Goal: Task Accomplishment & Management: Use online tool/utility

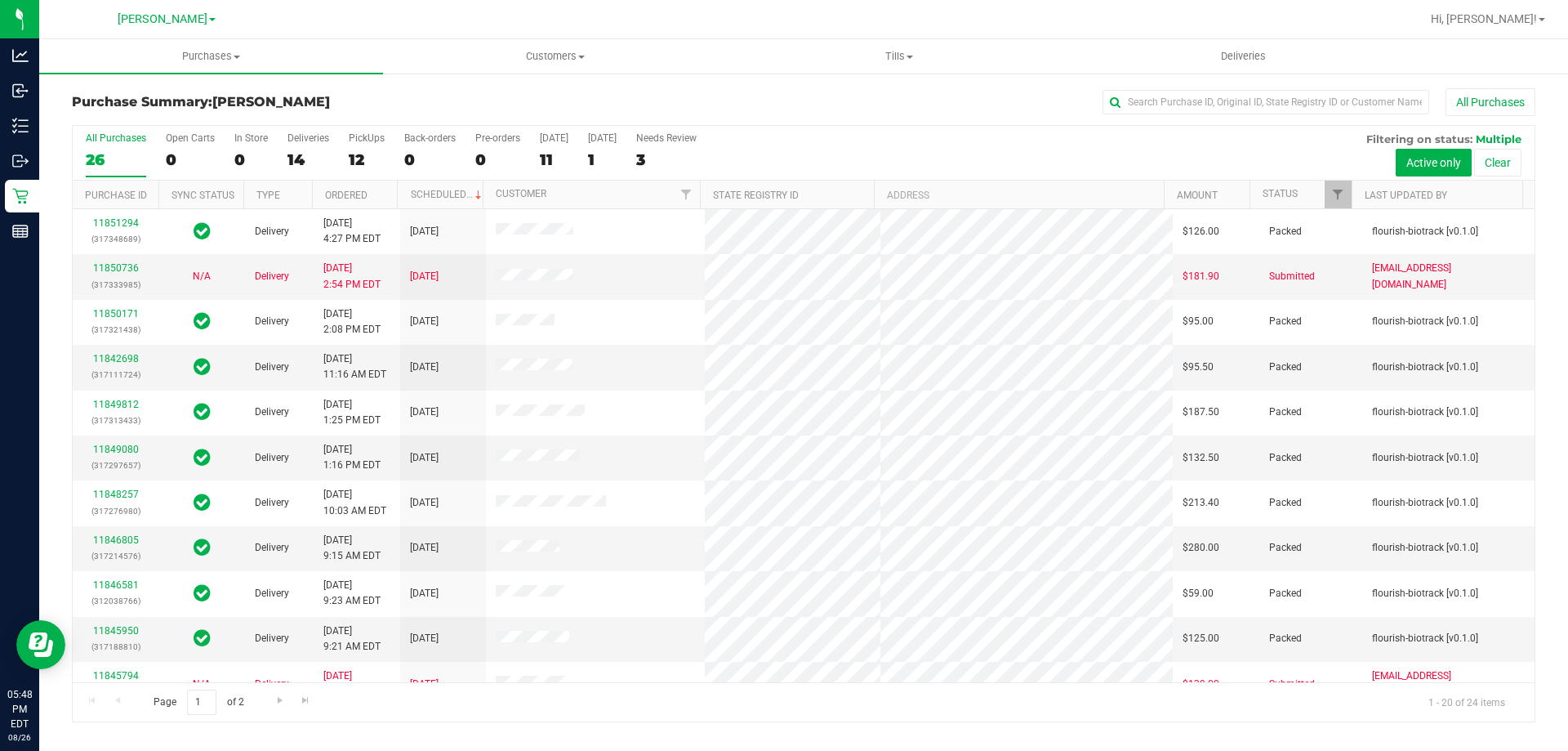
click at [959, 107] on div "All Purchases" at bounding box center [1047, 103] width 976 height 28
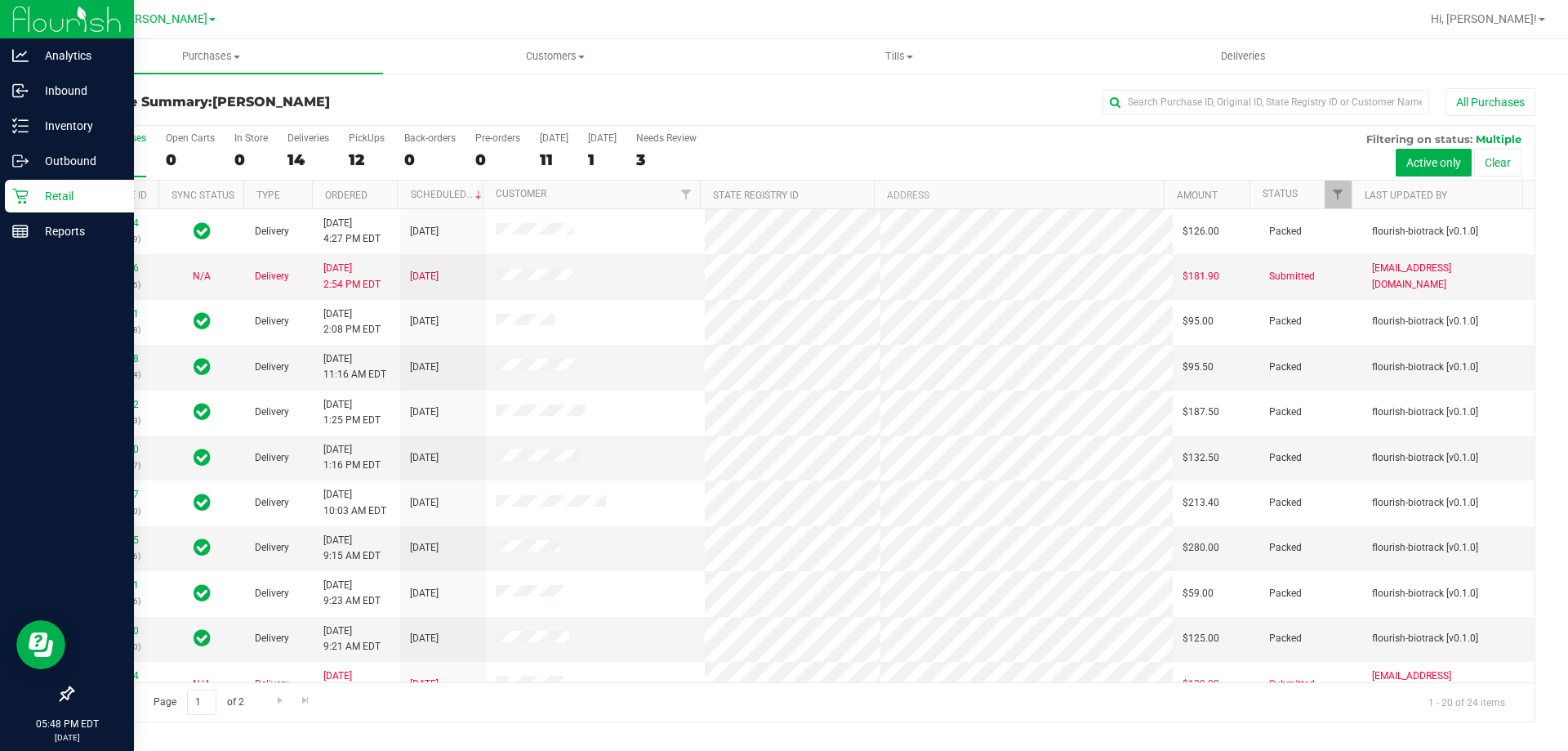
click at [19, 197] on icon at bounding box center [20, 196] width 17 height 17
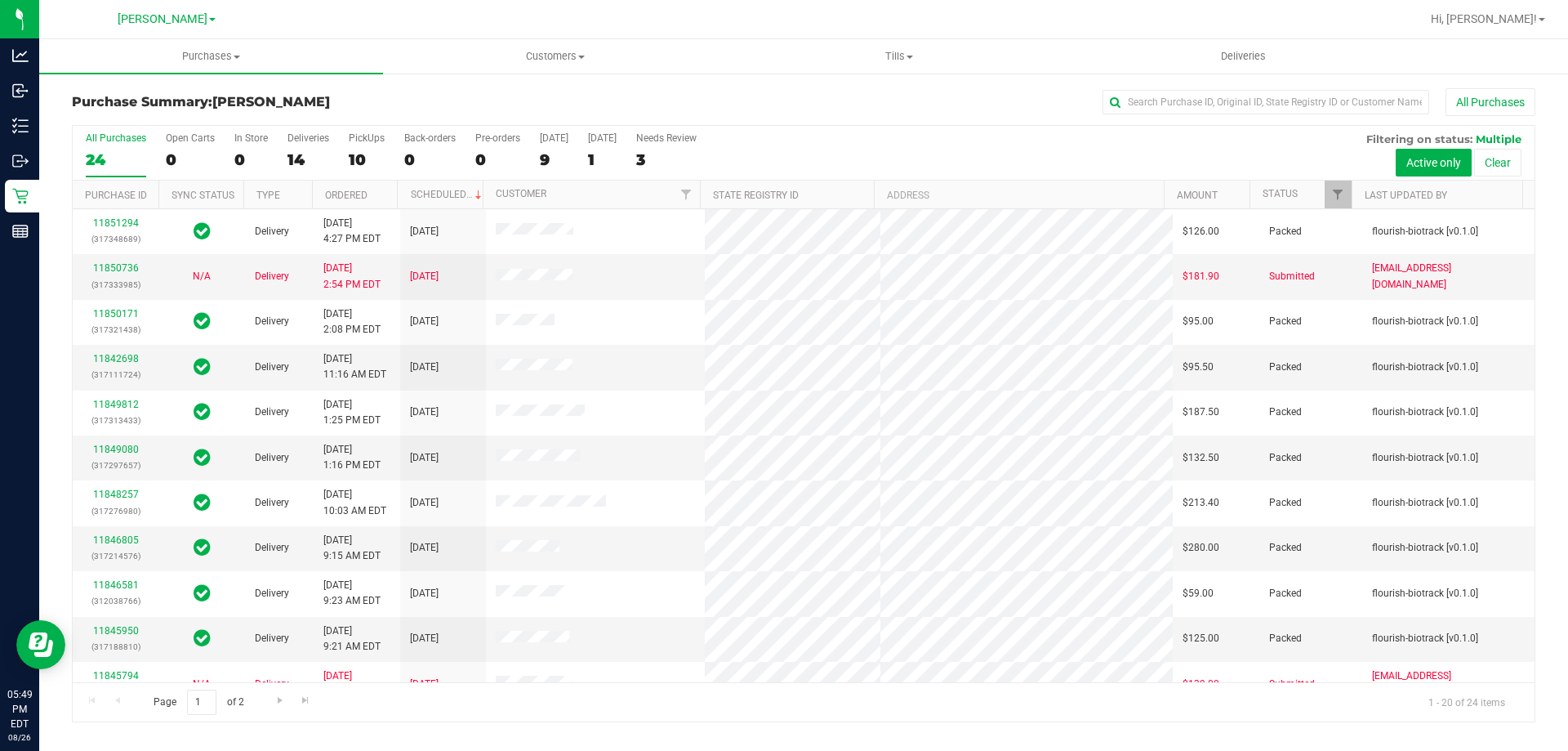
click at [1022, 111] on div "All Purchases" at bounding box center [1047, 103] width 976 height 28
click at [208, 57] on span "Purchases" at bounding box center [211, 56] width 344 height 15
click at [144, 116] on li "Fulfillment" at bounding box center [211, 118] width 344 height 19
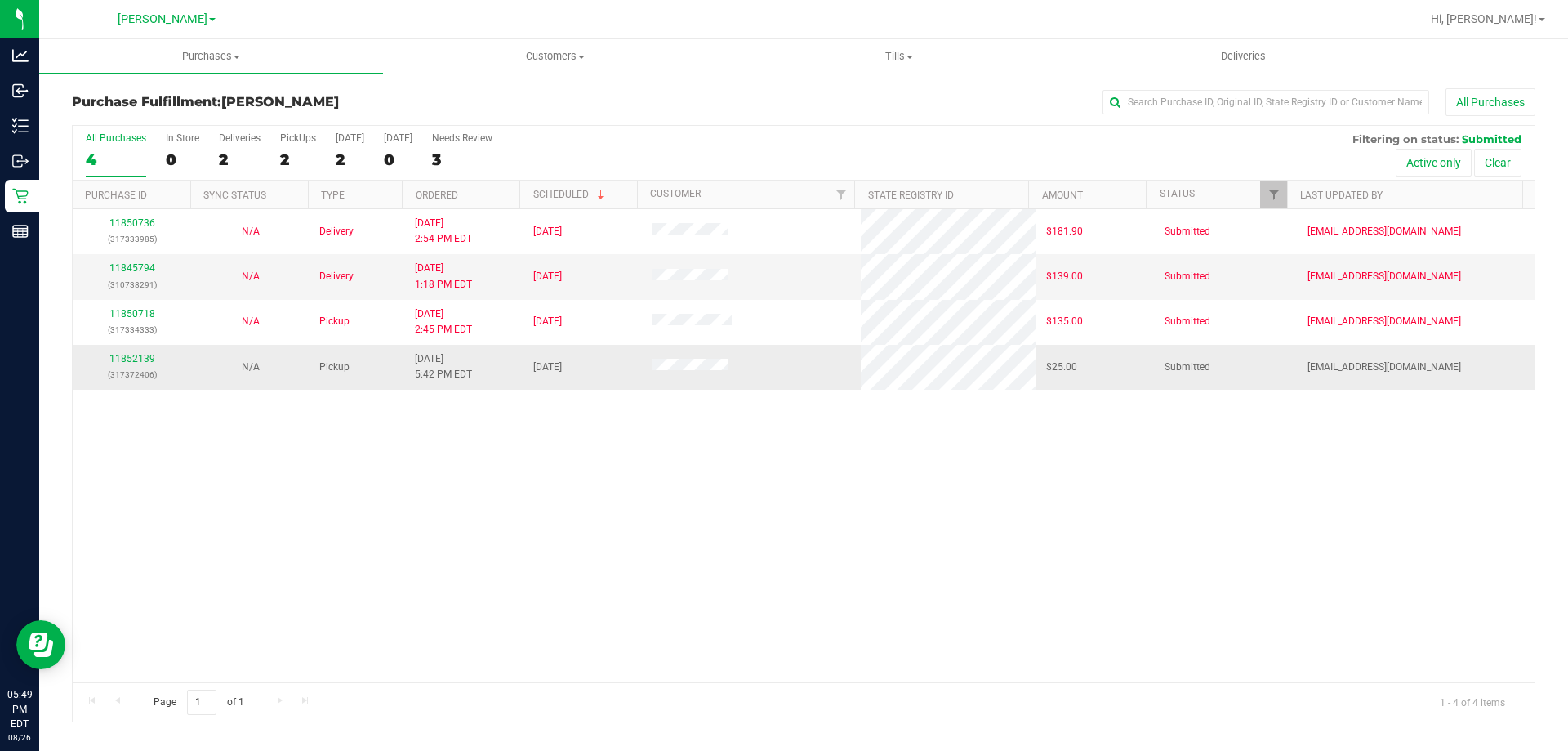
click at [136, 366] on div "11852139 (317372406)" at bounding box center [132, 366] width 99 height 31
click at [127, 357] on link "11852139" at bounding box center [132, 358] width 46 height 11
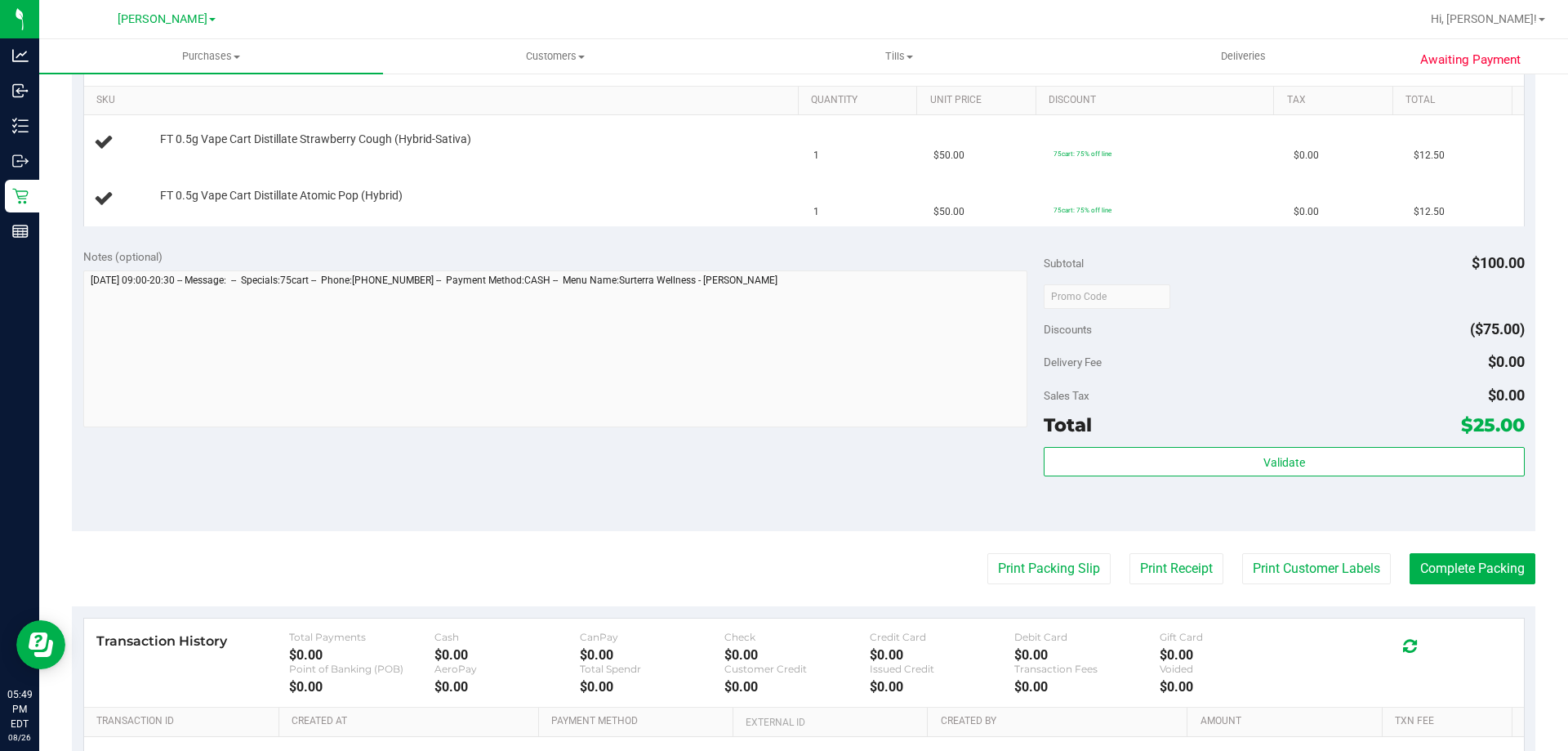
scroll to position [327, 0]
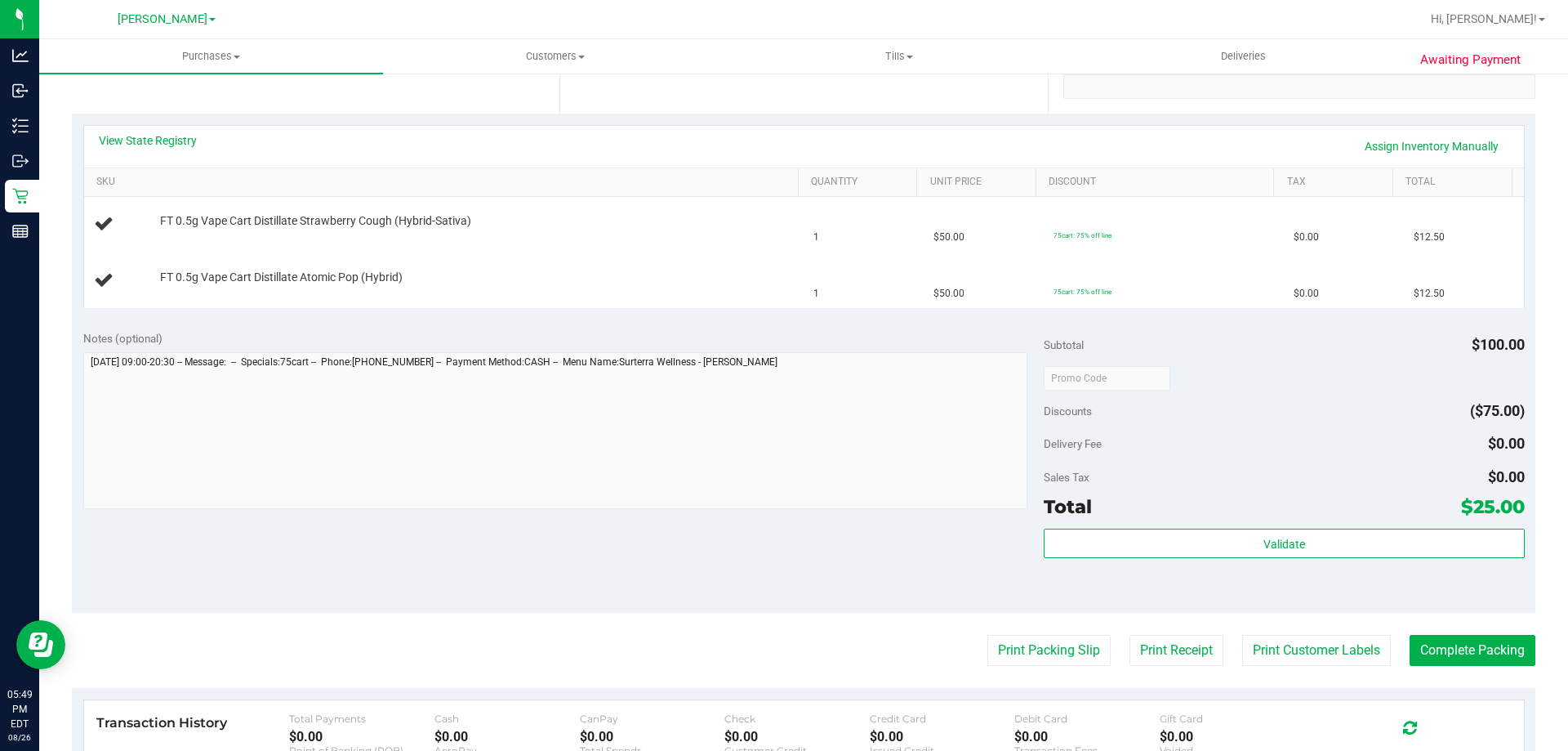
click at [517, 347] on div "Notes (optional)" at bounding box center [564, 421] width 961 height 183
click at [567, 345] on div "Notes (optional)" at bounding box center [564, 338] width 961 height 17
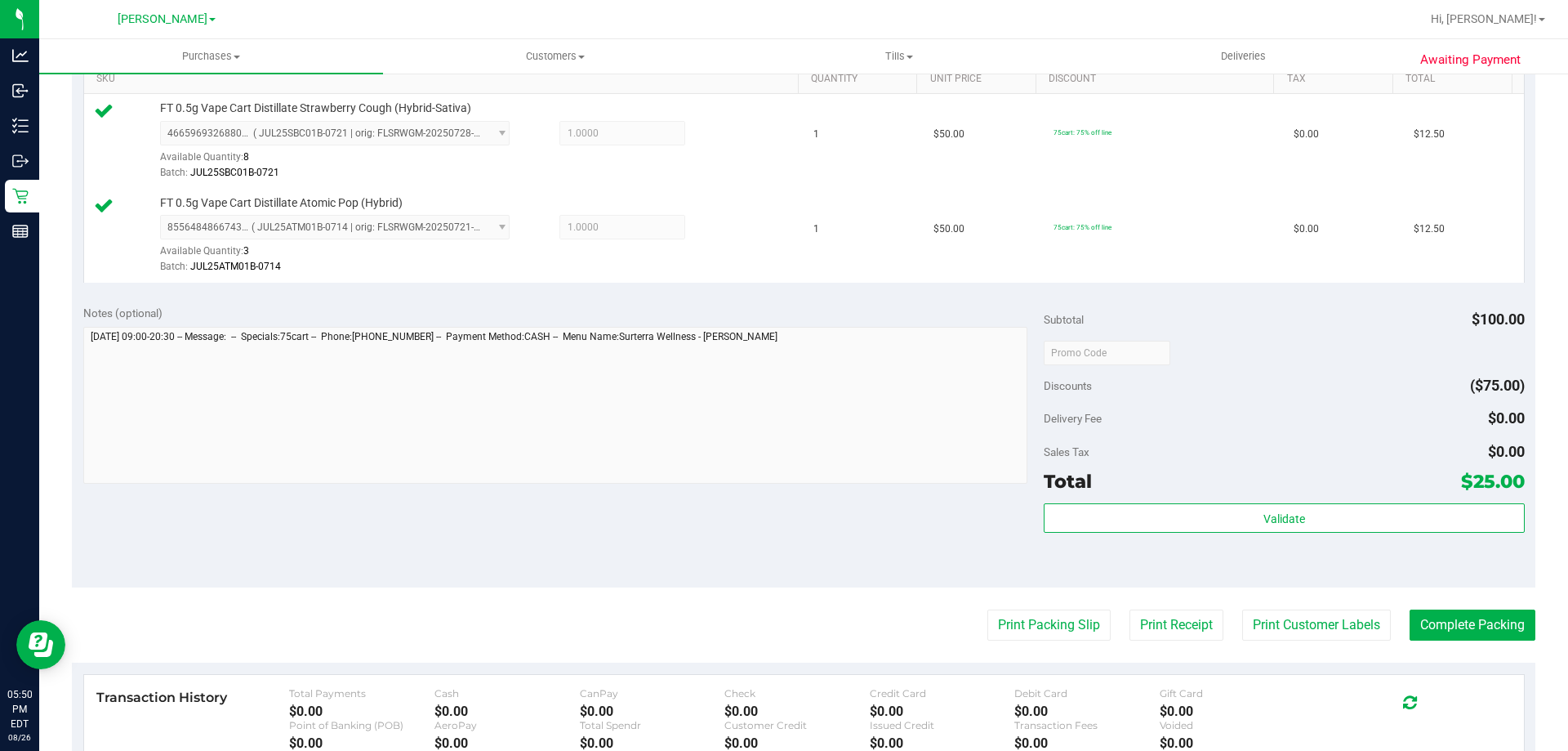
scroll to position [490, 0]
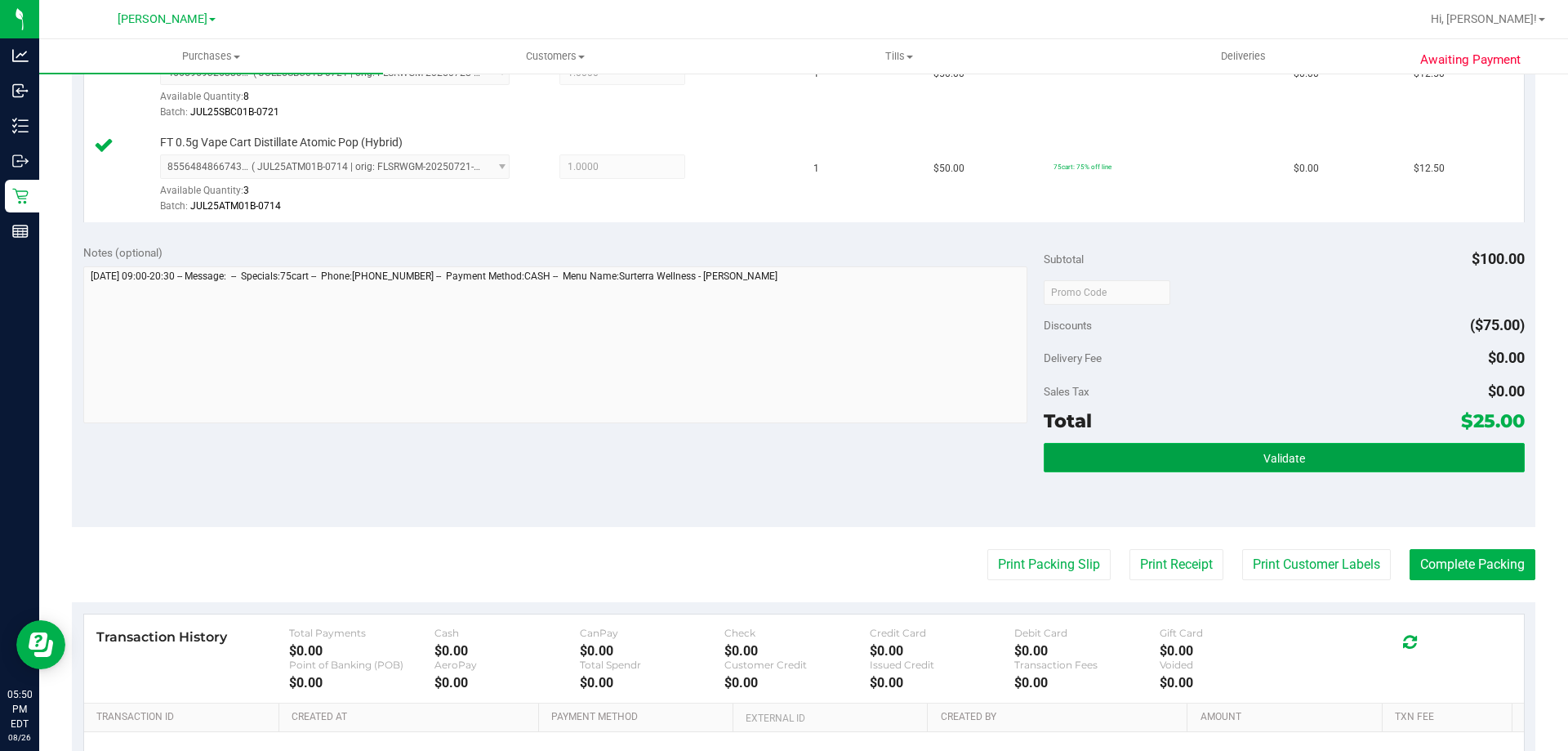
click at [1231, 448] on button "Validate" at bounding box center [1284, 458] width 481 height 30
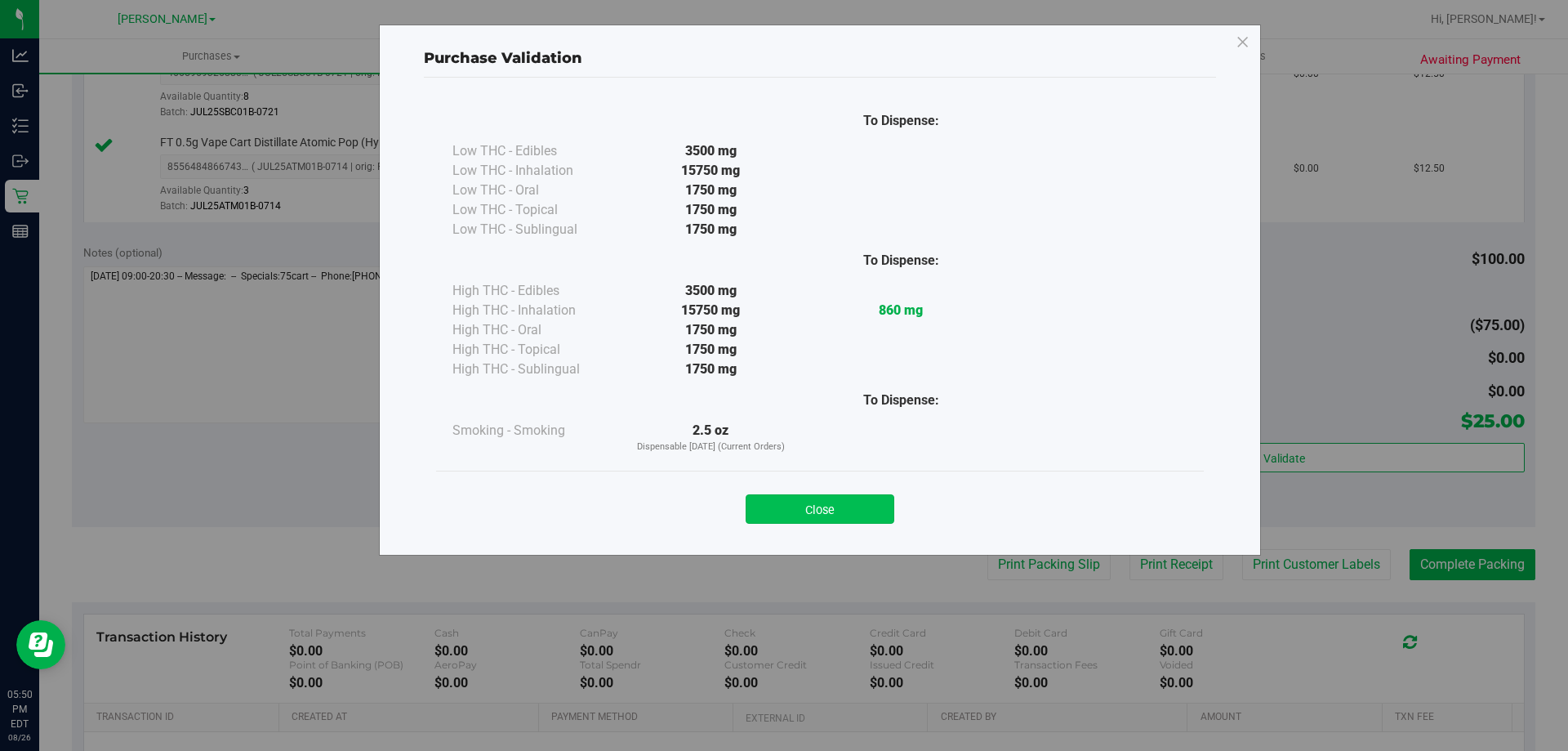
click at [819, 519] on button "Close" at bounding box center [819, 509] width 148 height 30
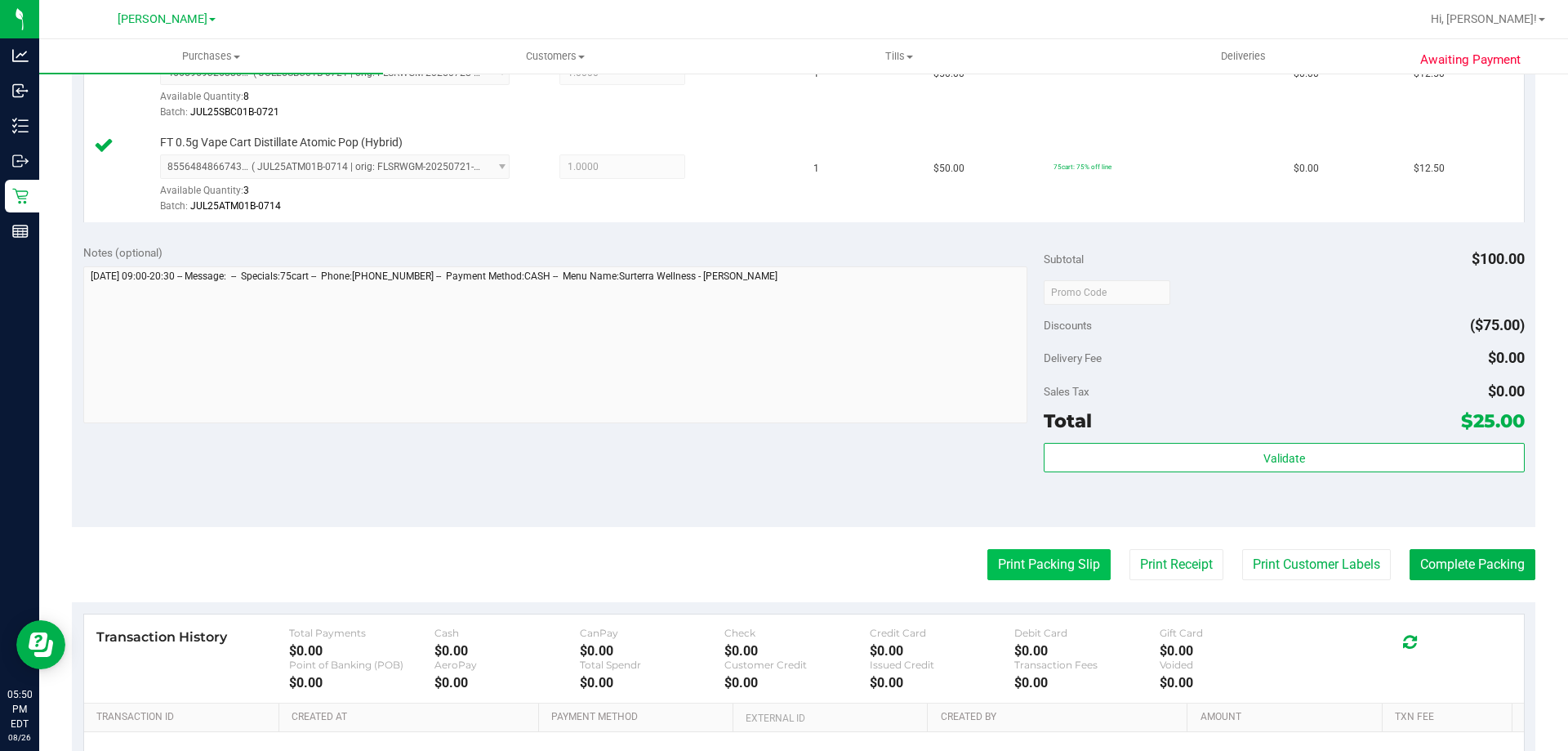
click at [1008, 580] on button "Print Packing Slip" at bounding box center [1049, 564] width 124 height 31
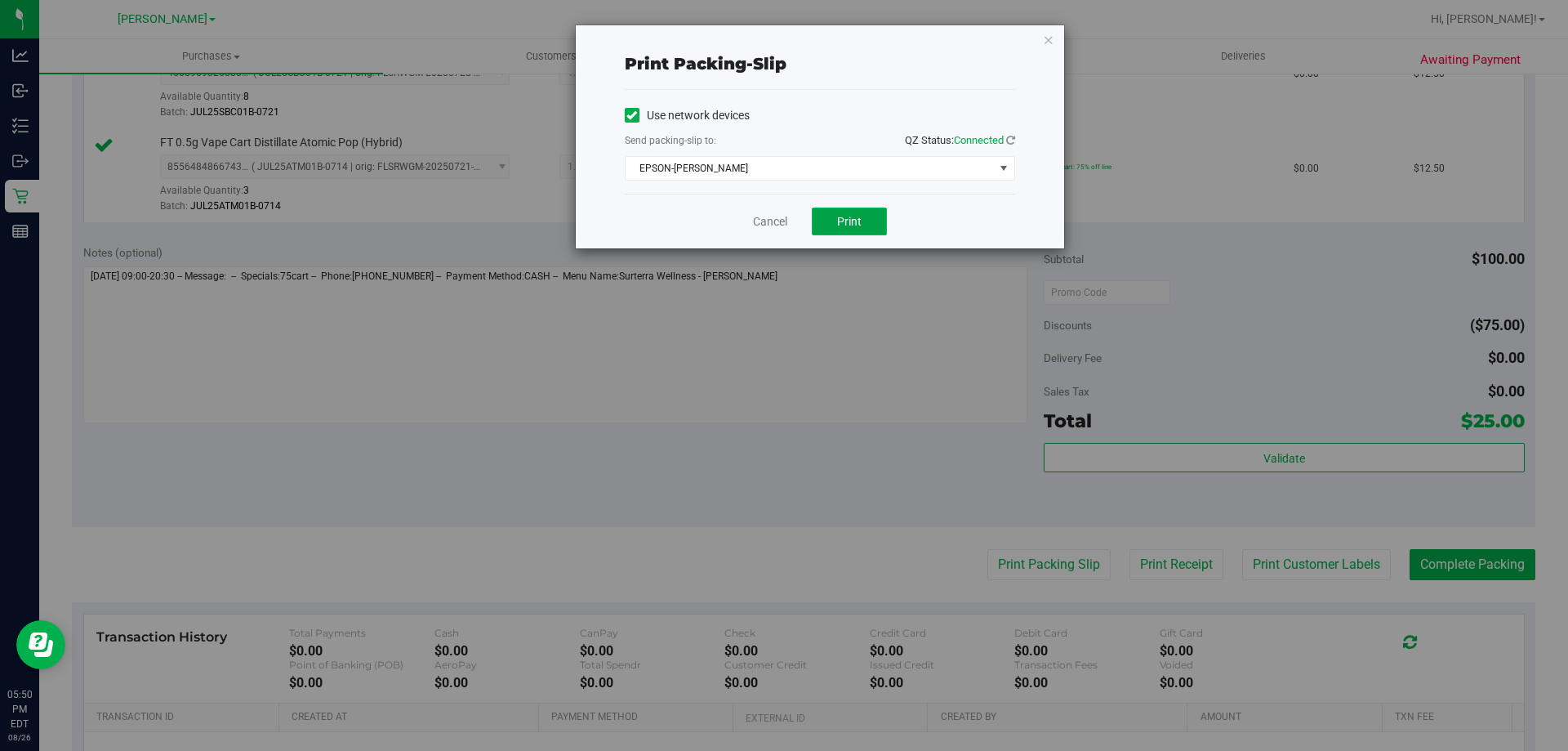
click at [858, 228] on button "Print" at bounding box center [850, 222] width 75 height 28
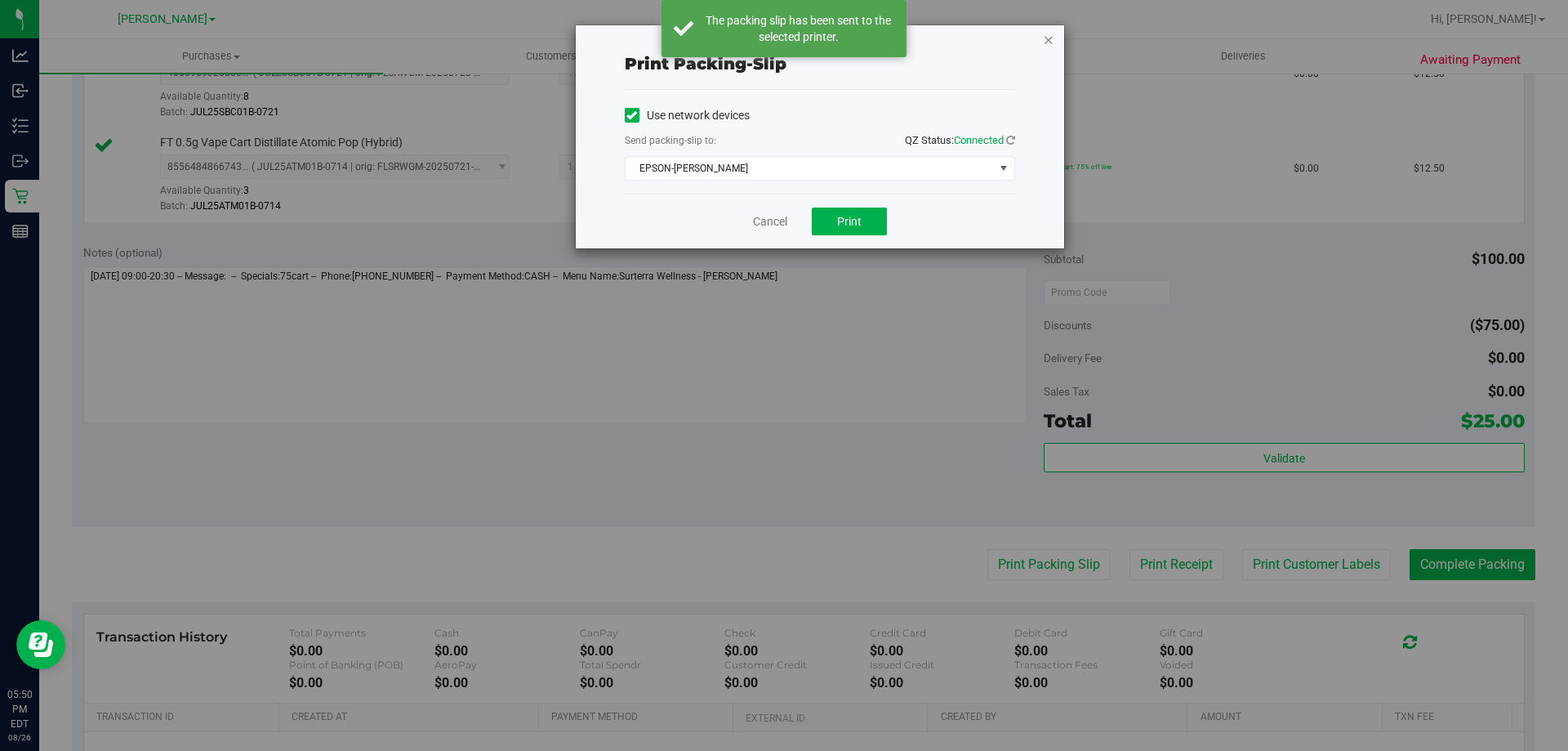
click at [1048, 37] on icon "button" at bounding box center [1048, 39] width 11 height 19
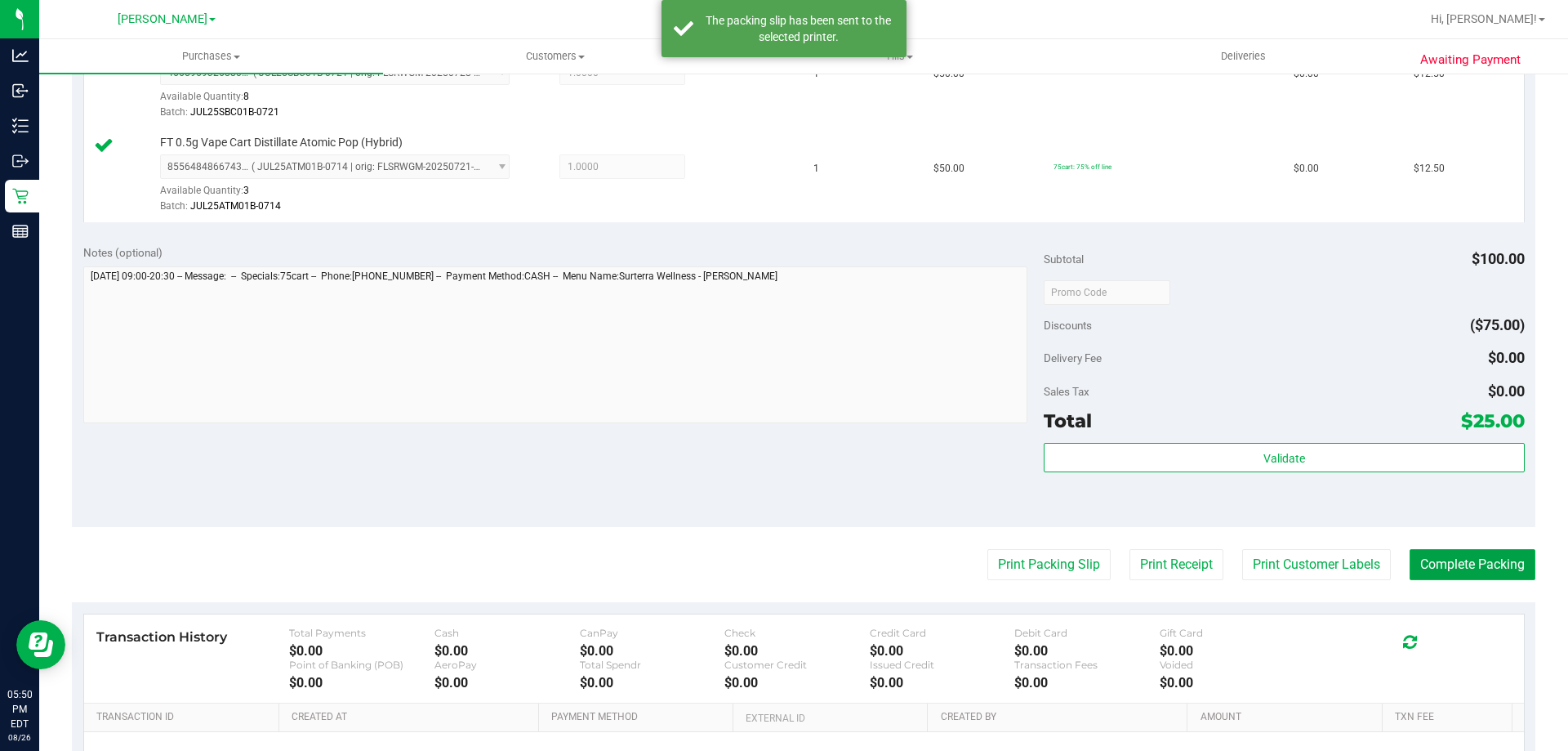
drag, startPoint x: 1460, startPoint y: 551, endPoint x: 1458, endPoint y: 564, distance: 13.2
click at [1458, 564] on button "Complete Packing" at bounding box center [1472, 564] width 125 height 31
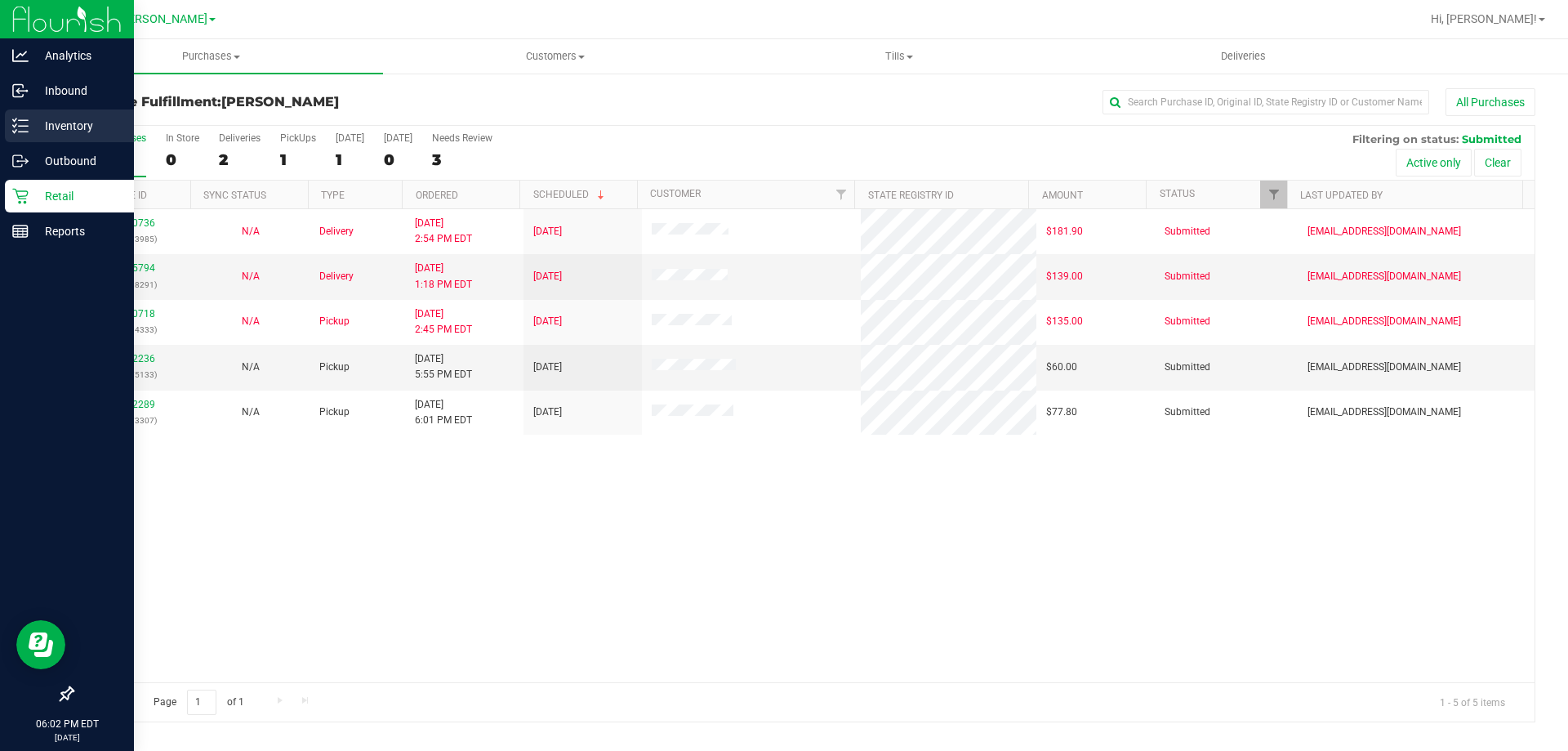
click at [30, 132] on p "Inventory" at bounding box center [78, 125] width 98 height 19
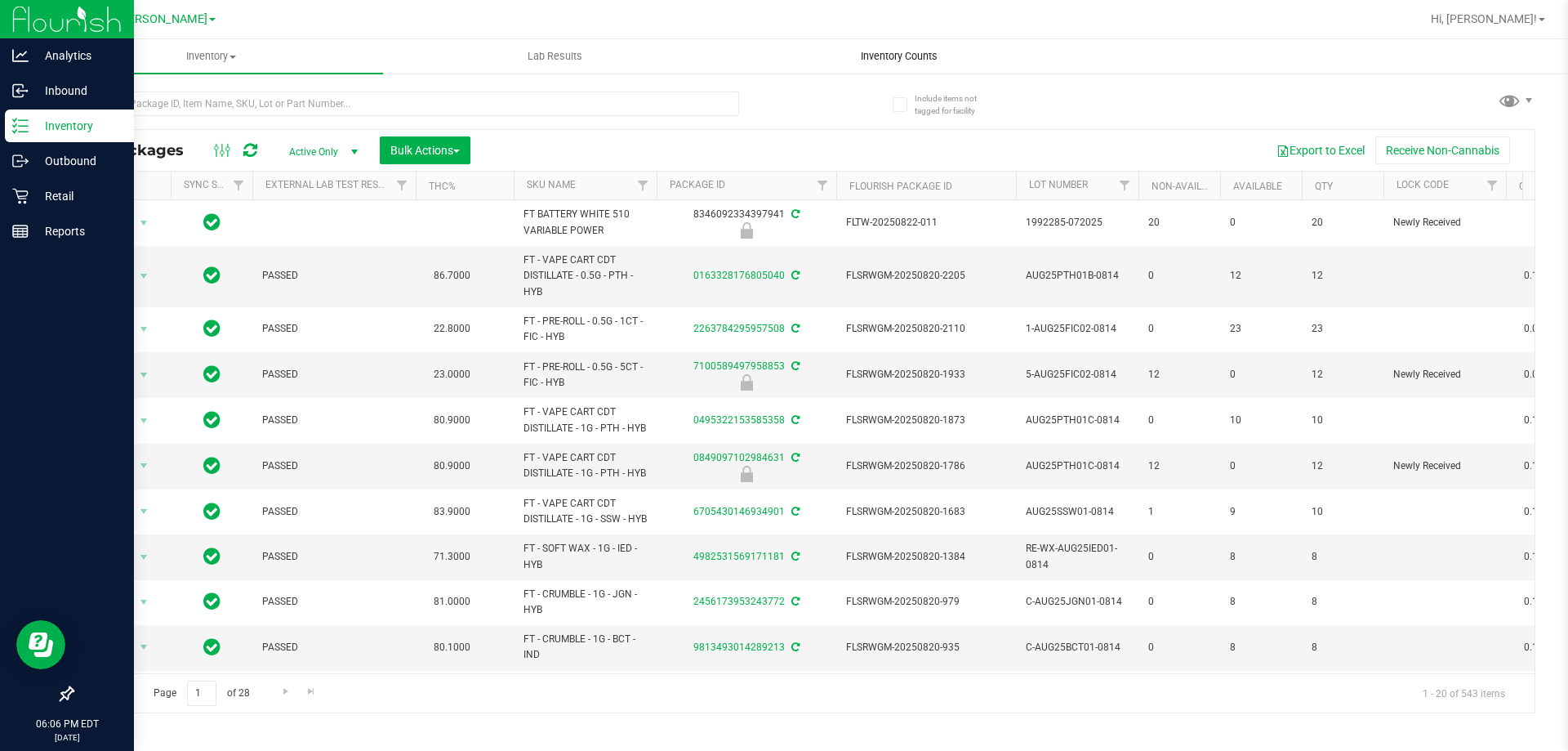
click at [902, 46] on uib-tab-heading "Inventory Counts" at bounding box center [899, 56] width 342 height 32
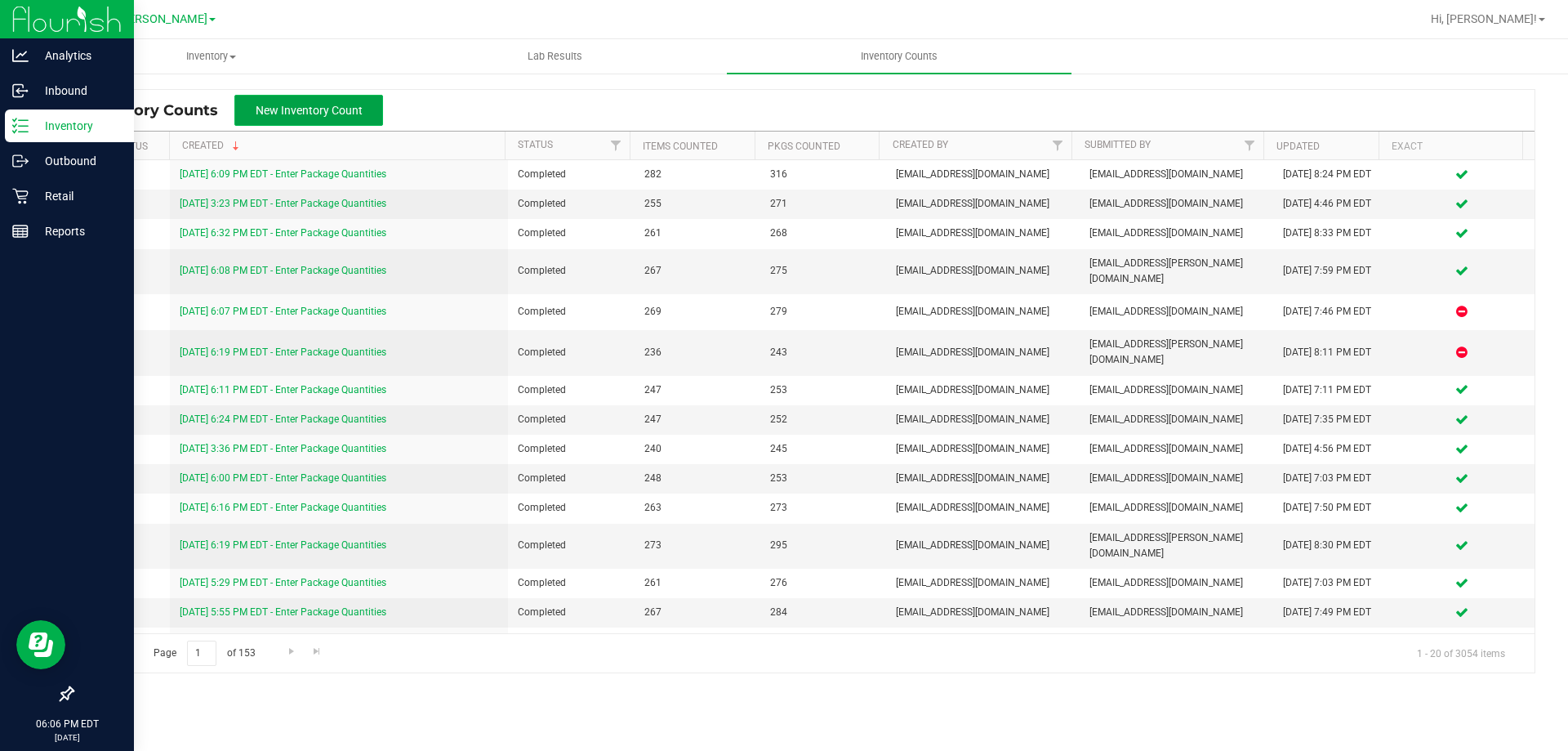
click at [324, 112] on span "New Inventory Count" at bounding box center [309, 110] width 107 height 13
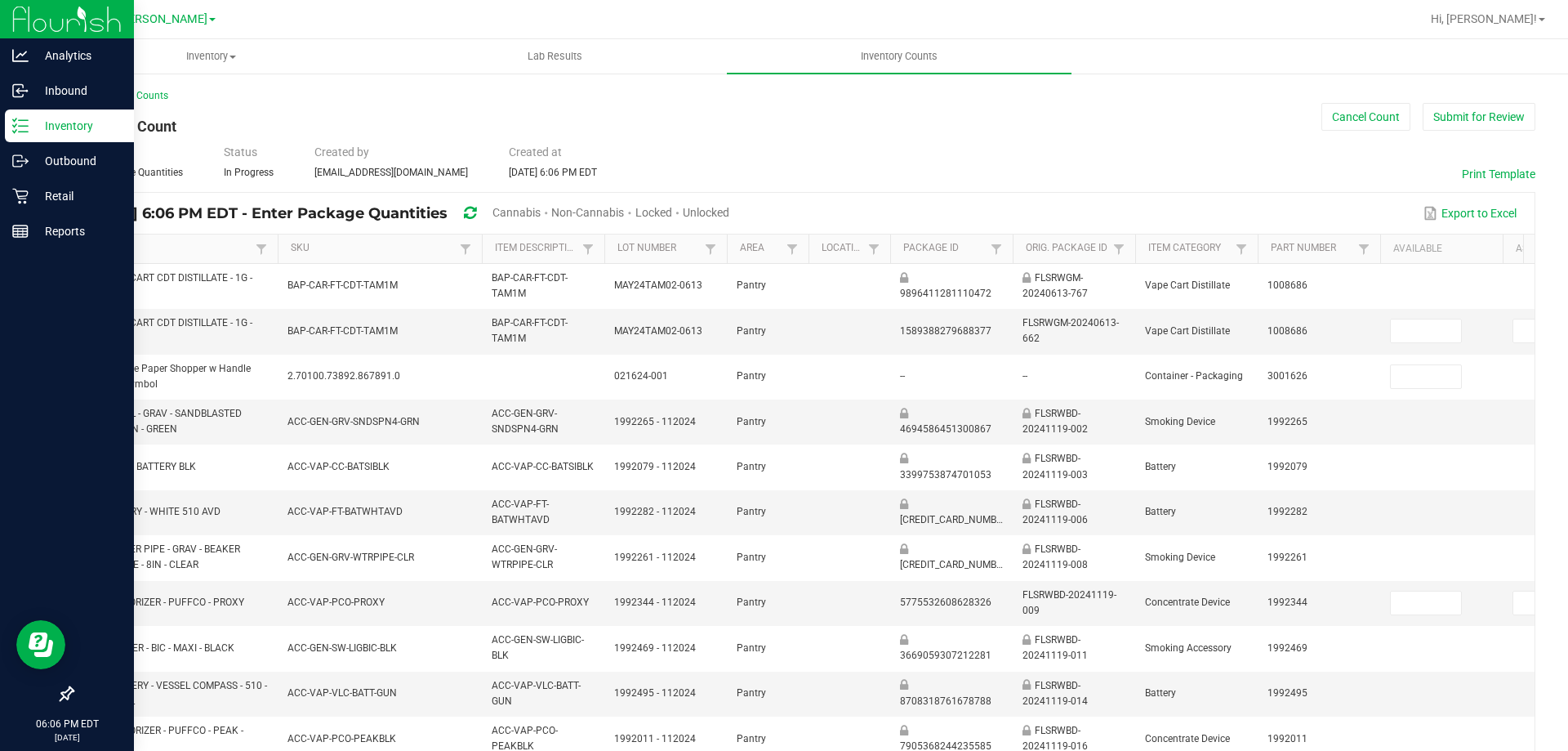
click at [541, 210] on span "Cannabis" at bounding box center [517, 212] width 48 height 13
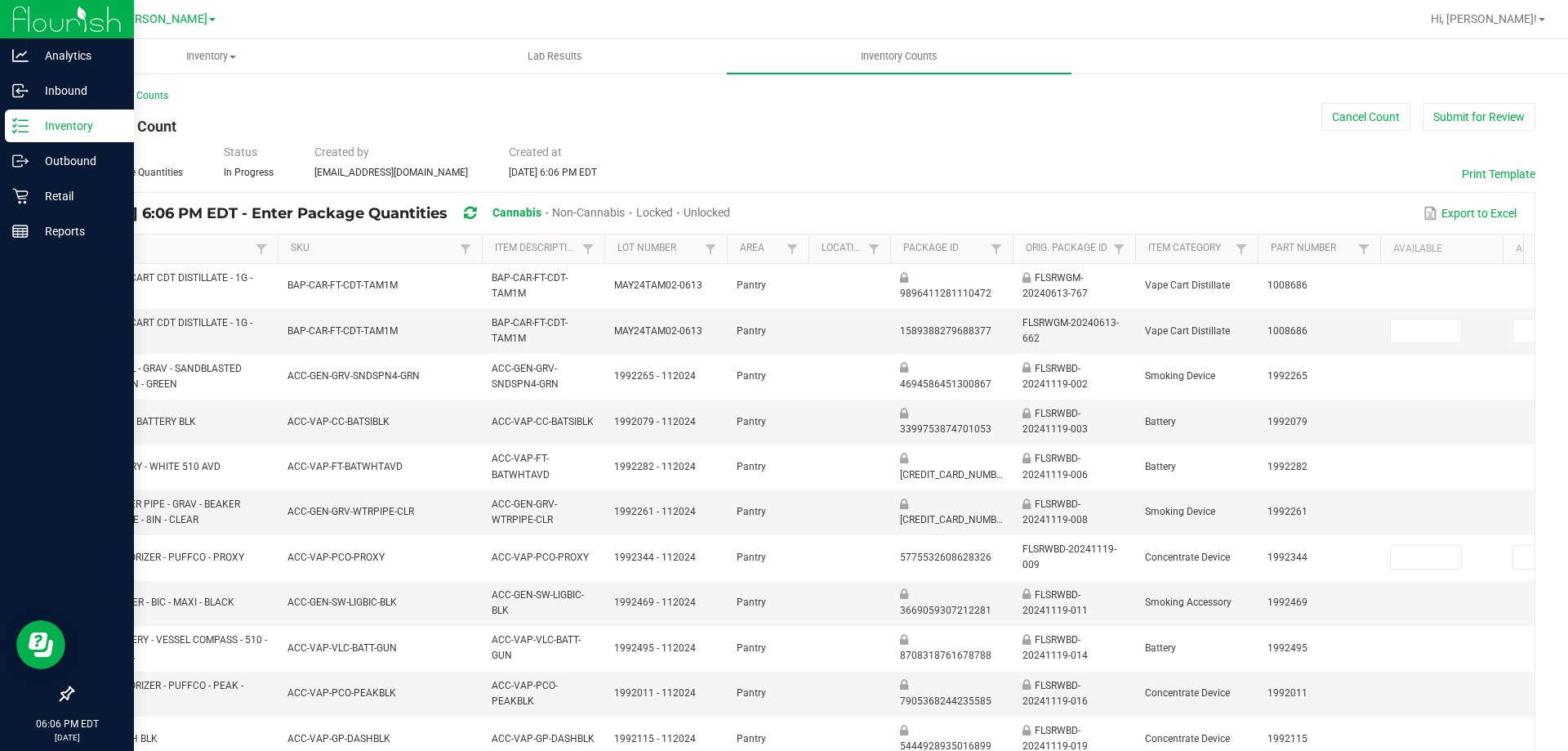
click at [731, 208] on span "Unlocked" at bounding box center [706, 212] width 46 height 13
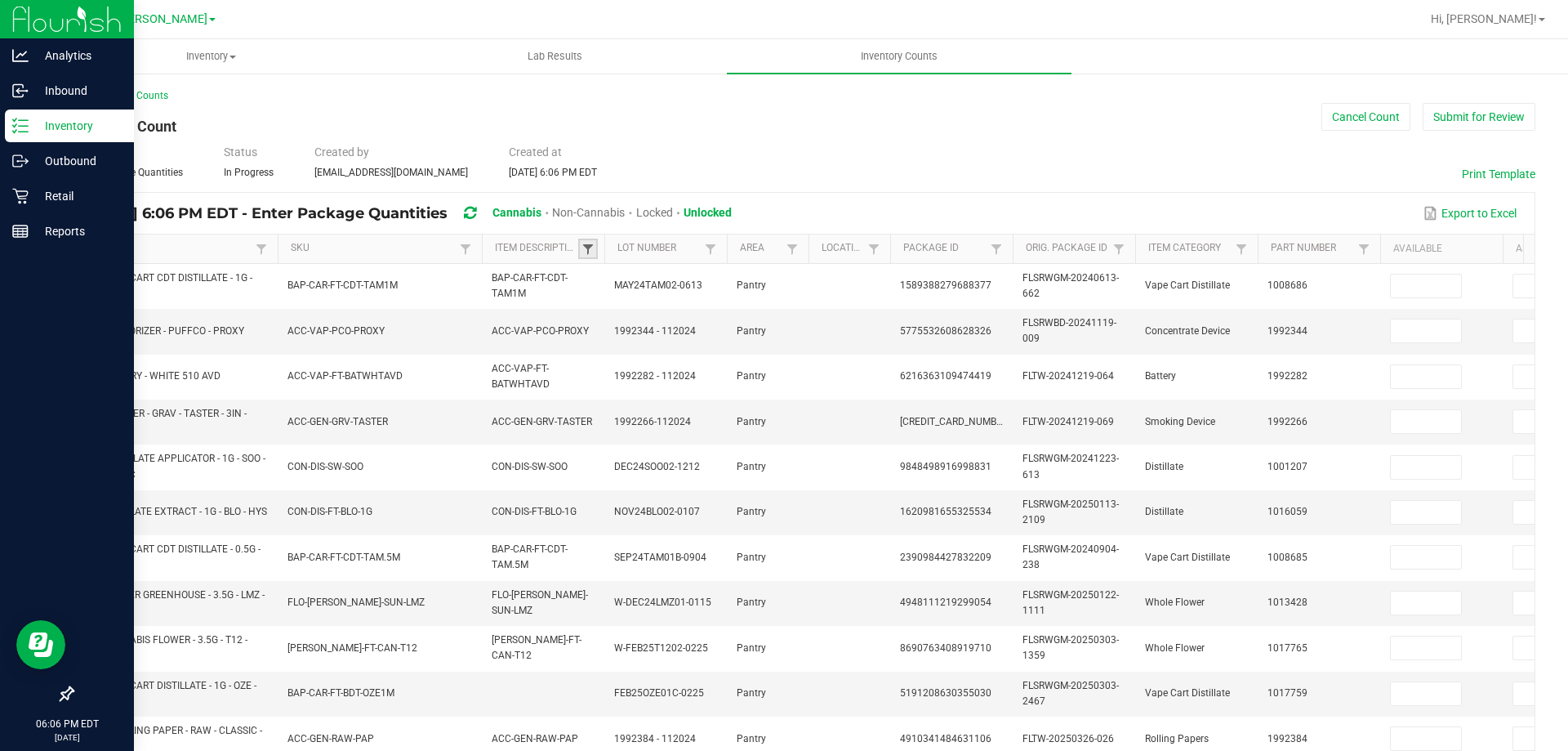
click at [584, 248] on span at bounding box center [588, 249] width 13 height 13
click at [588, 246] on span at bounding box center [588, 249] width 13 height 13
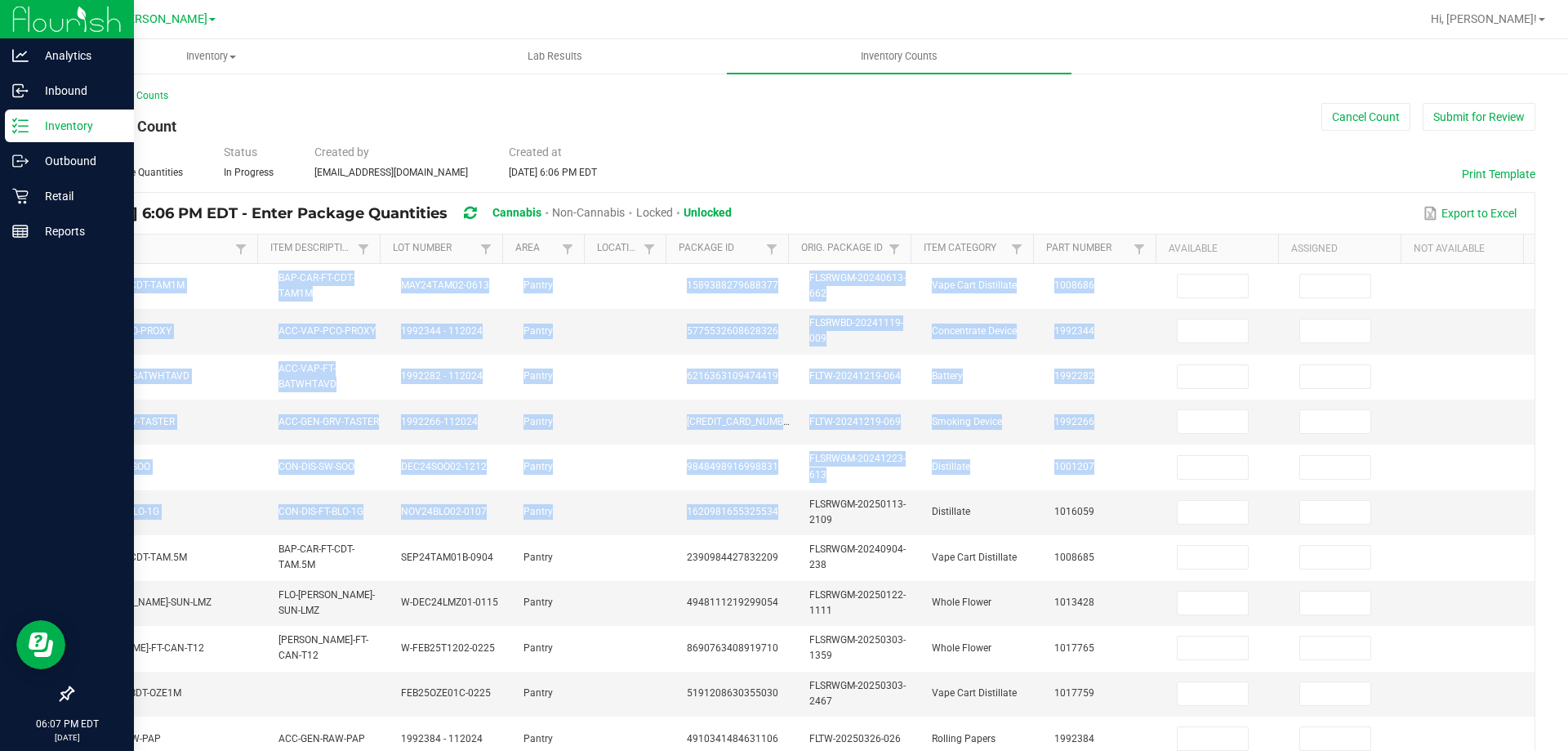
drag, startPoint x: 1004, startPoint y: 509, endPoint x: 1567, endPoint y: 509, distance: 563.0
click at [1567, 509] on div "Inventory All packages All inventory Waste log Create inventory Lab Results Inv…" at bounding box center [803, 395] width 1529 height 712
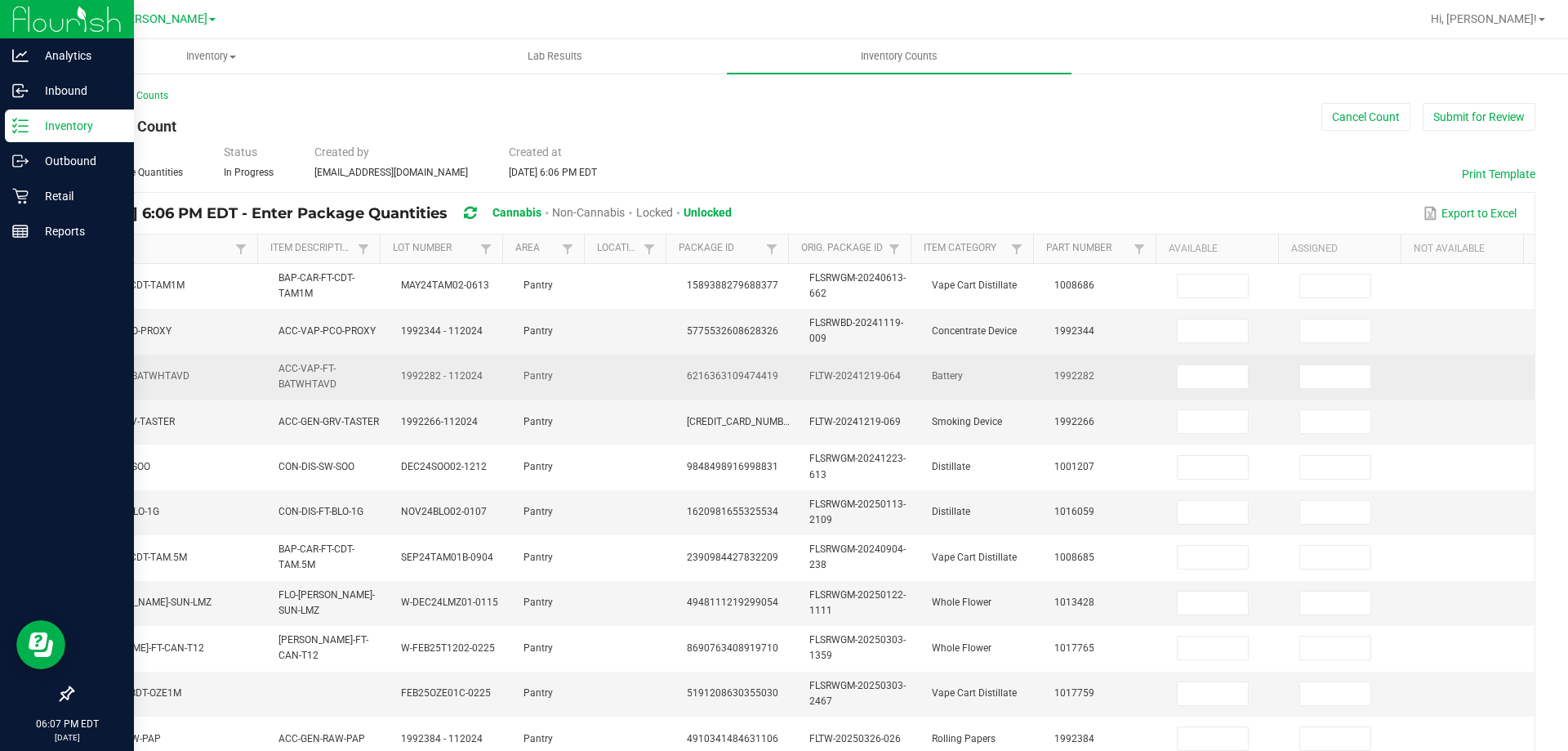
click at [838, 373] on span "FLTW-20241219-064" at bounding box center [855, 376] width 91 height 11
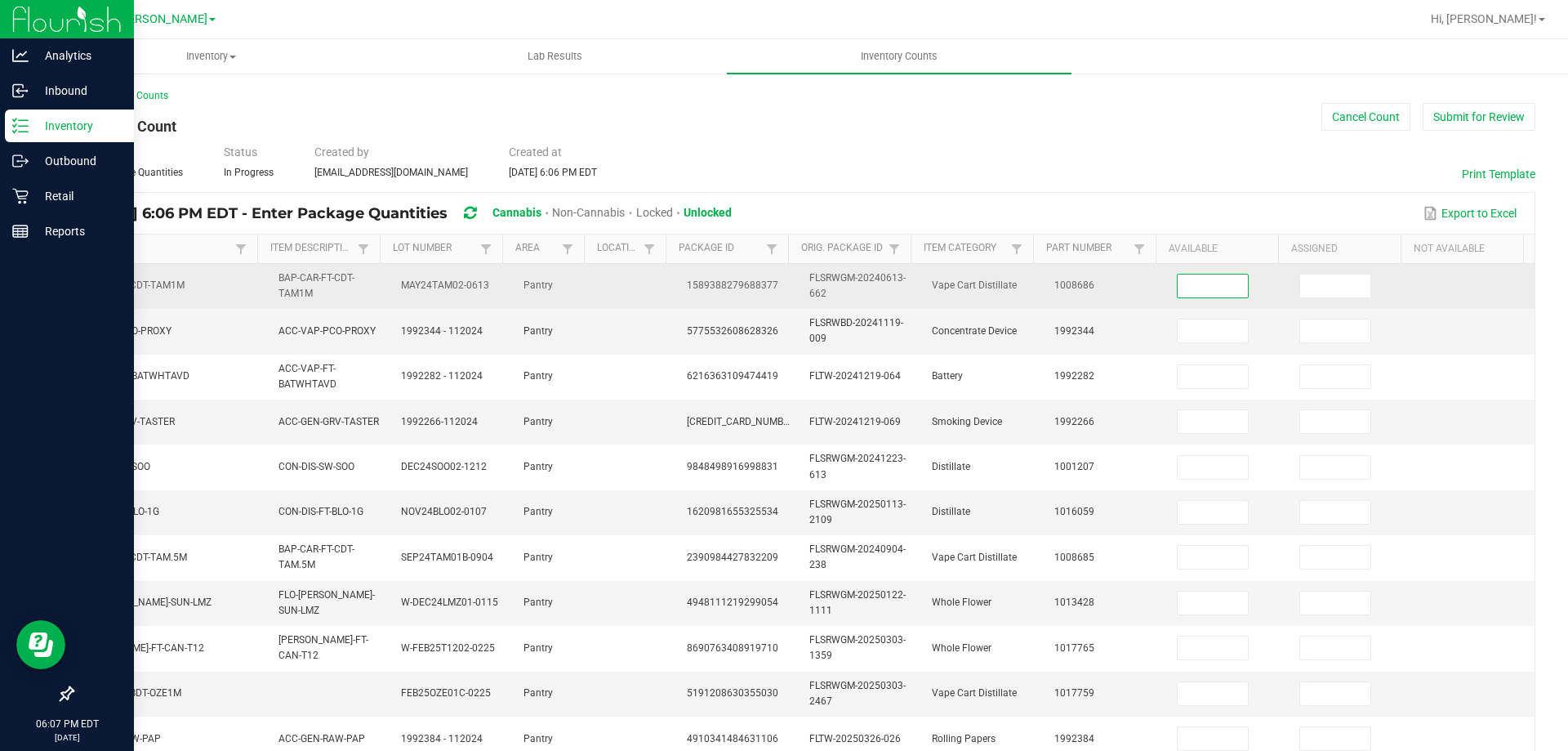
click at [1180, 288] on input at bounding box center [1213, 286] width 70 height 23
click at [1315, 279] on input at bounding box center [1336, 286] width 70 height 23
click at [1180, 283] on input at bounding box center [1213, 286] width 70 height 23
click at [1301, 290] on input at bounding box center [1336, 286] width 70 height 23
type input "0"
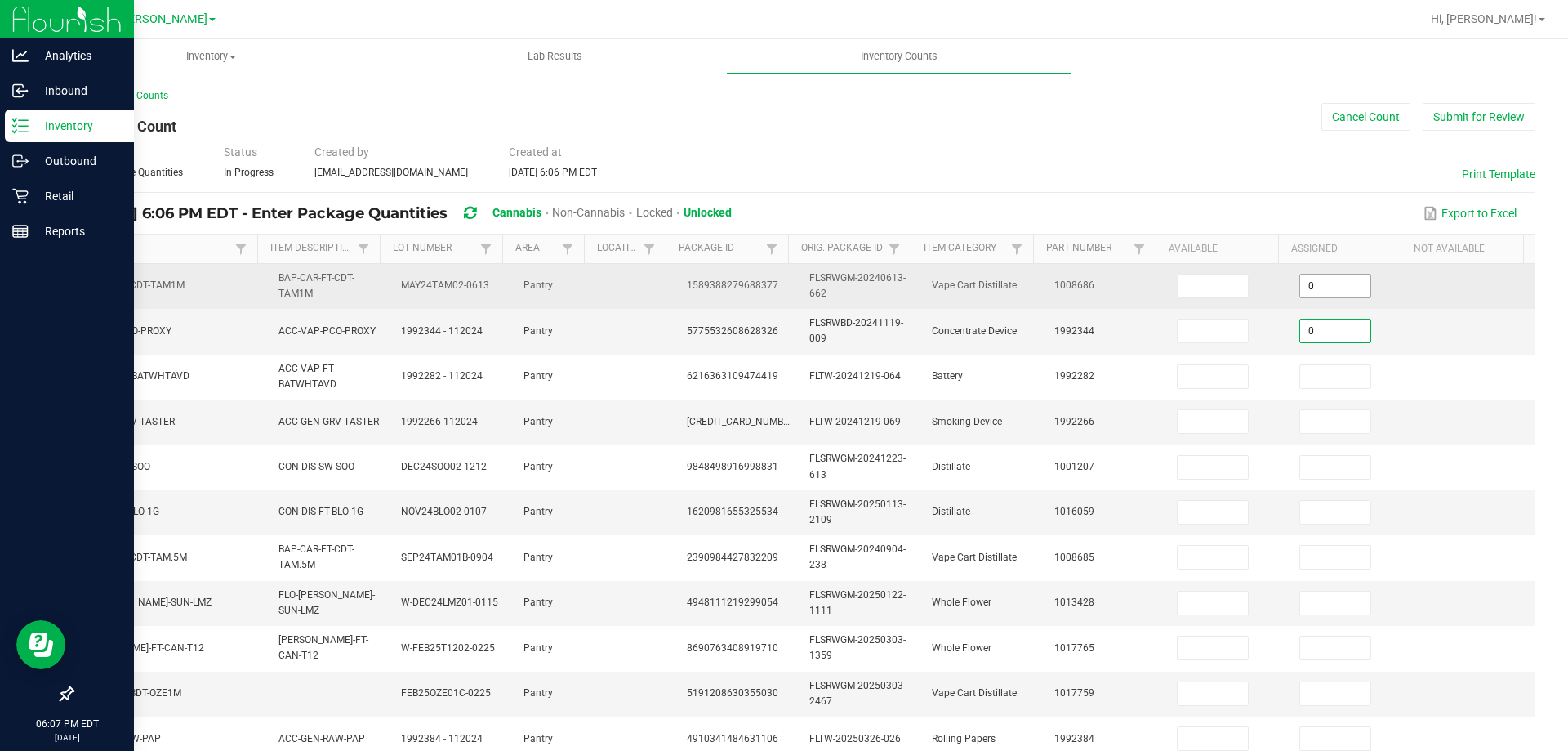
type input "0"
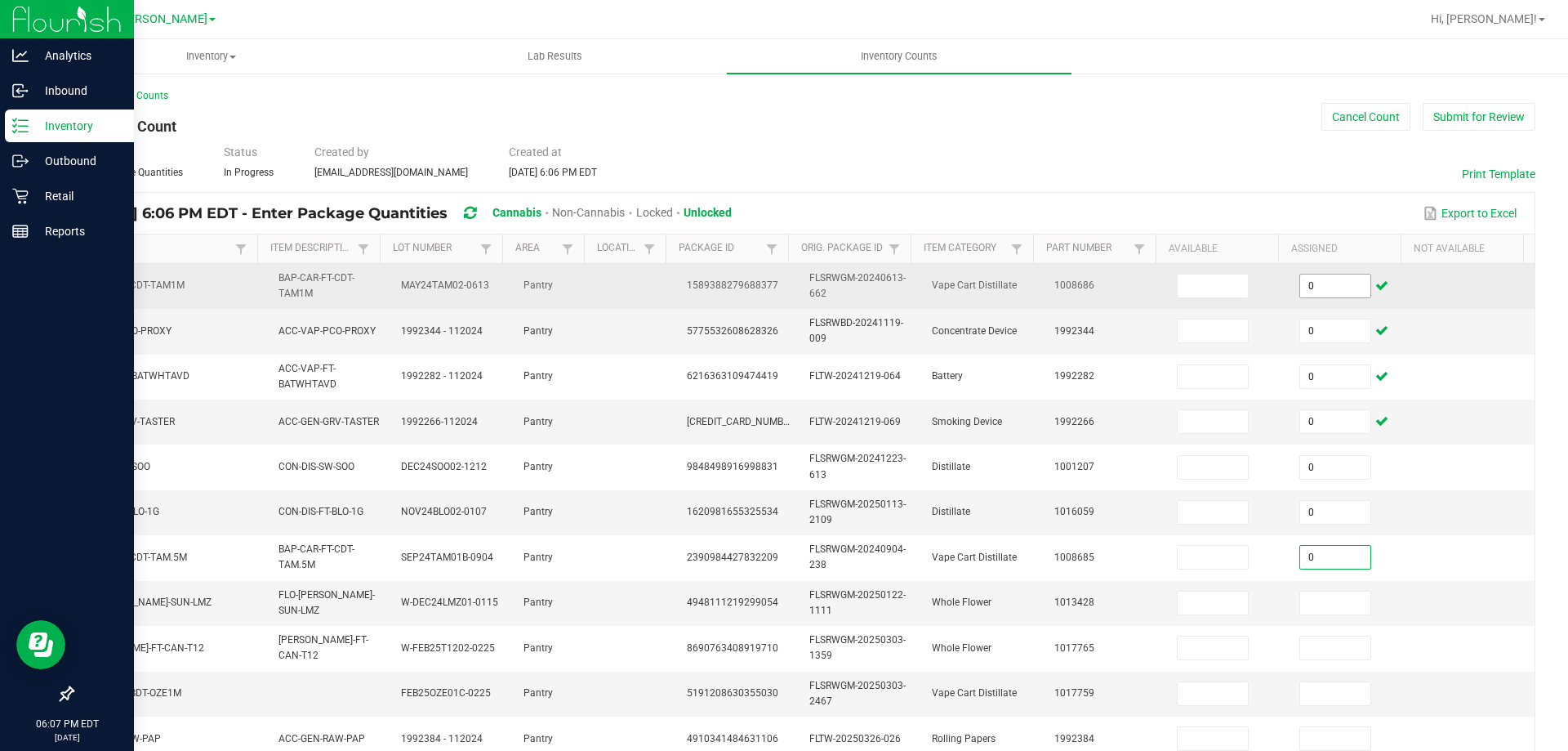
type input "0"
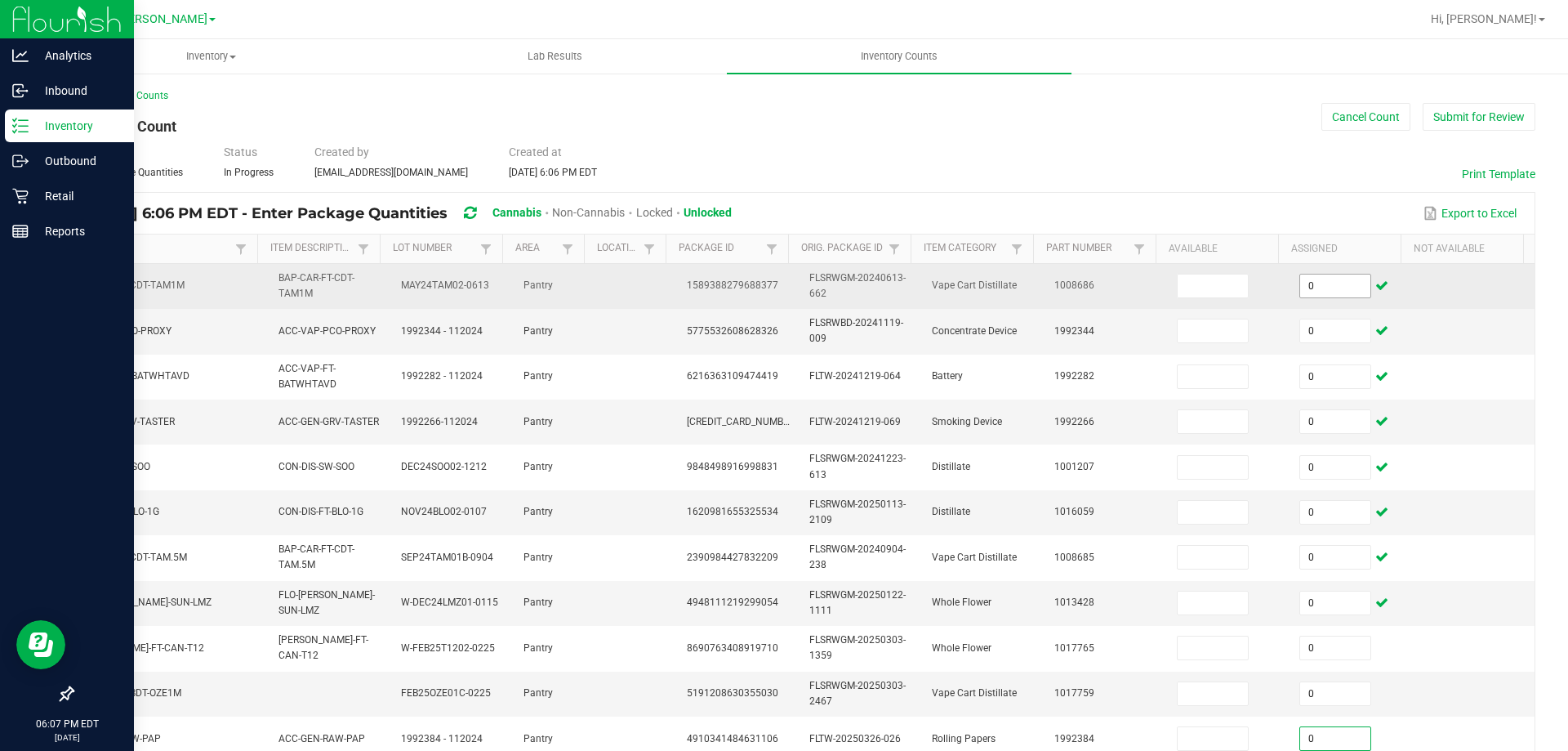
scroll to position [389, 0]
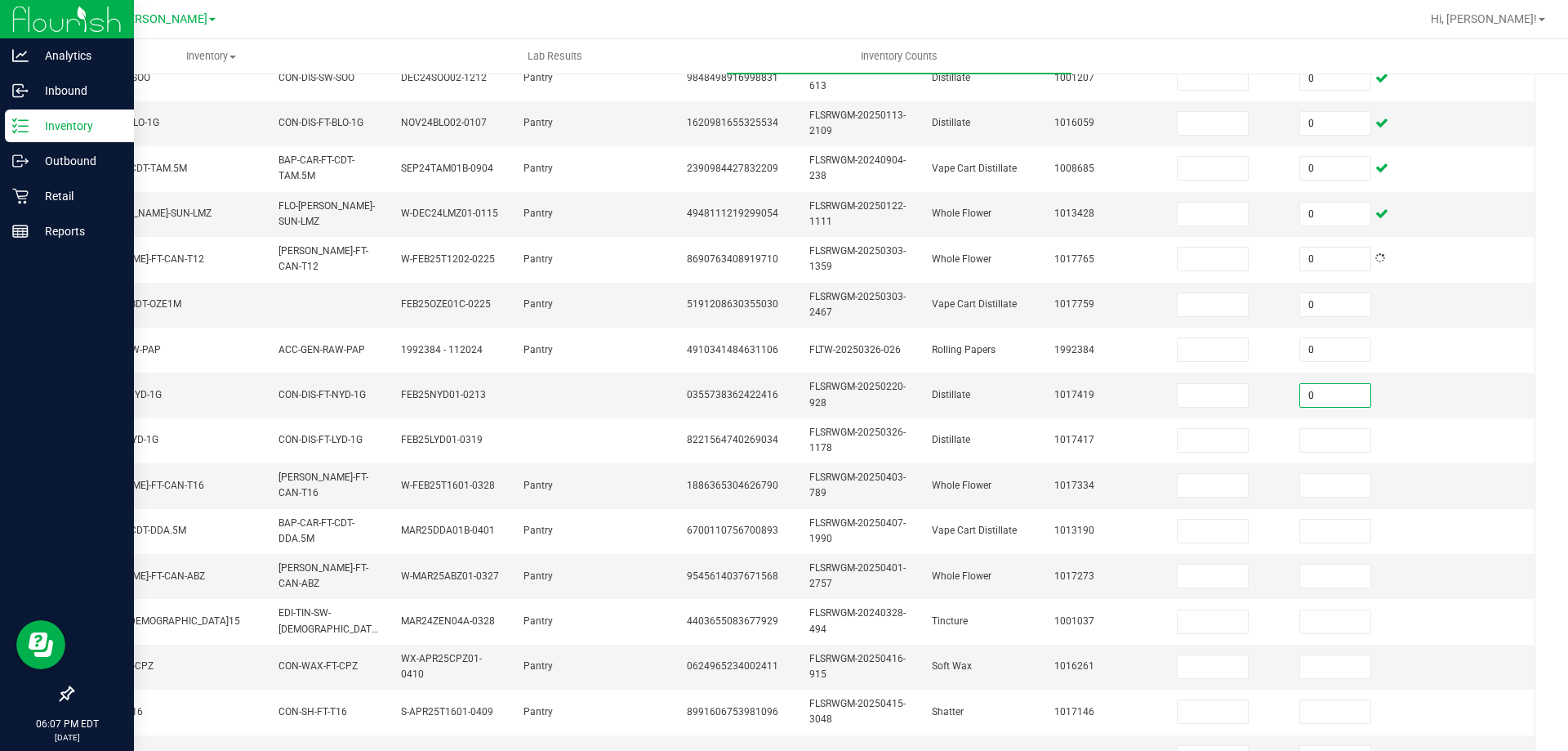
type input "0"
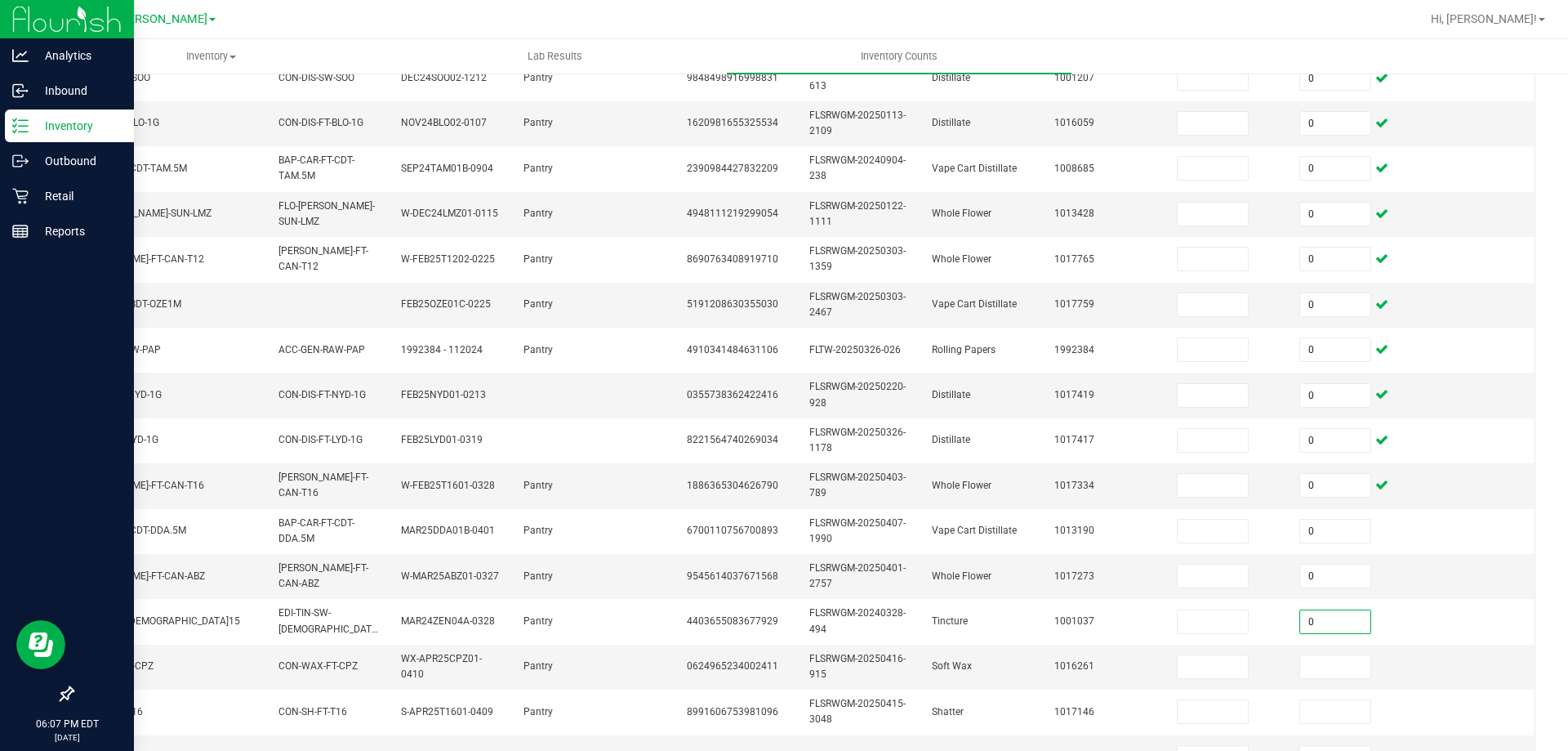
type input "0"
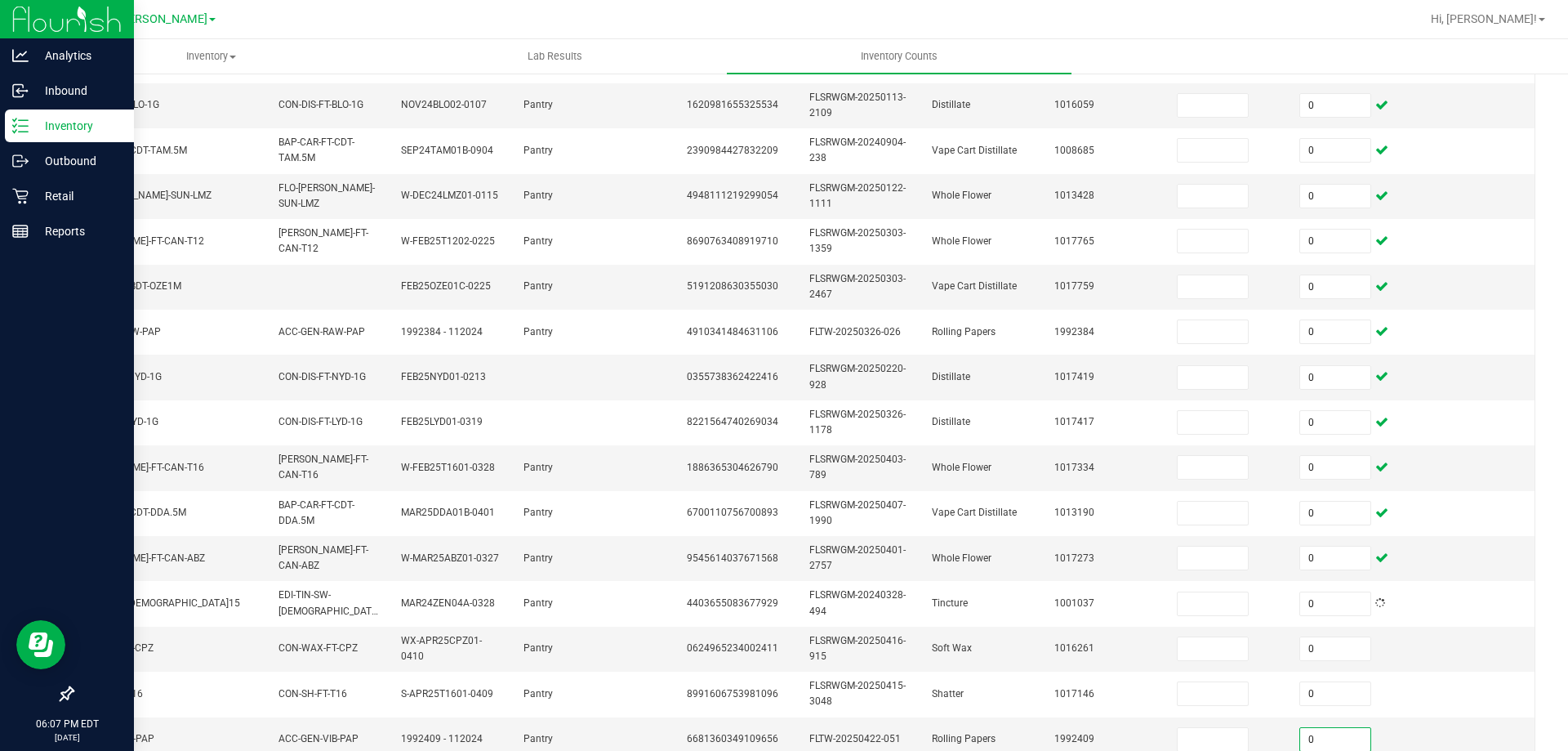
type input "0"
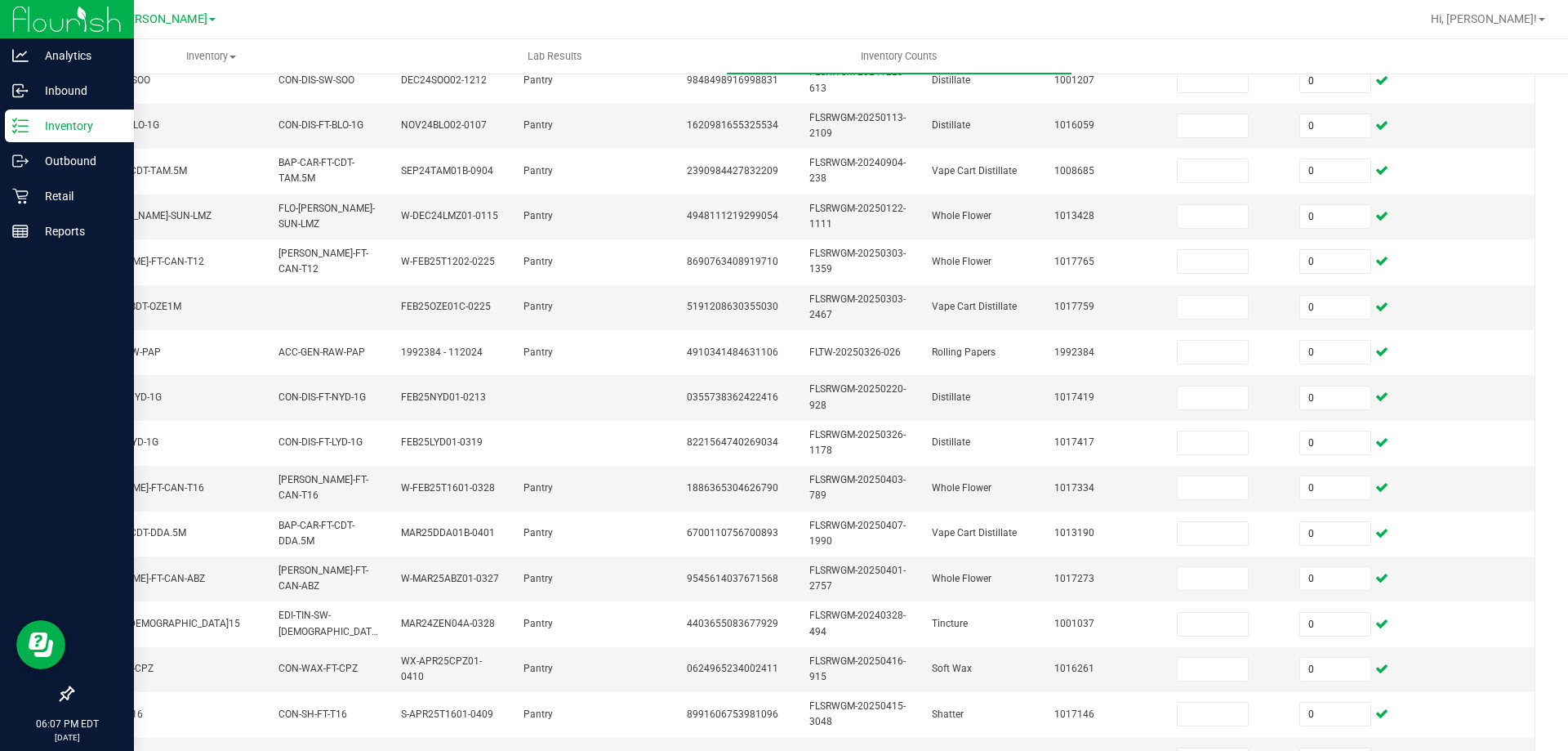
scroll to position [489, 0]
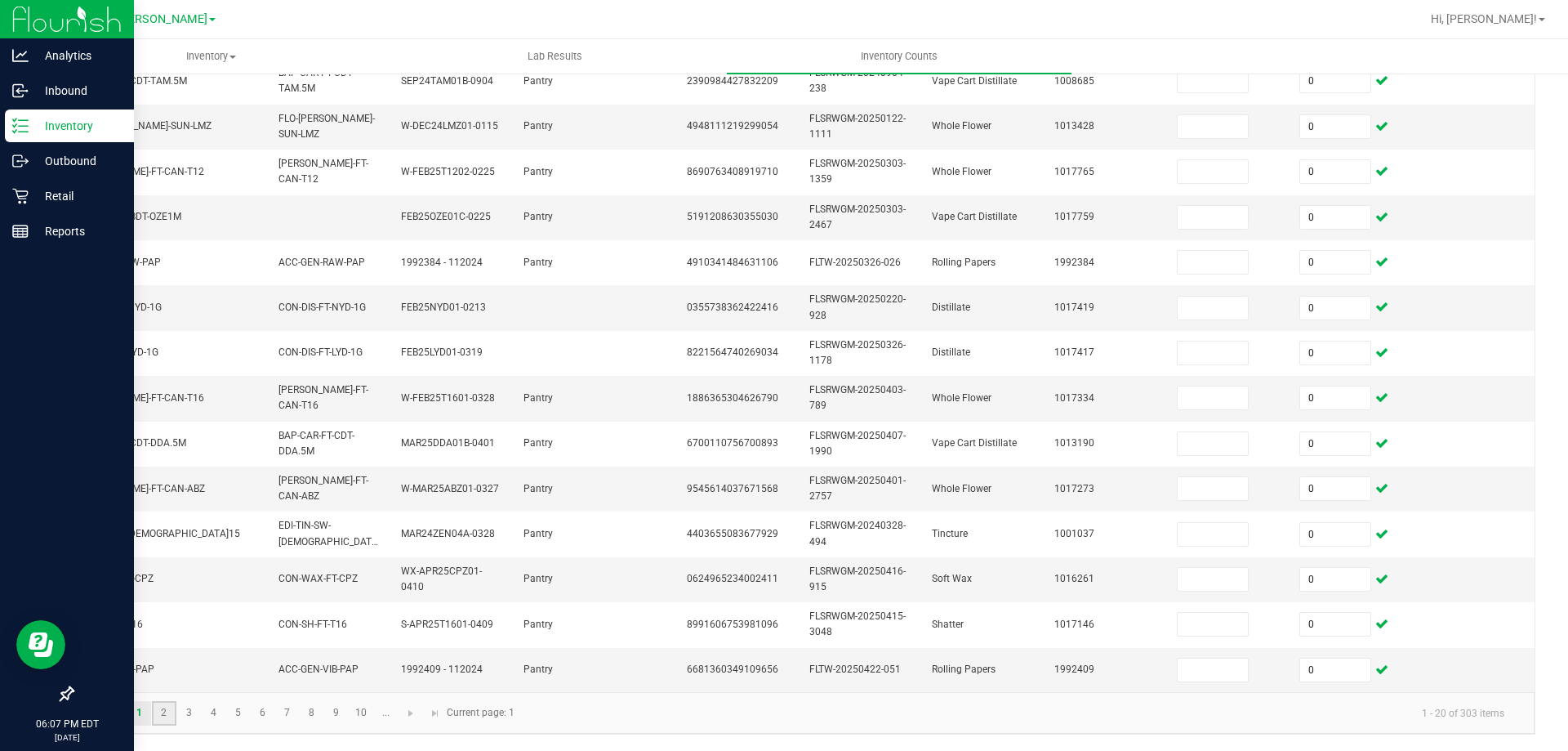
click at [166, 711] on link "2" at bounding box center [163, 713] width 24 height 25
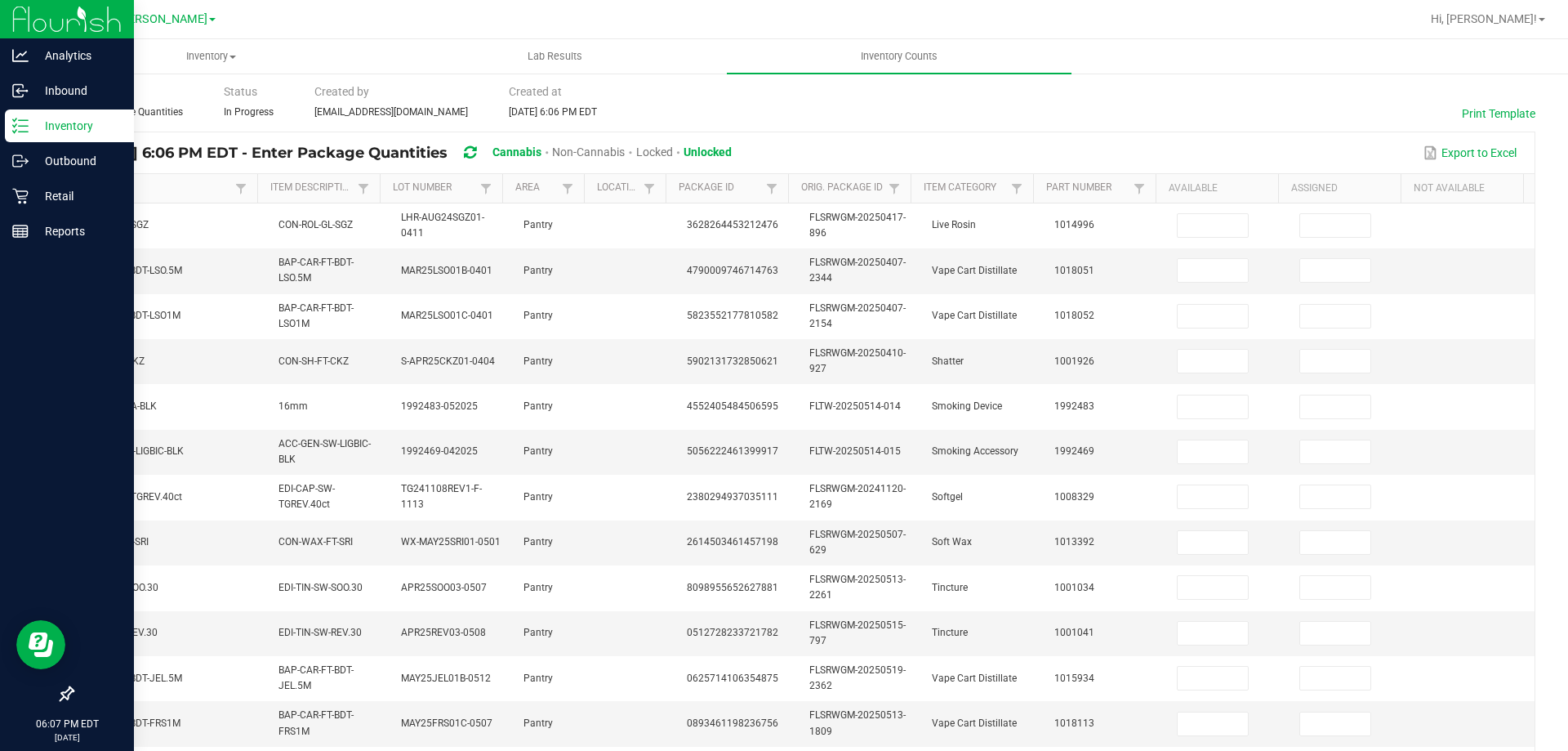
scroll to position [21, 0]
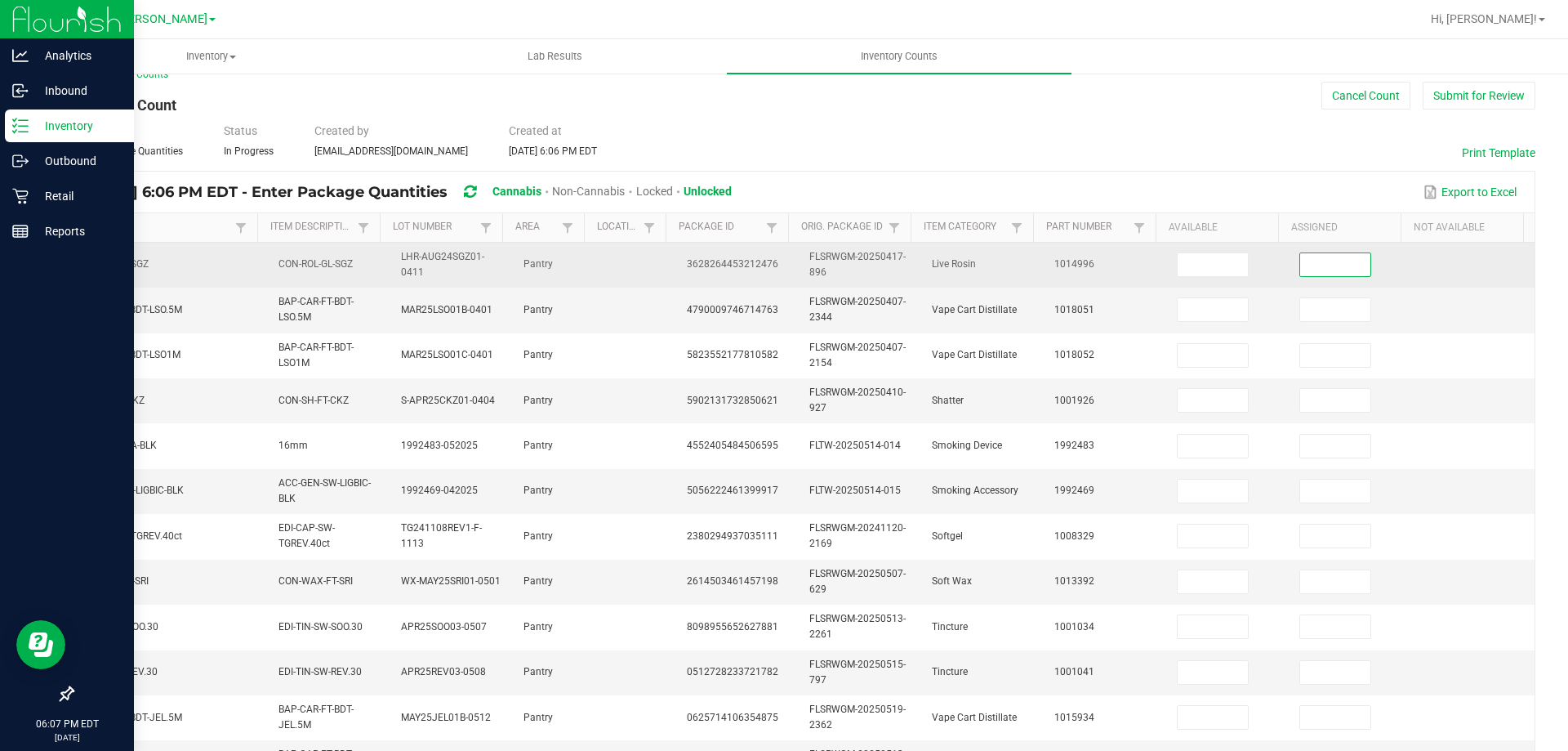
click at [1301, 260] on input at bounding box center [1336, 265] width 70 height 23
type input "0"
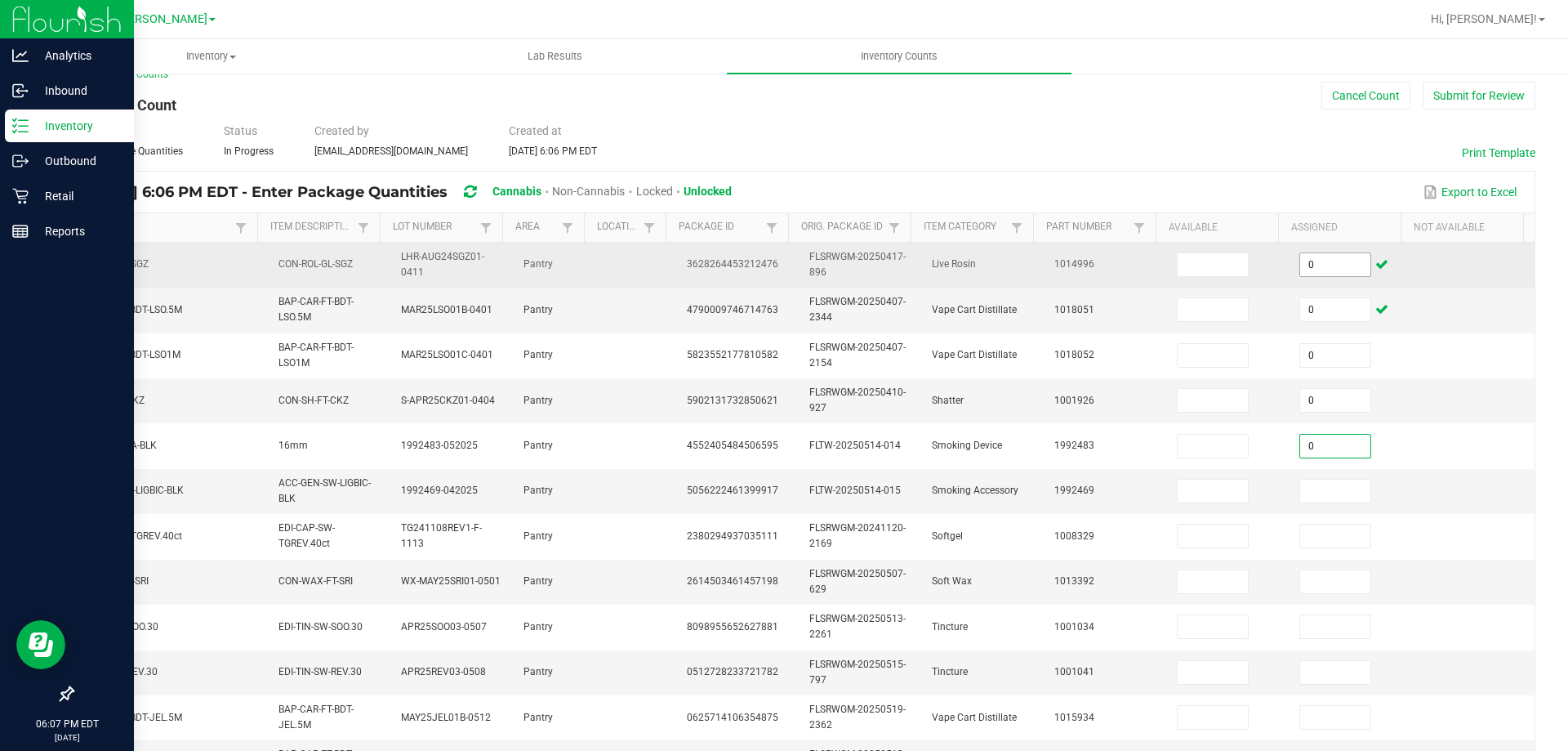
type input "0"
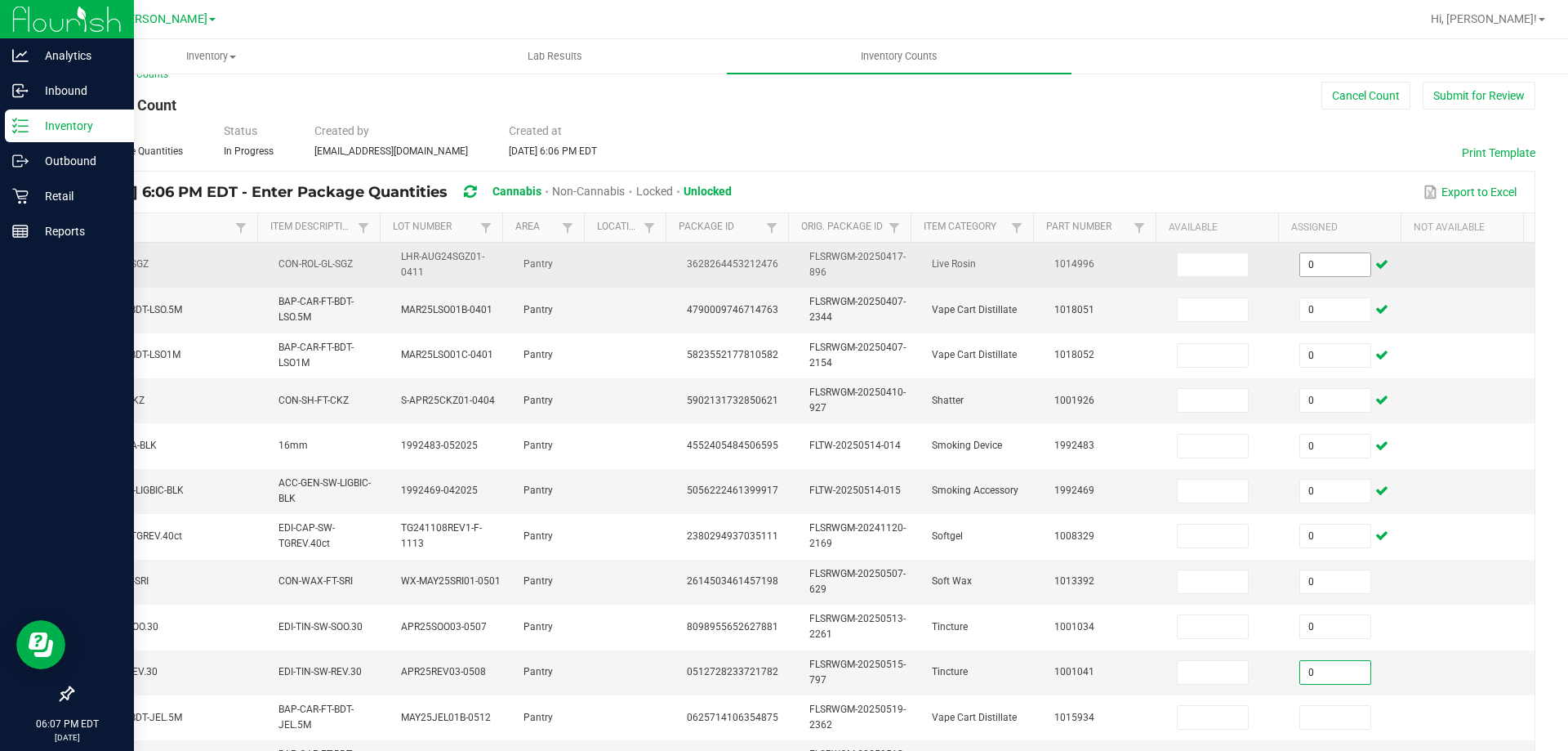
type input "0"
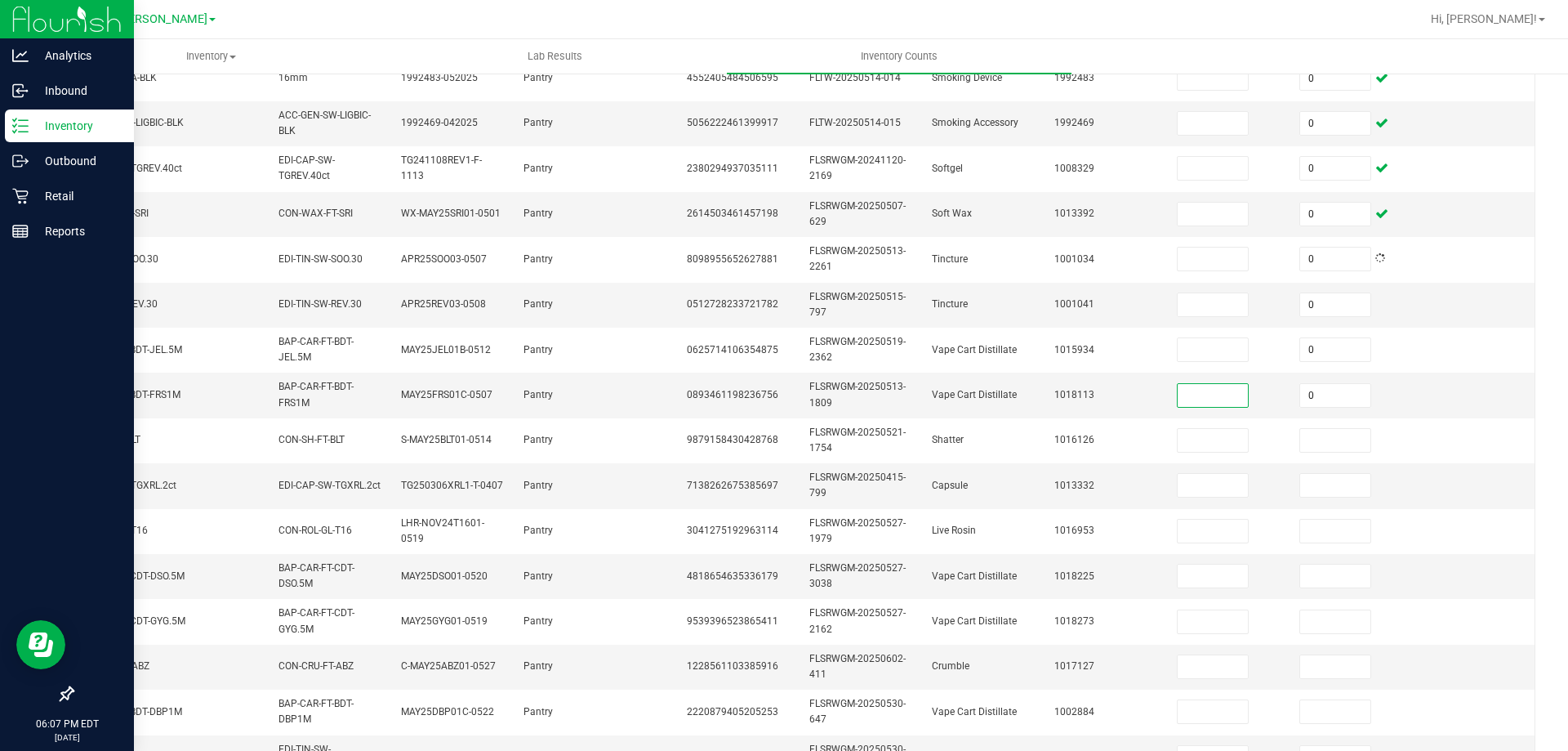
type input "0"
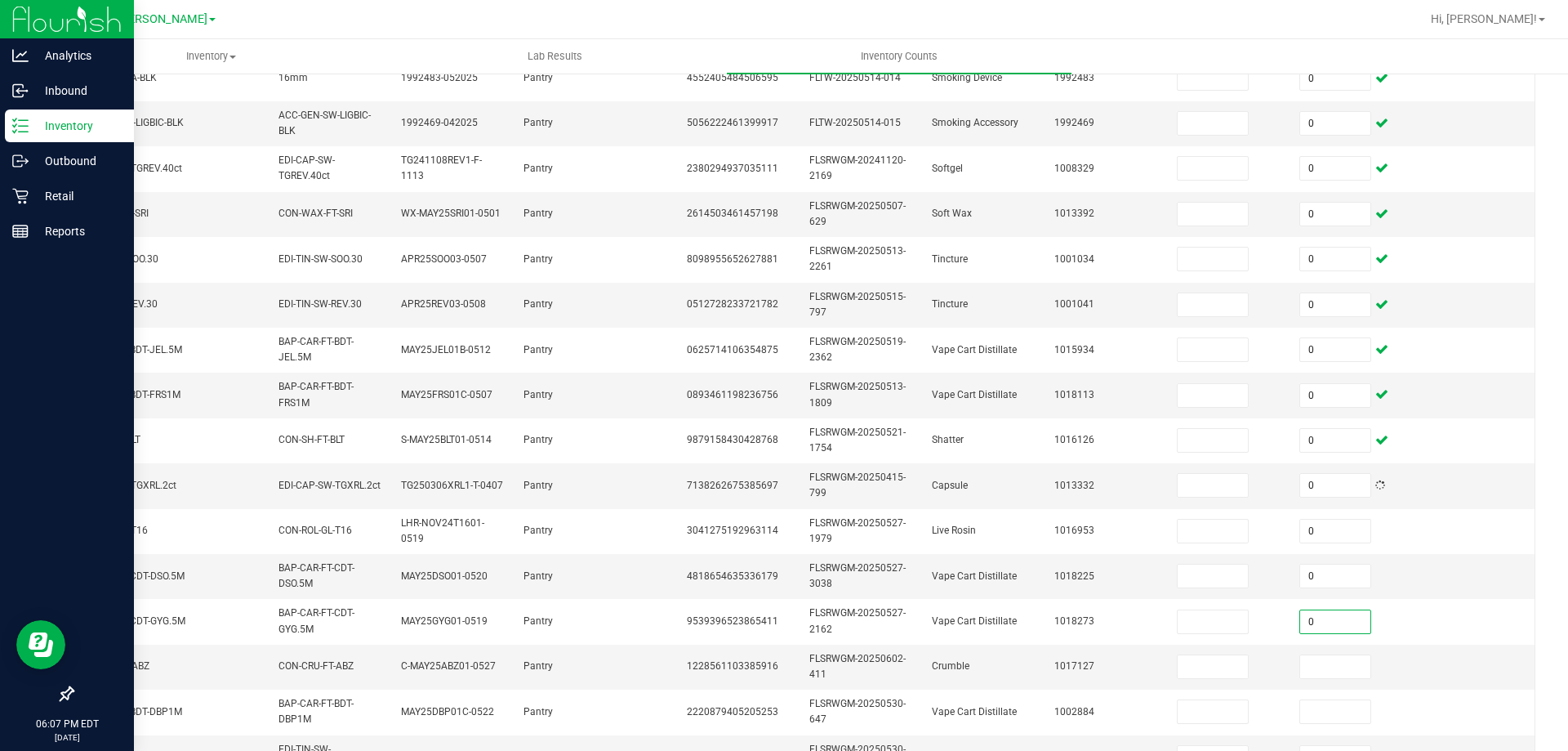
type input "0"
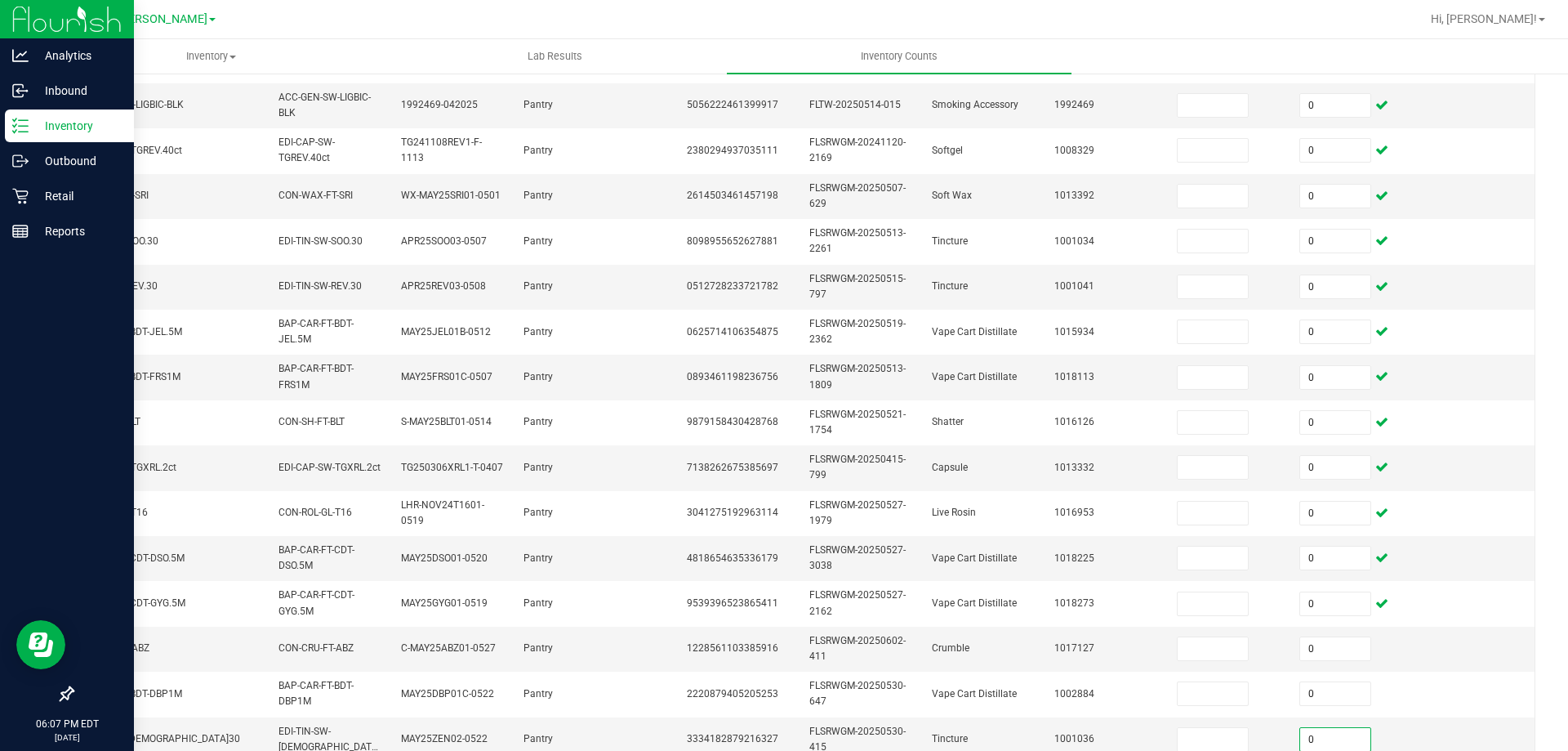
type input "0"
click at [1412, 303] on td at bounding box center [1473, 287] width 123 height 45
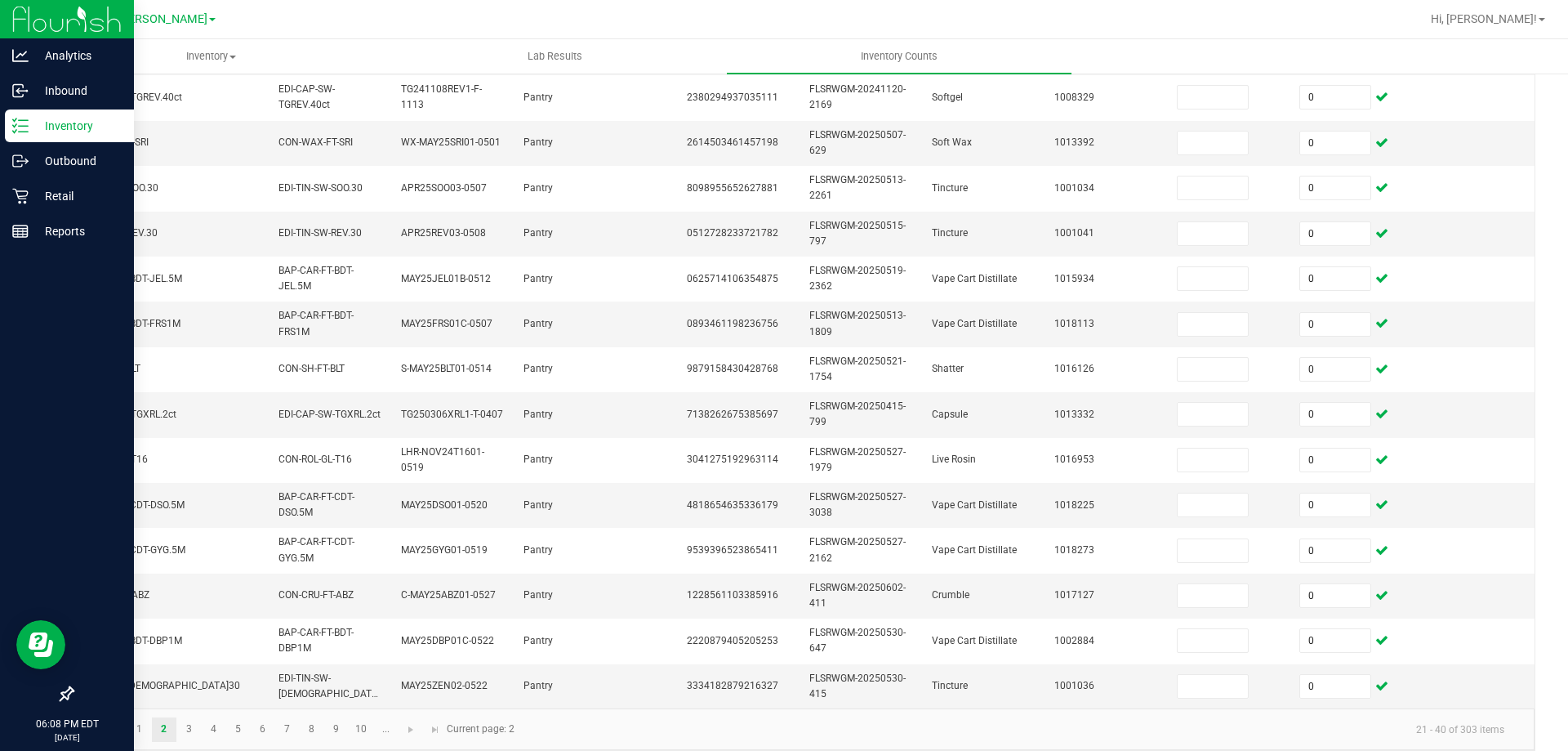
scroll to position [489, 0]
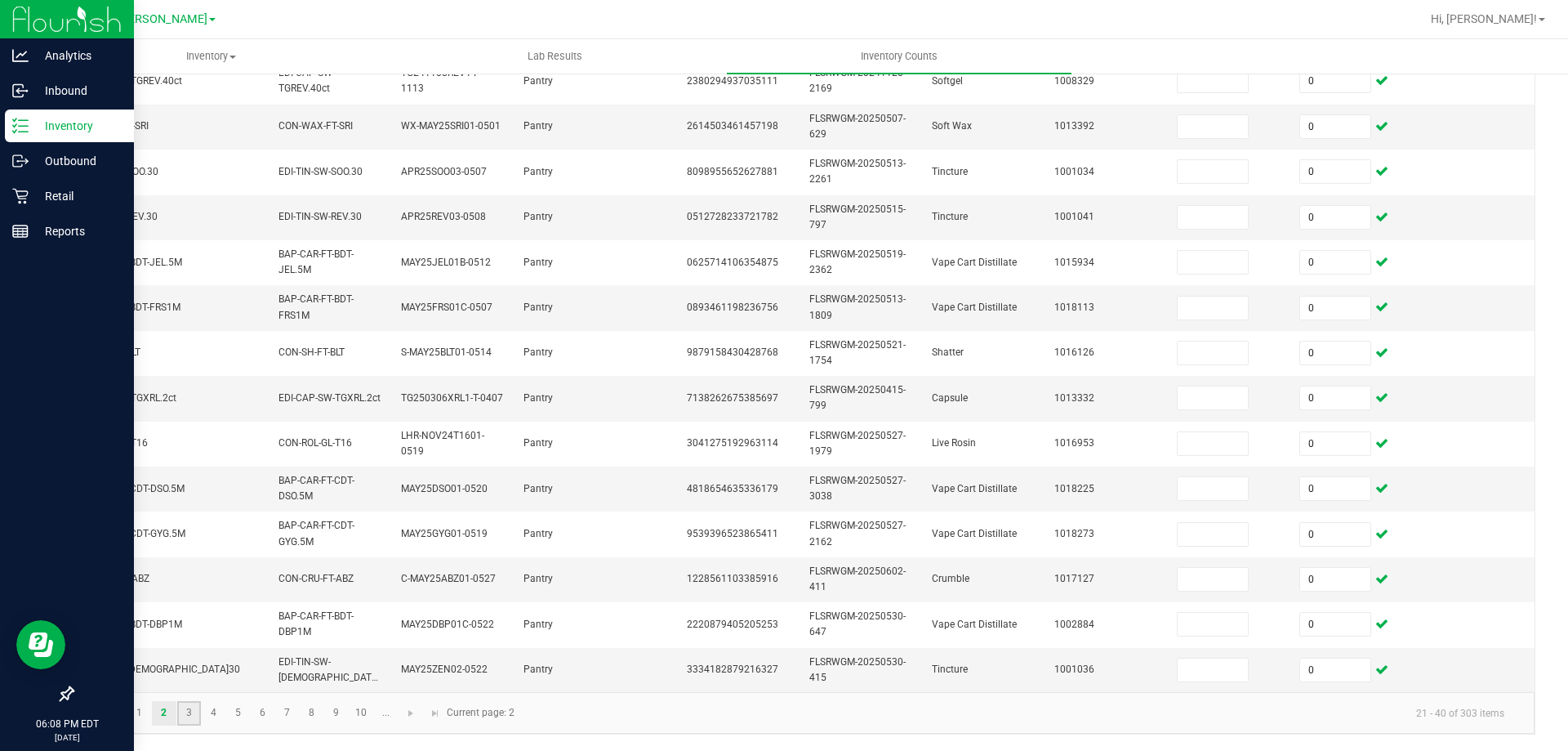
click at [184, 718] on link "3" at bounding box center [189, 713] width 24 height 25
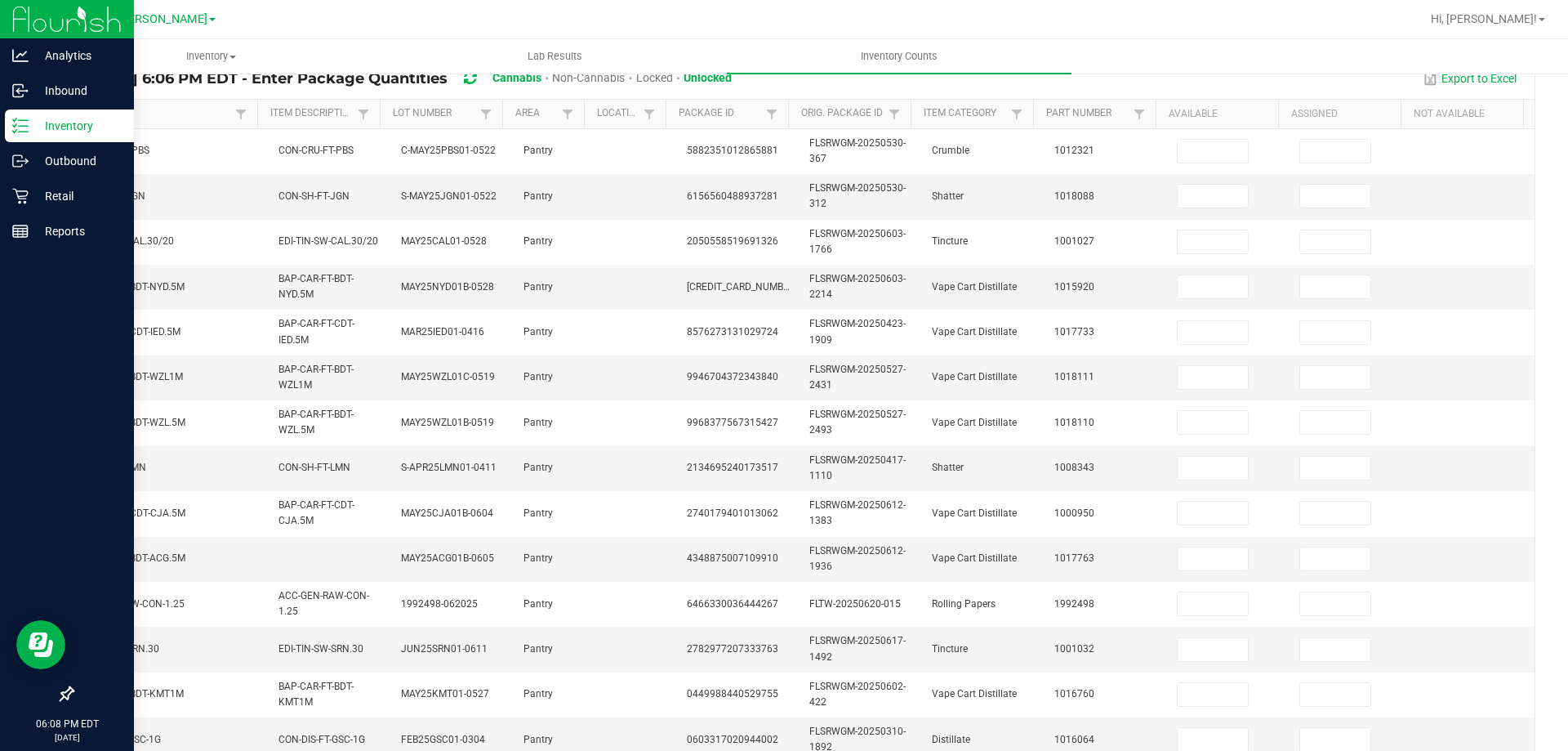
scroll to position [95, 0]
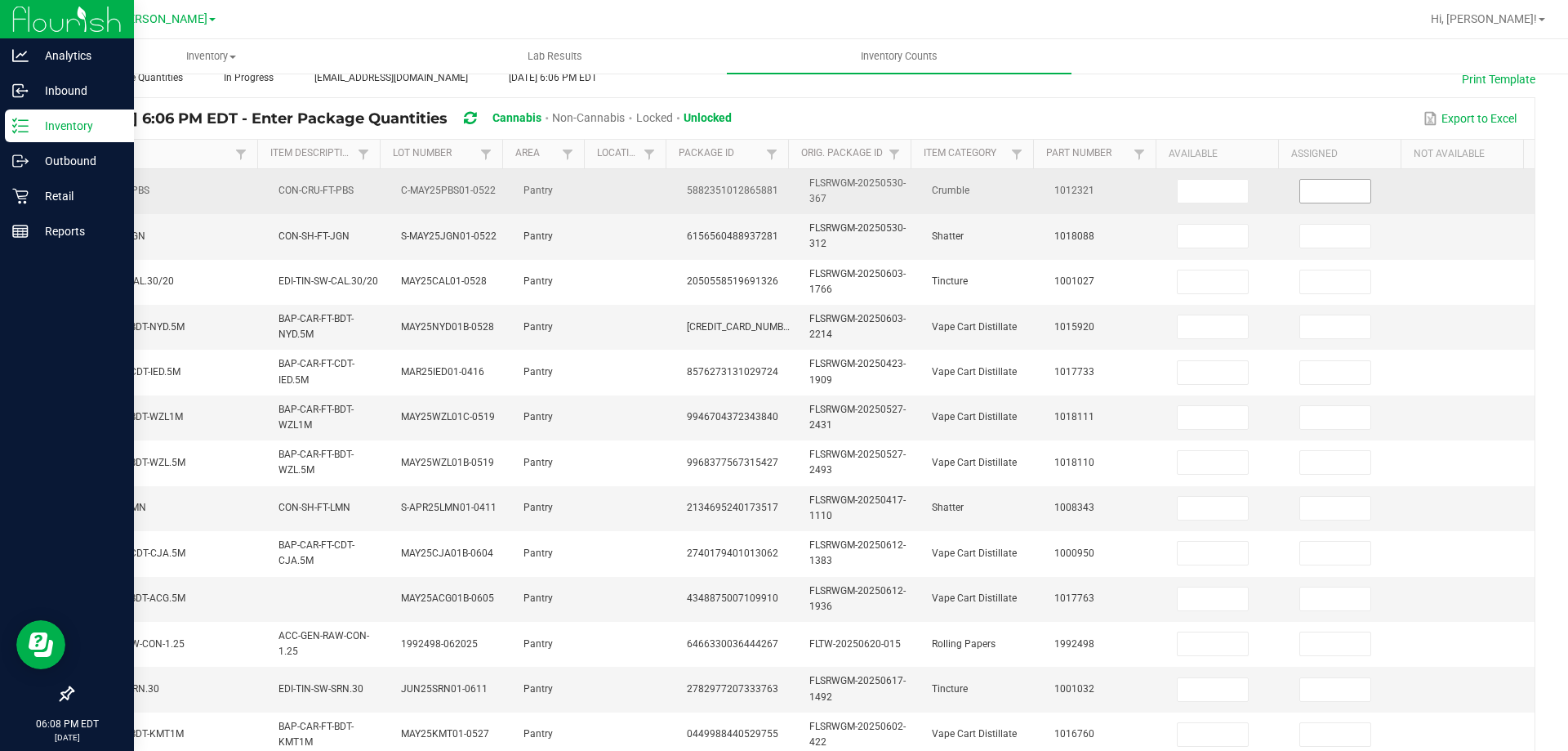
drag, startPoint x: 1253, startPoint y: 204, endPoint x: 1275, endPoint y: 190, distance: 26.1
click at [1256, 201] on td at bounding box center [1229, 191] width 123 height 45
click at [1301, 189] on input at bounding box center [1336, 191] width 70 height 23
type input "0"
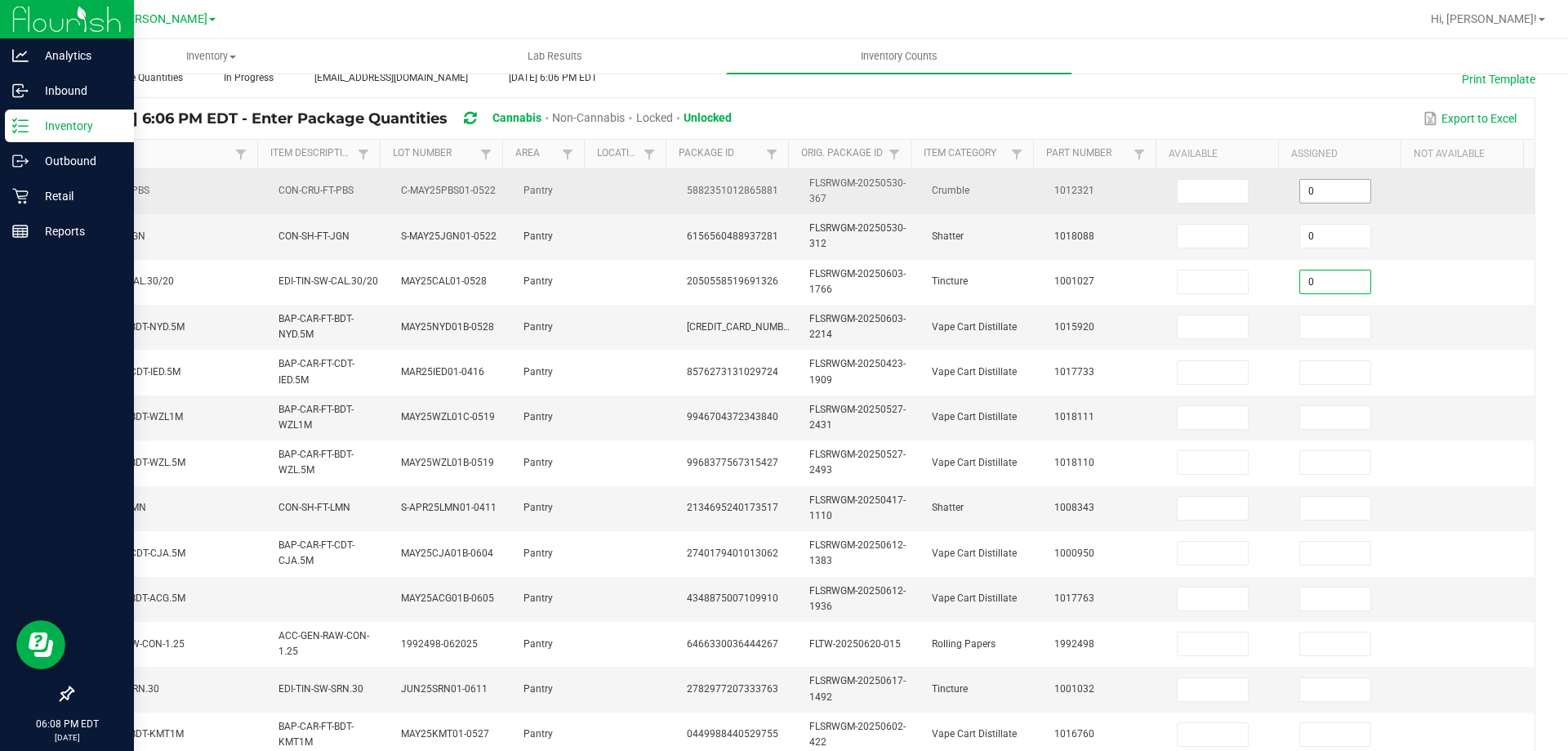
type input "0"
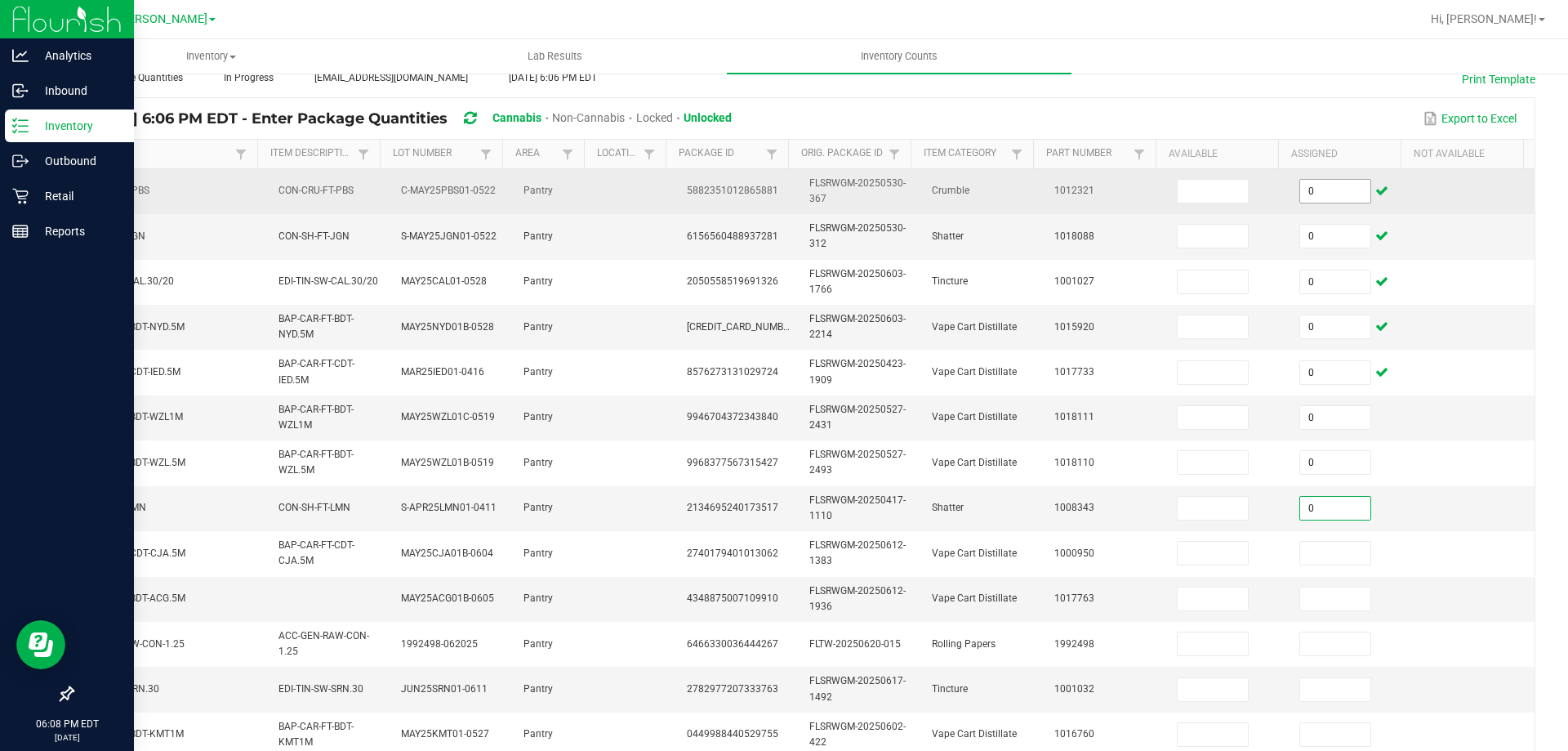
type input "0"
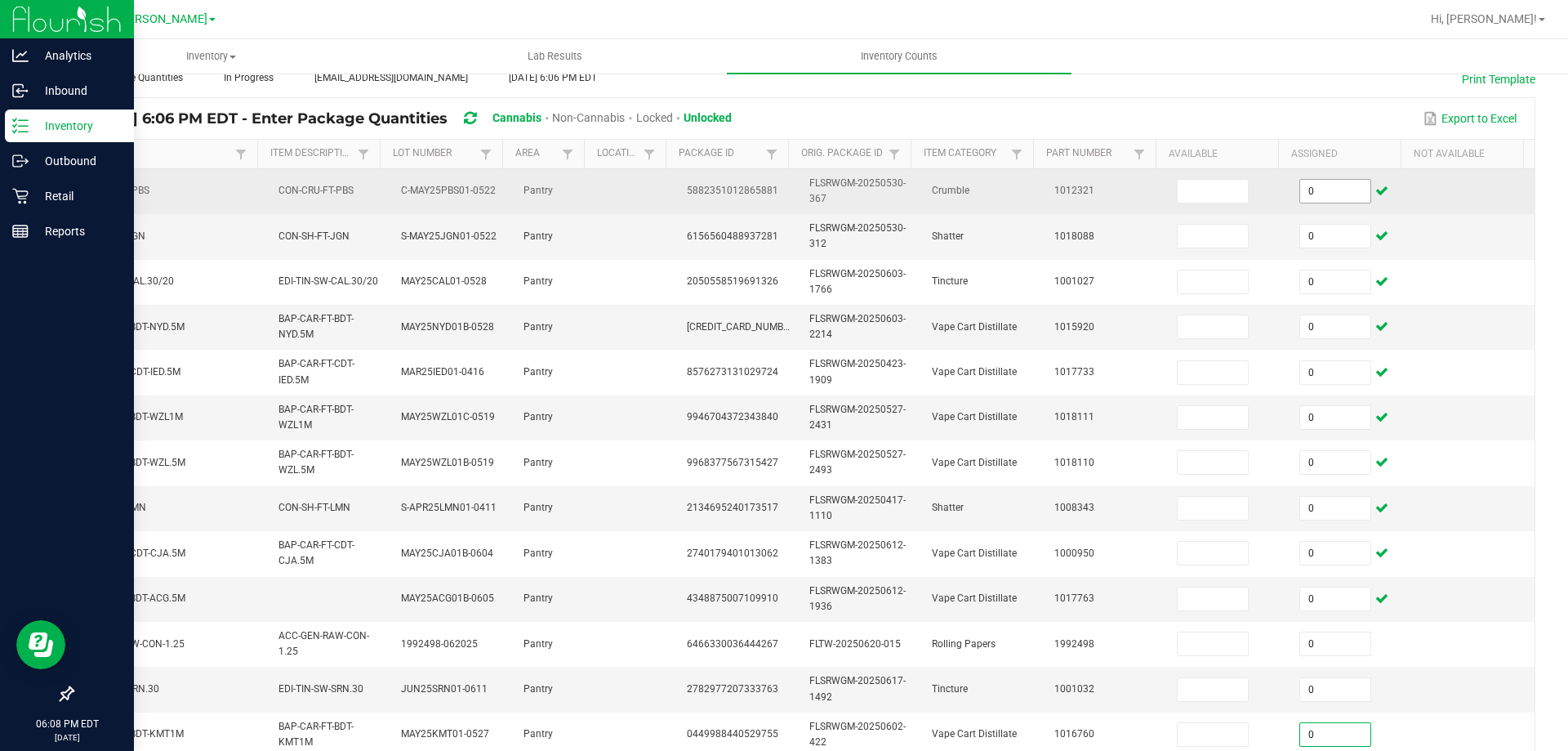
type input "0"
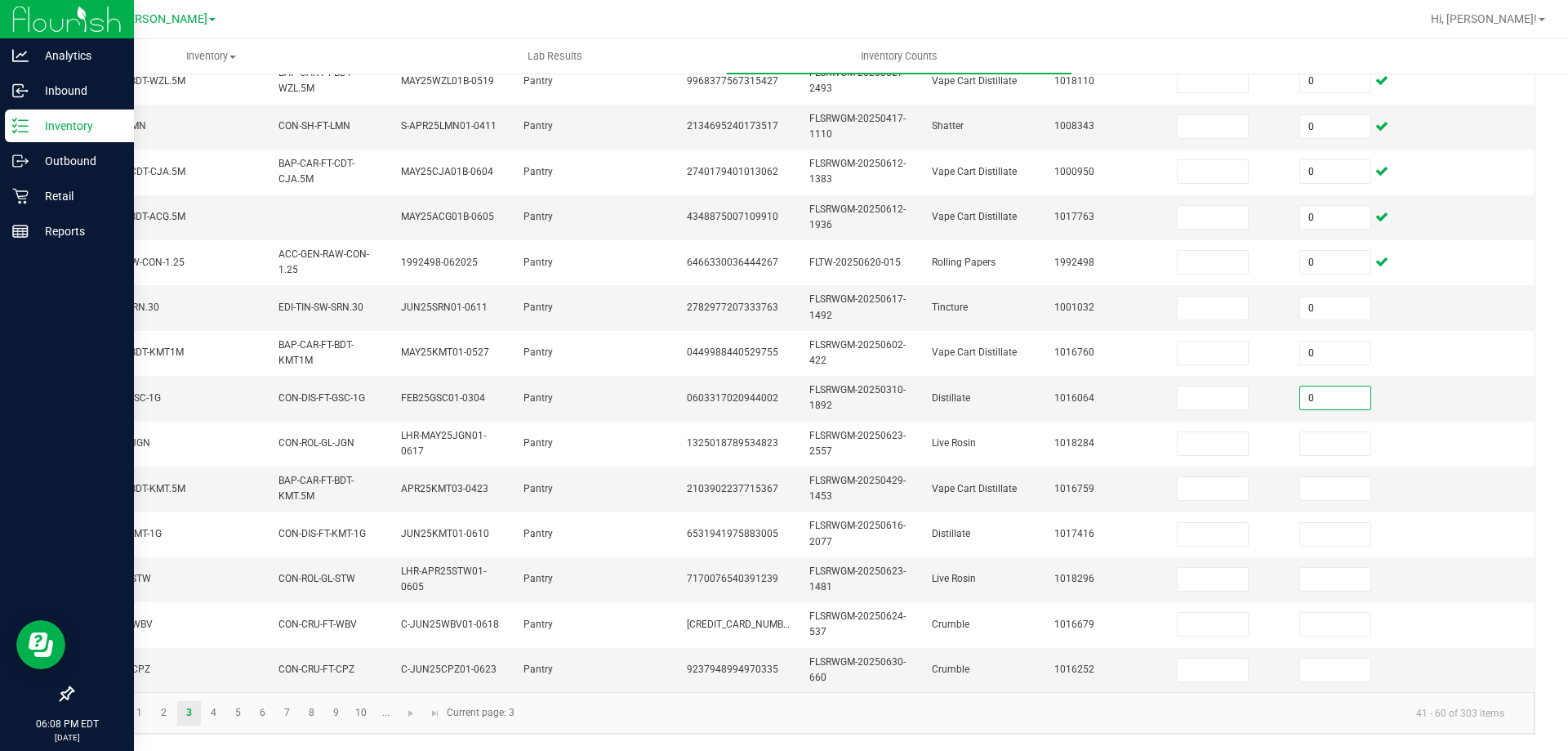
type input "0"
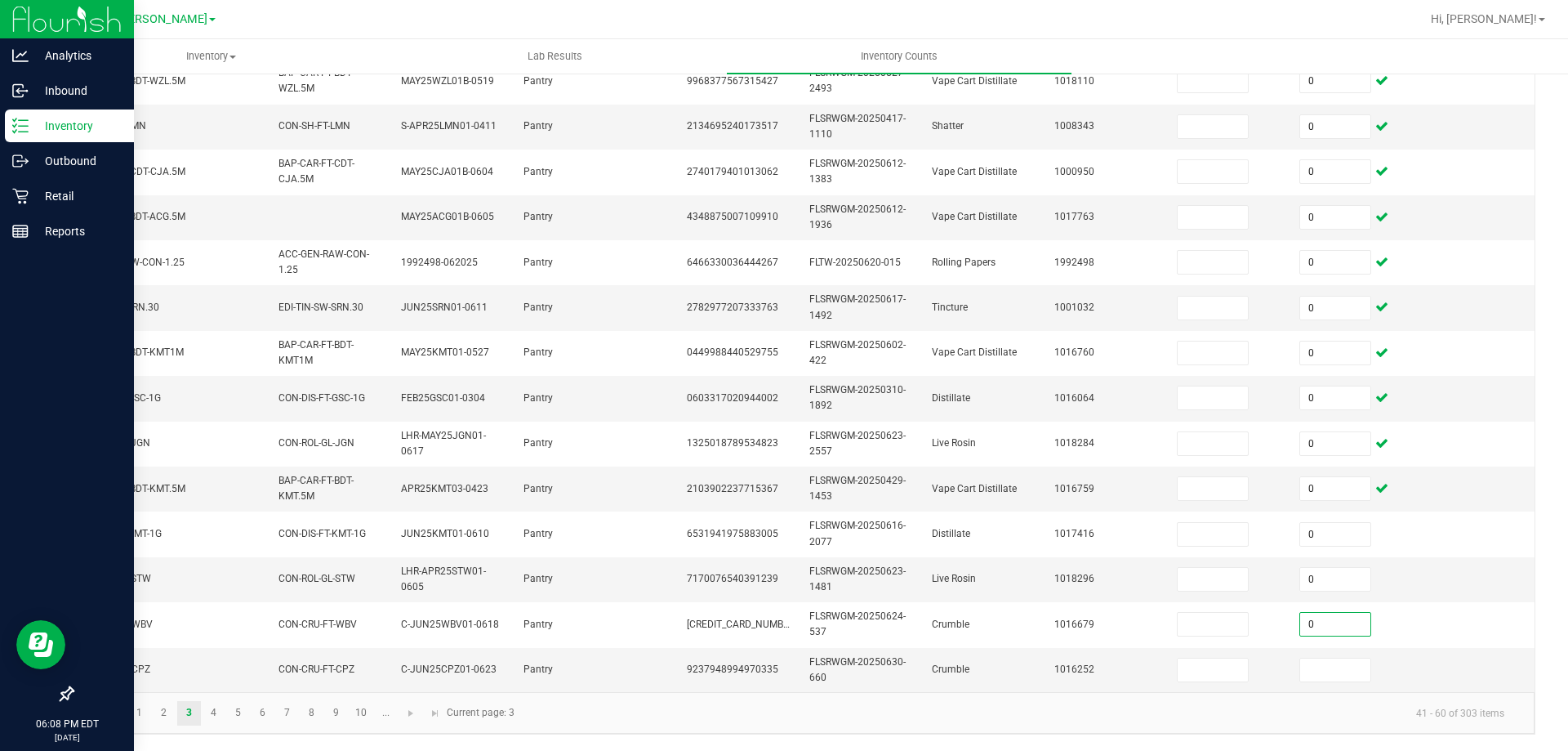
type input "0"
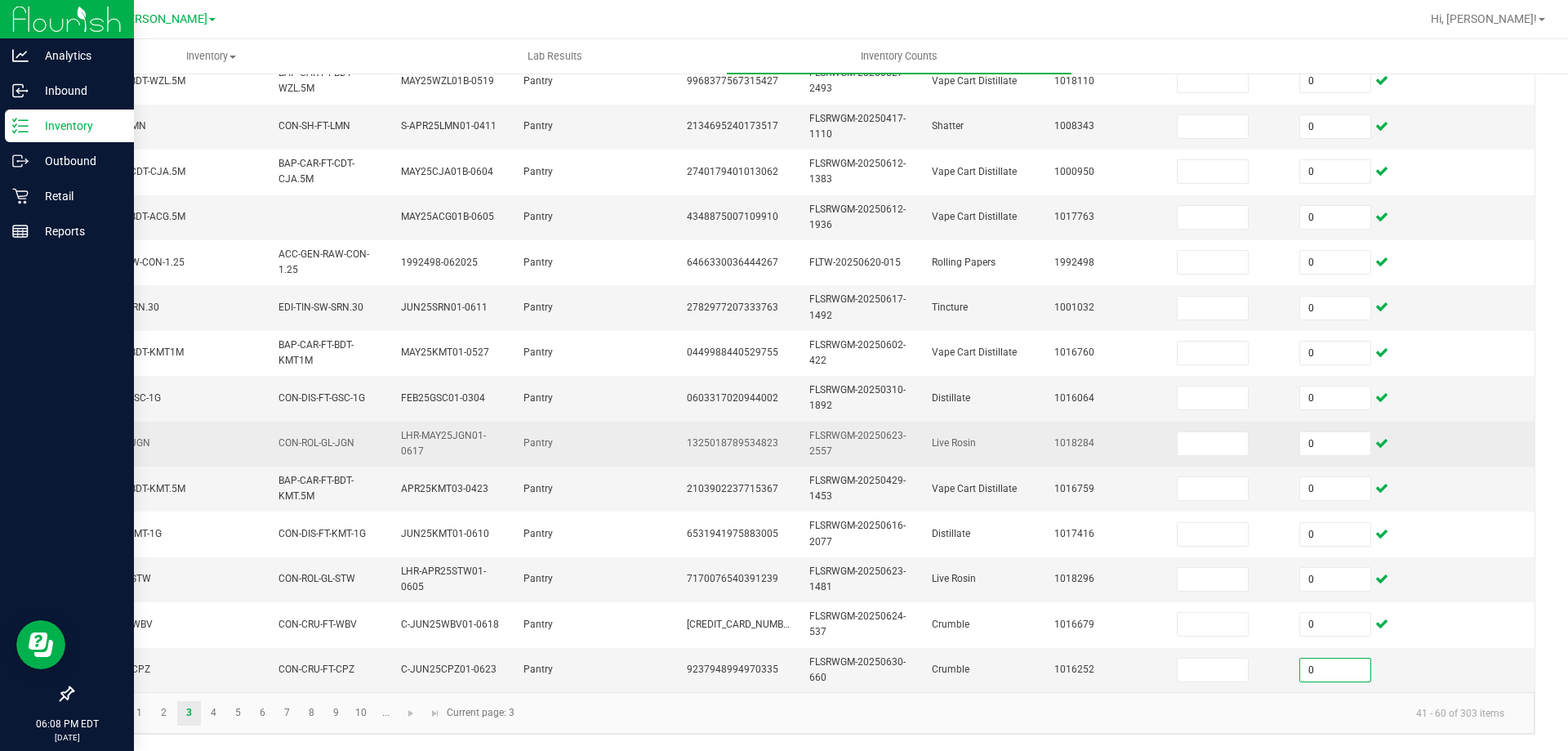
type input "0"
click at [1497, 426] on td at bounding box center [1473, 444] width 123 height 45
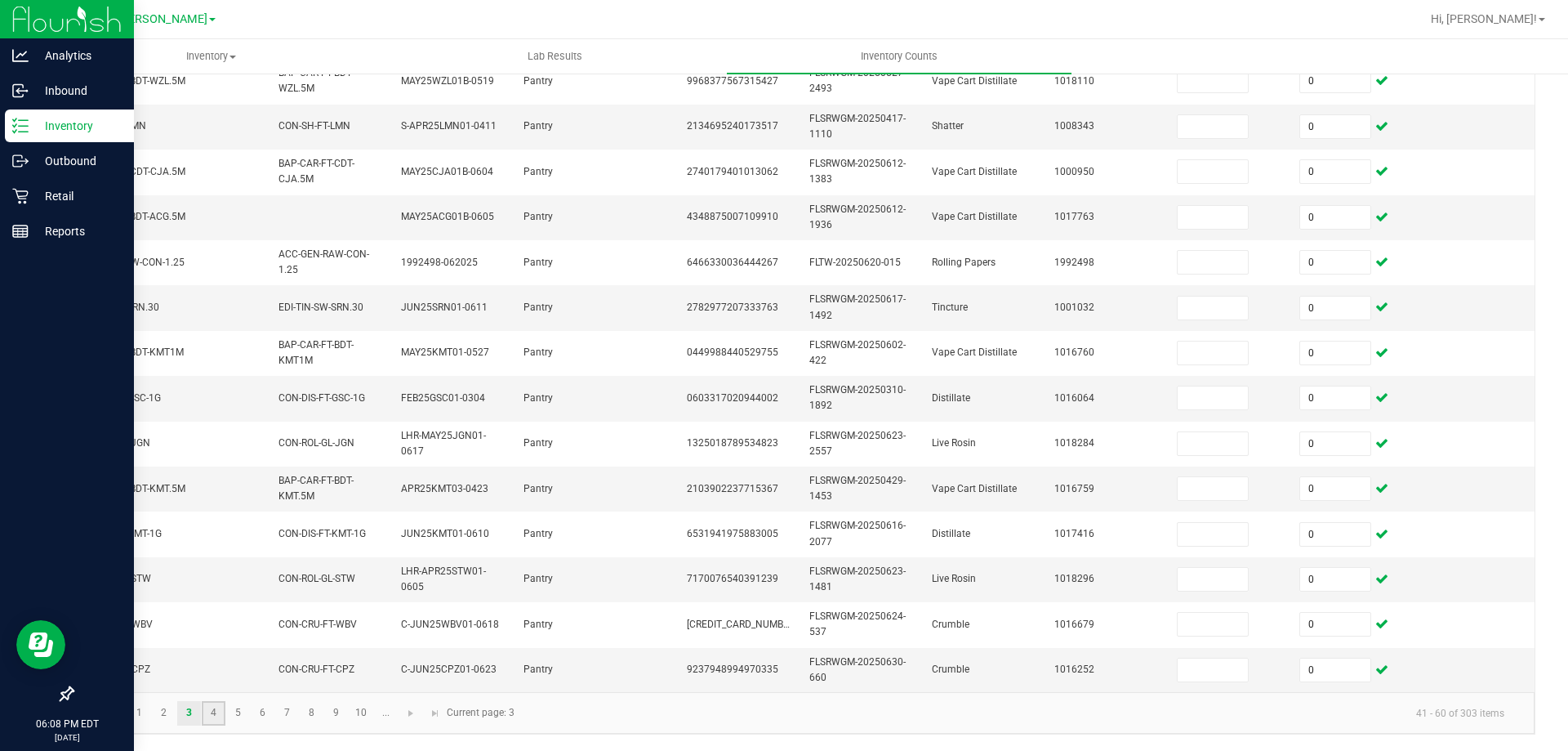
click at [209, 724] on link "4" at bounding box center [213, 713] width 24 height 25
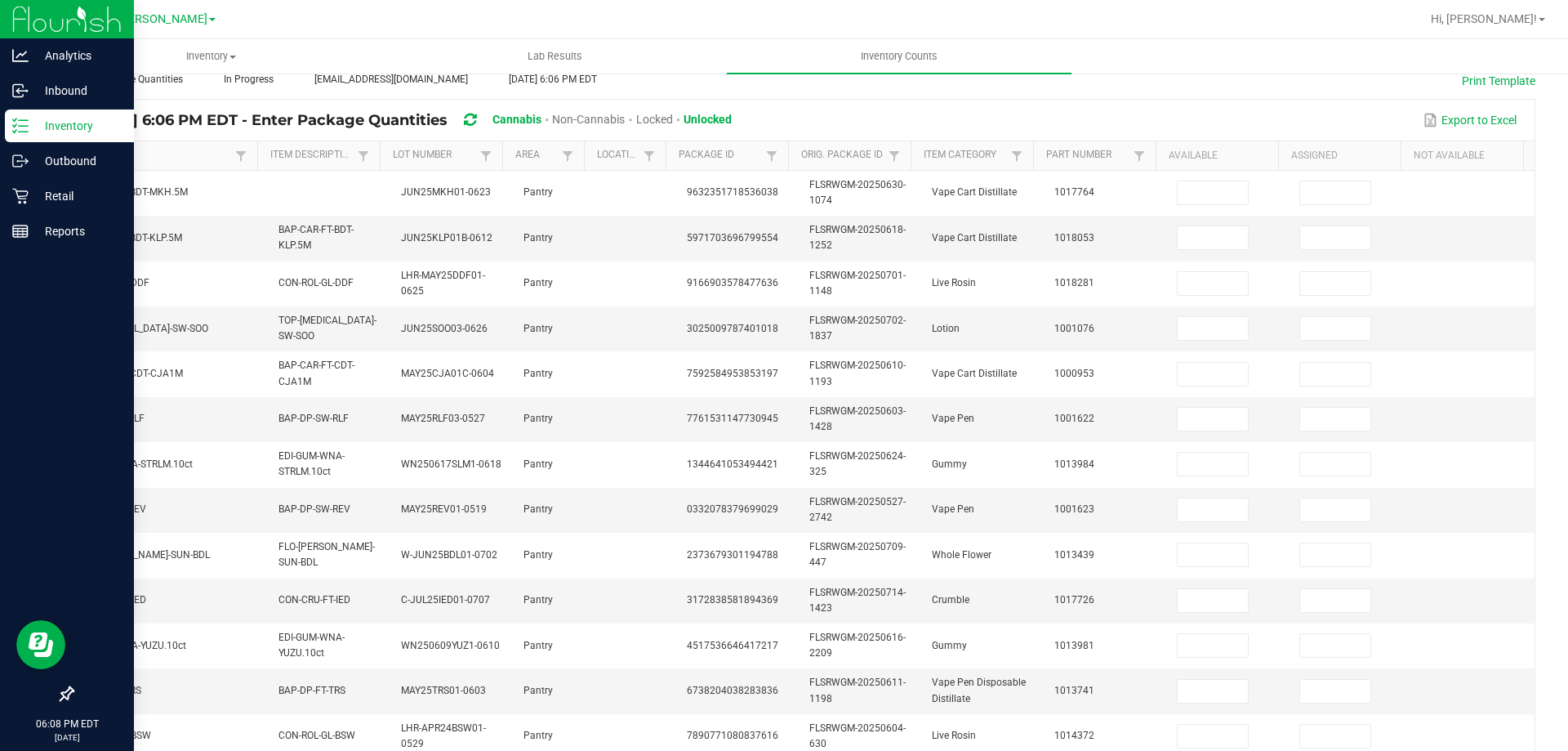
scroll to position [76, 0]
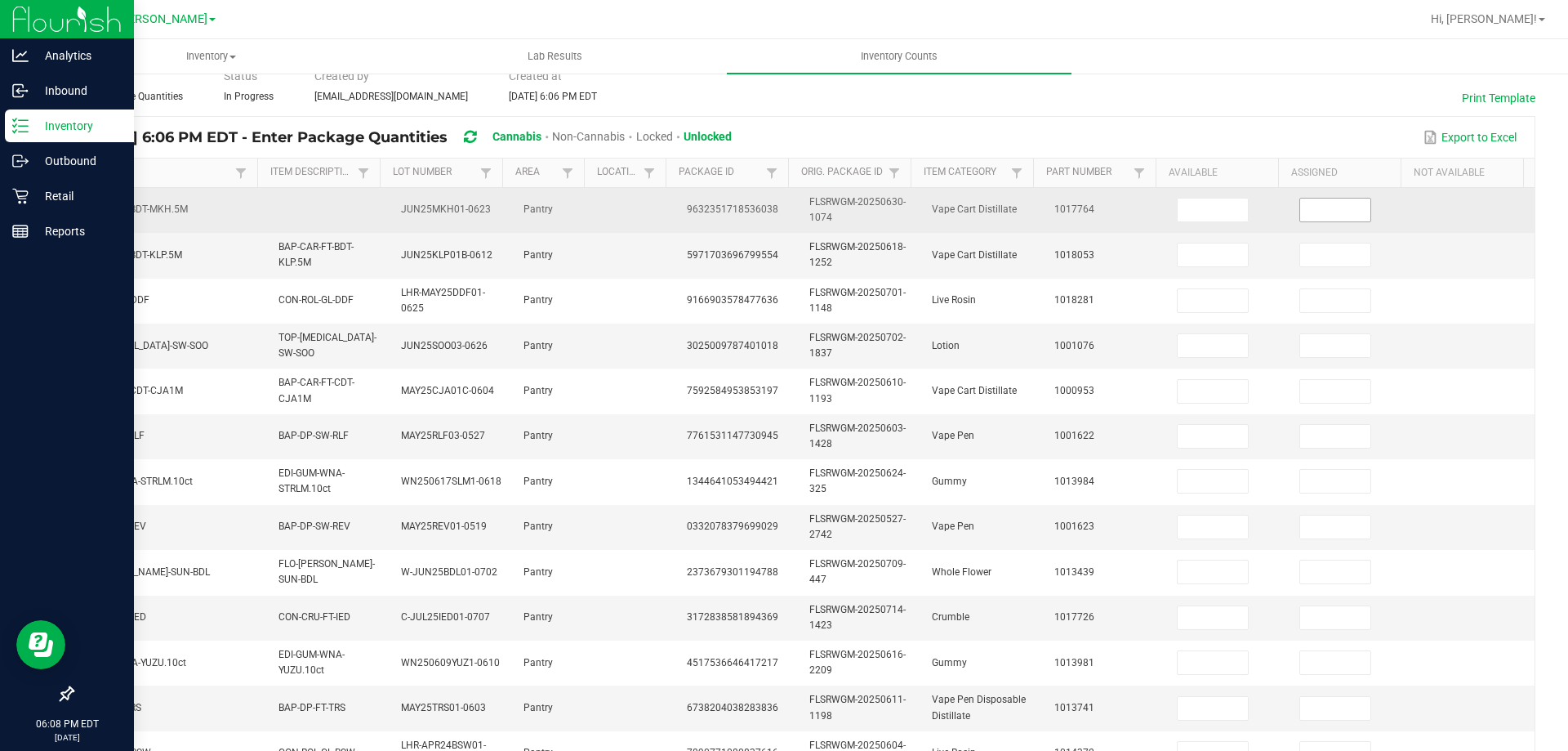
click at [1327, 205] on input at bounding box center [1336, 210] width 70 height 23
type input "0"
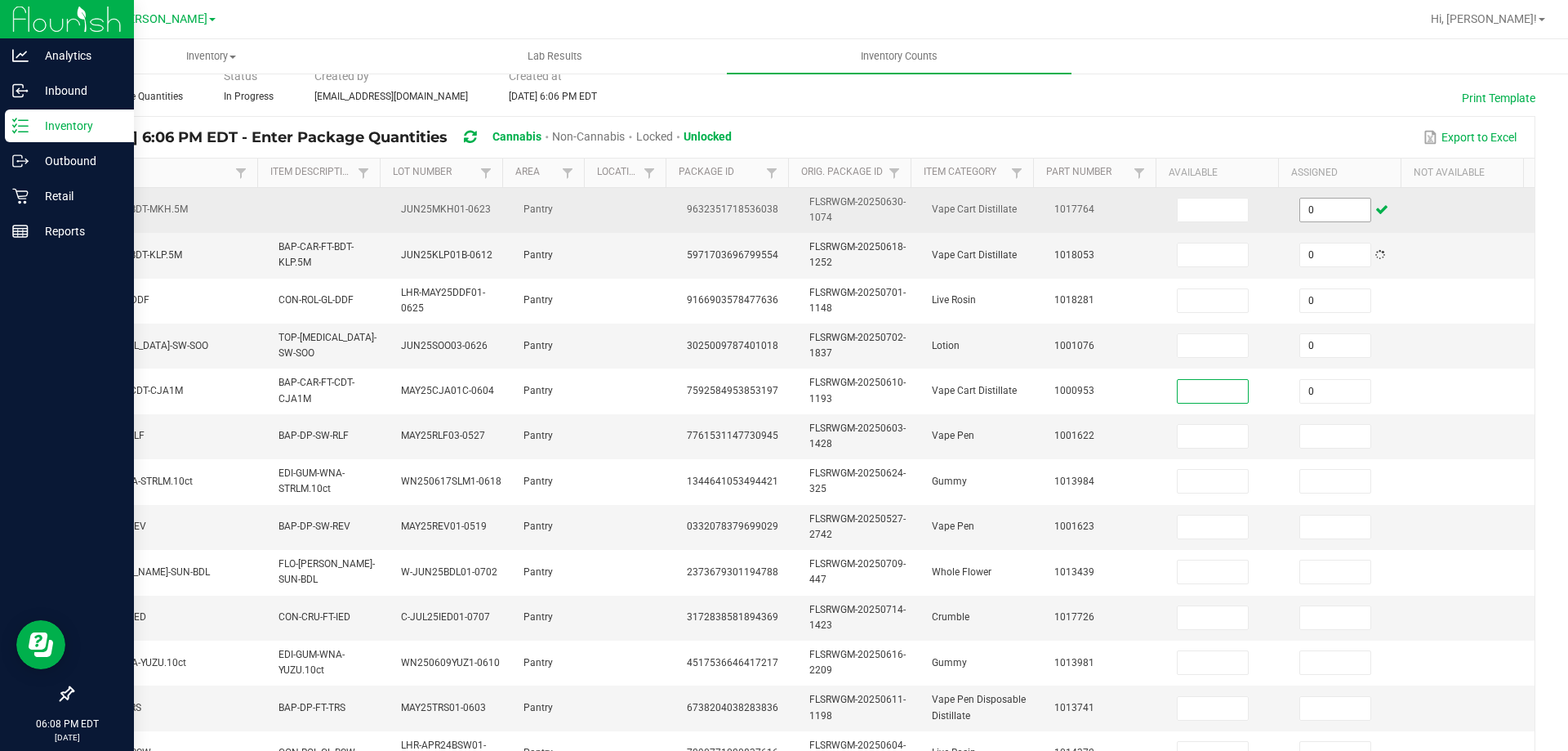
type input "0"
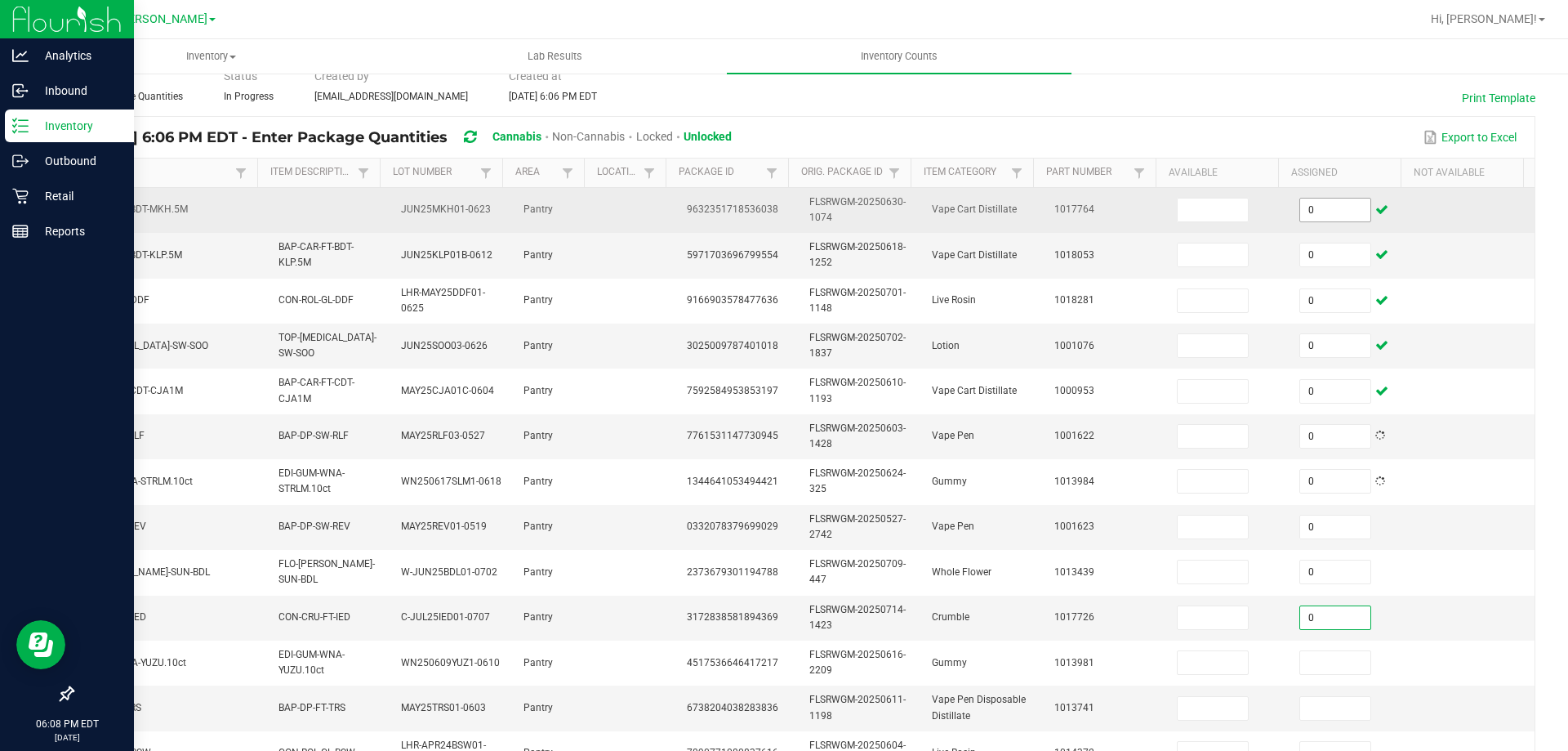
type input "0"
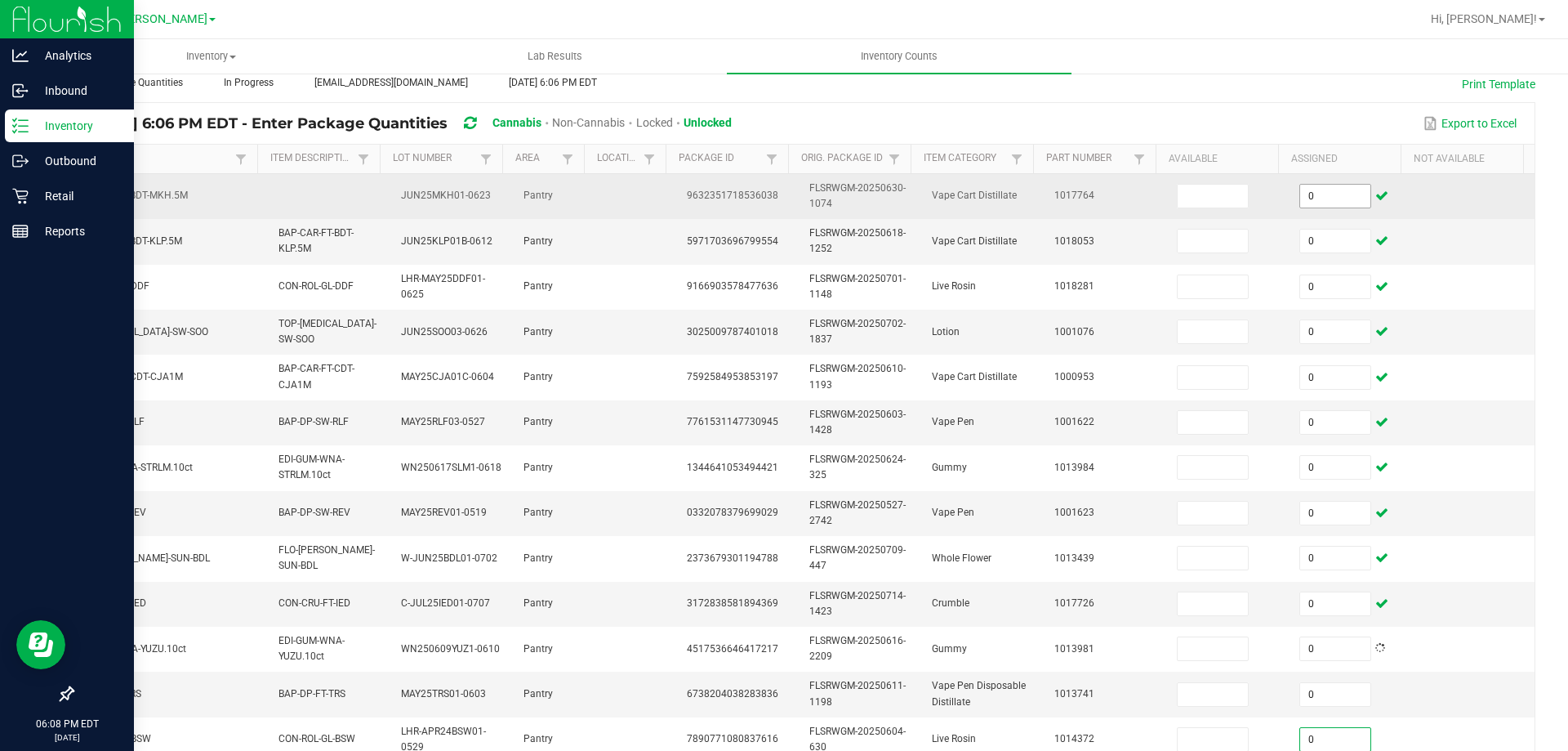
type input "0"
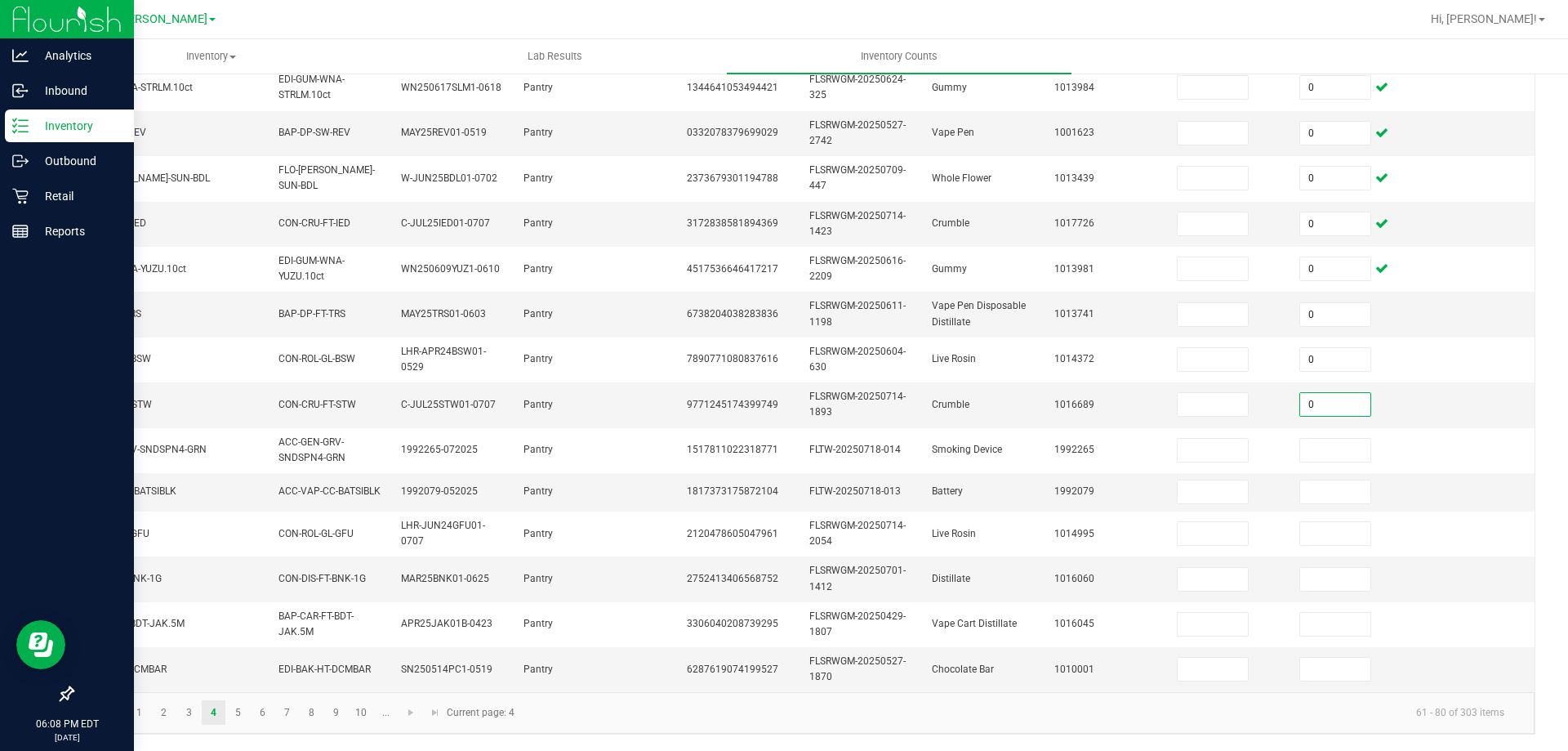
type input "0"
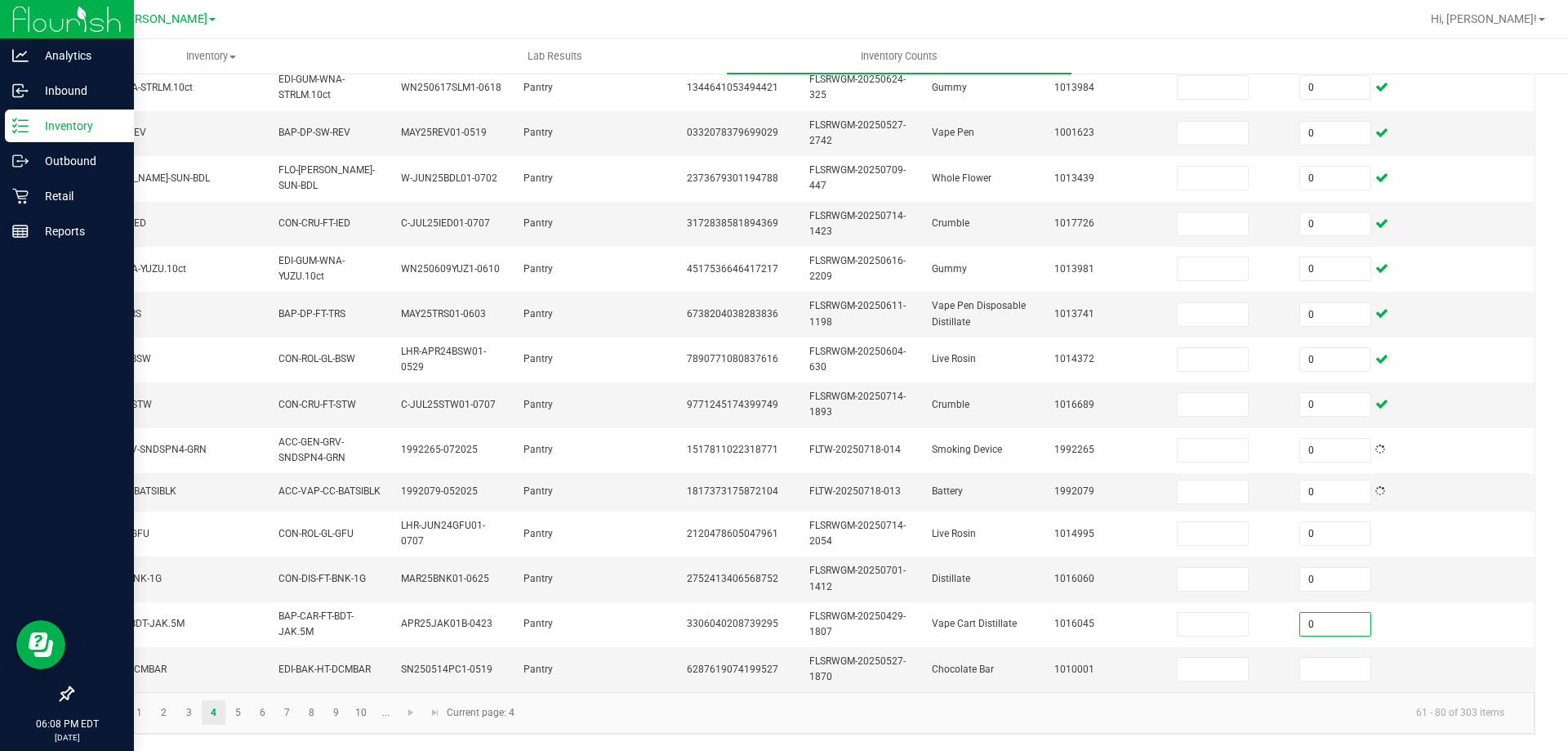
type input "0"
click at [233, 712] on link "5" at bounding box center [238, 712] width 24 height 25
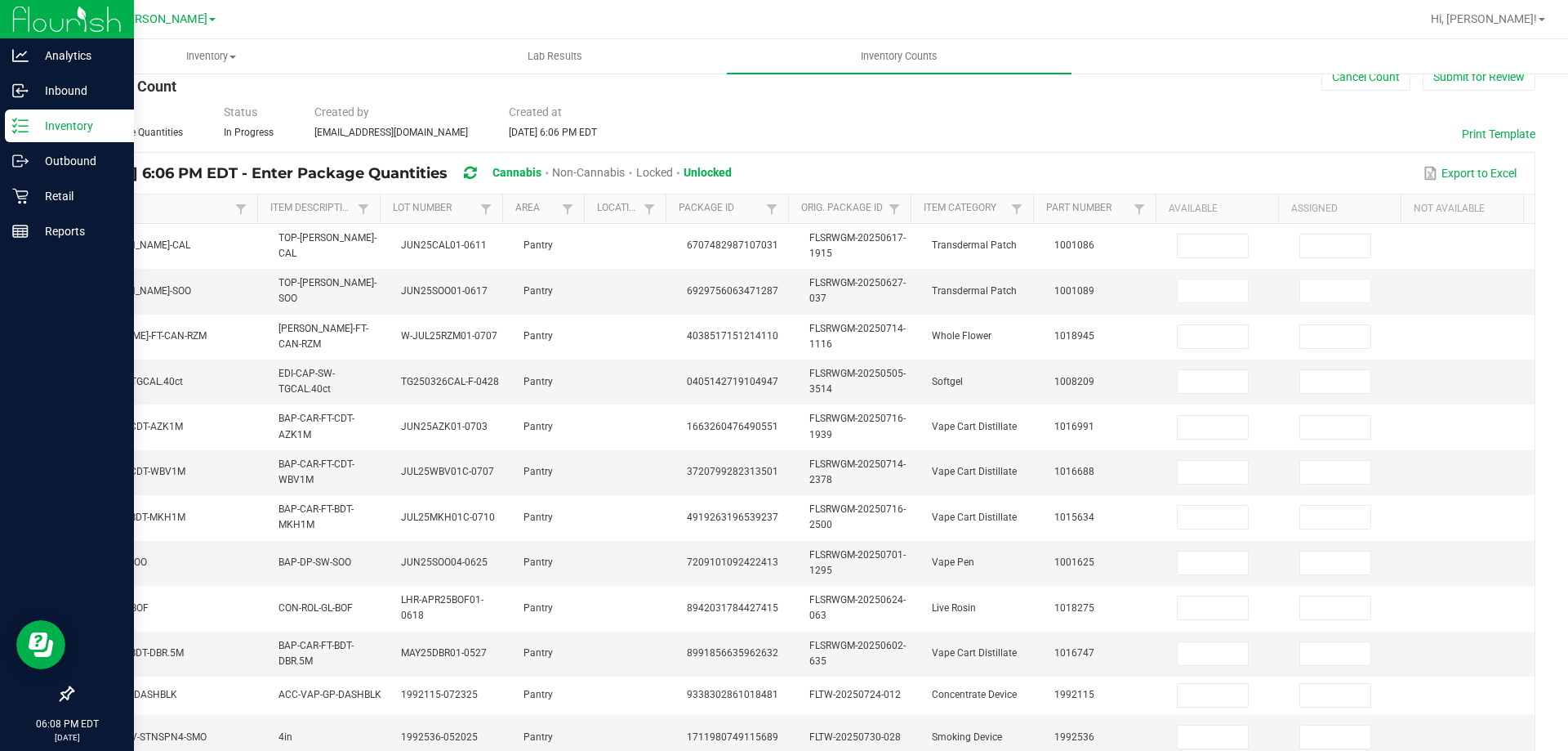
scroll to position [0, 0]
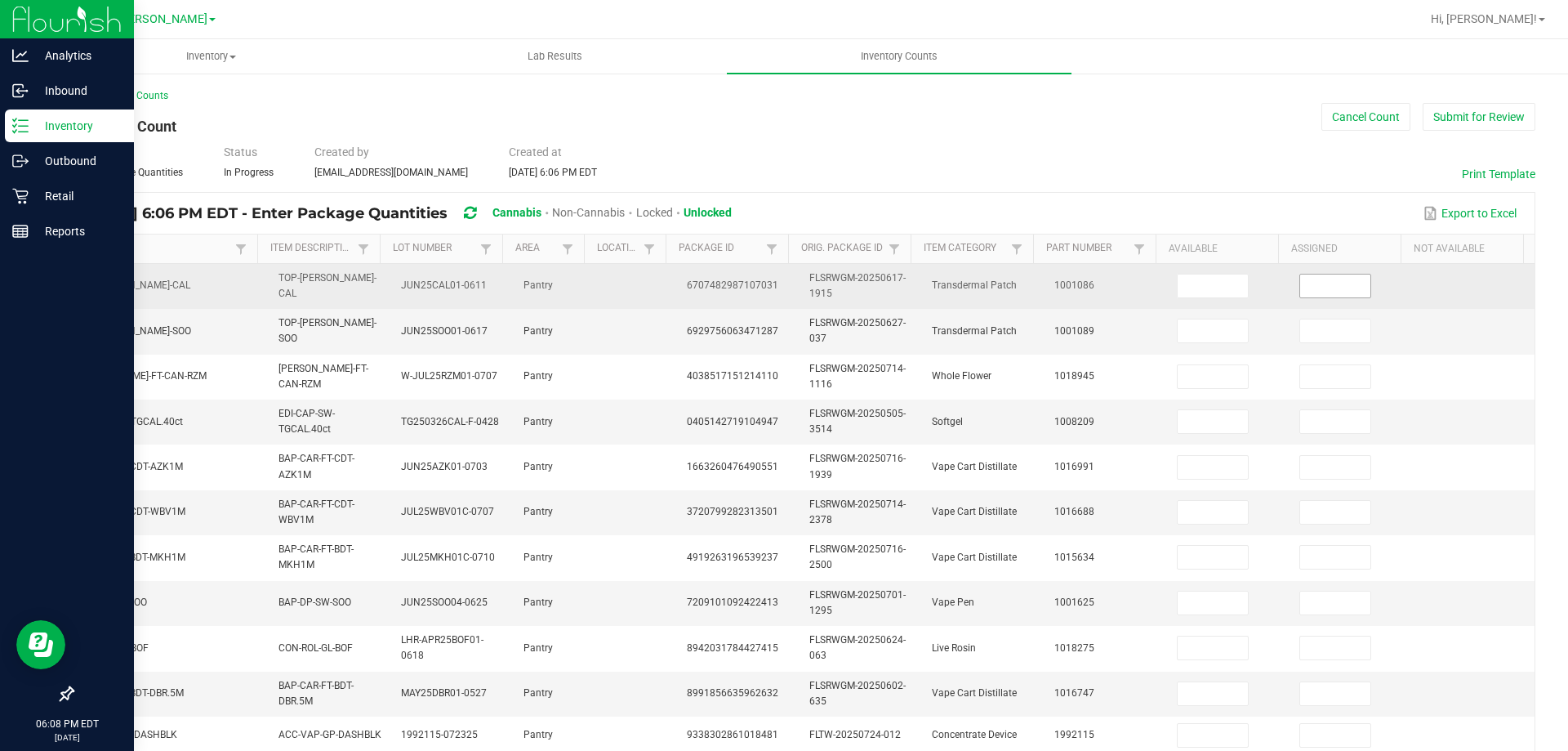
click at [1311, 290] on input at bounding box center [1336, 286] width 70 height 23
type input "0"
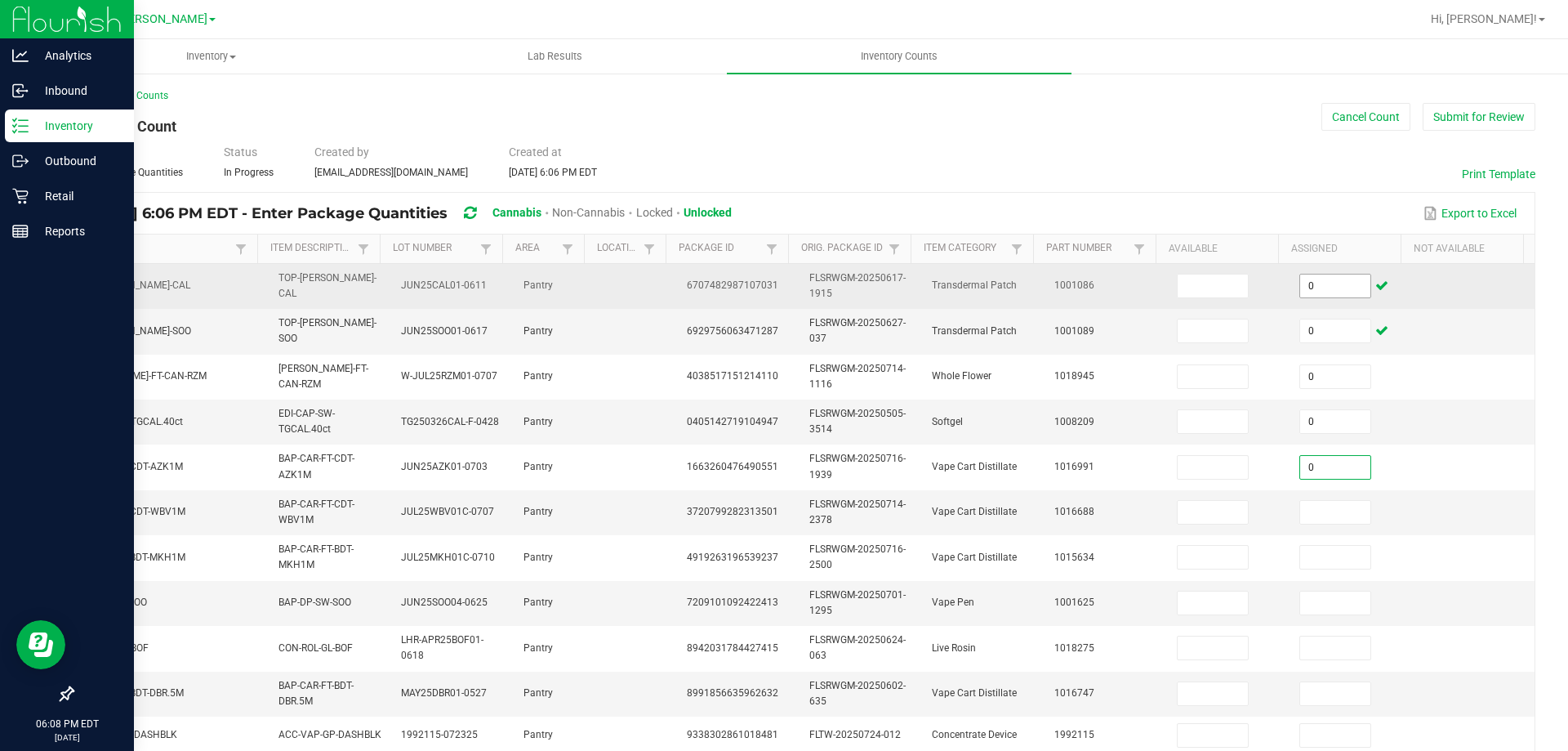
type input "0"
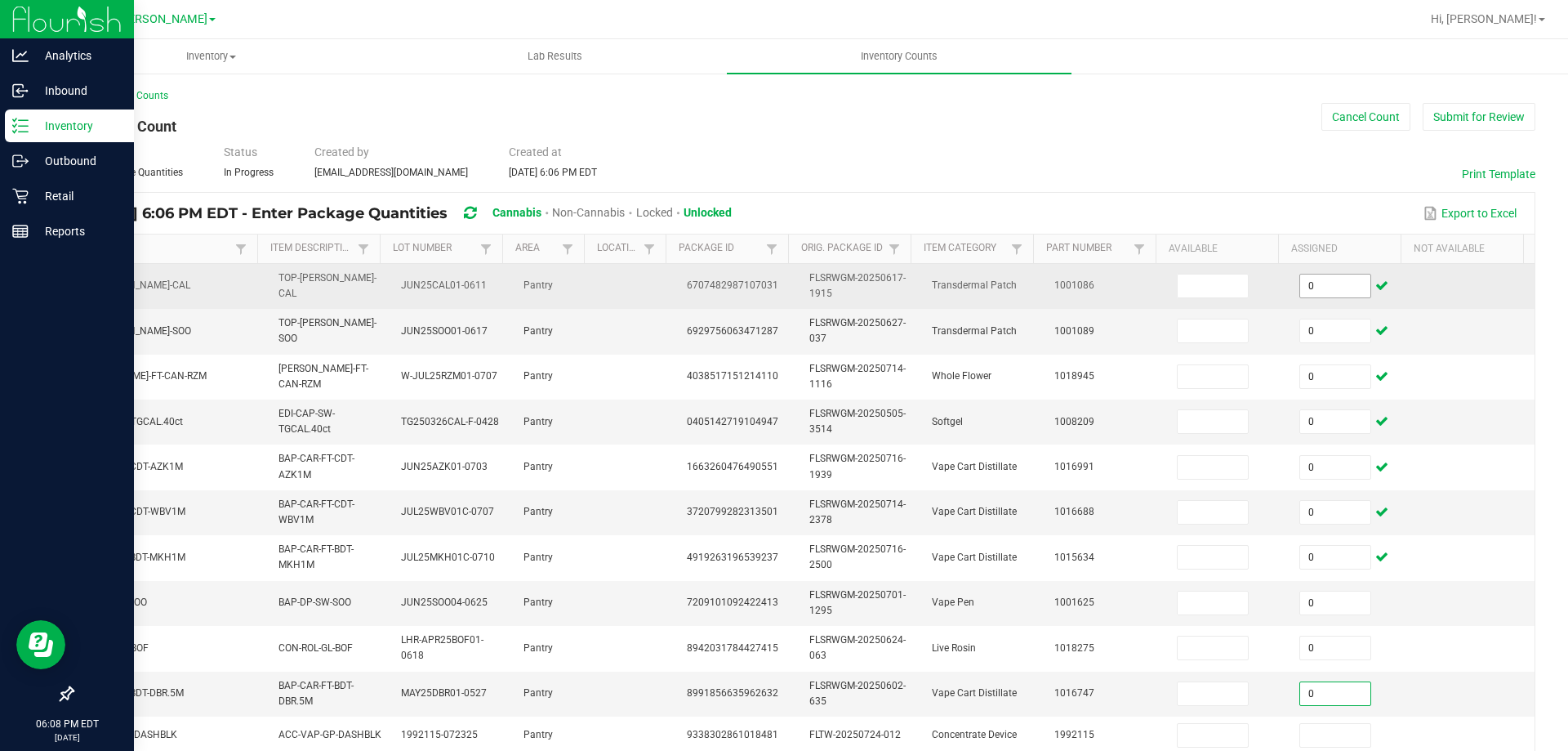
type input "0"
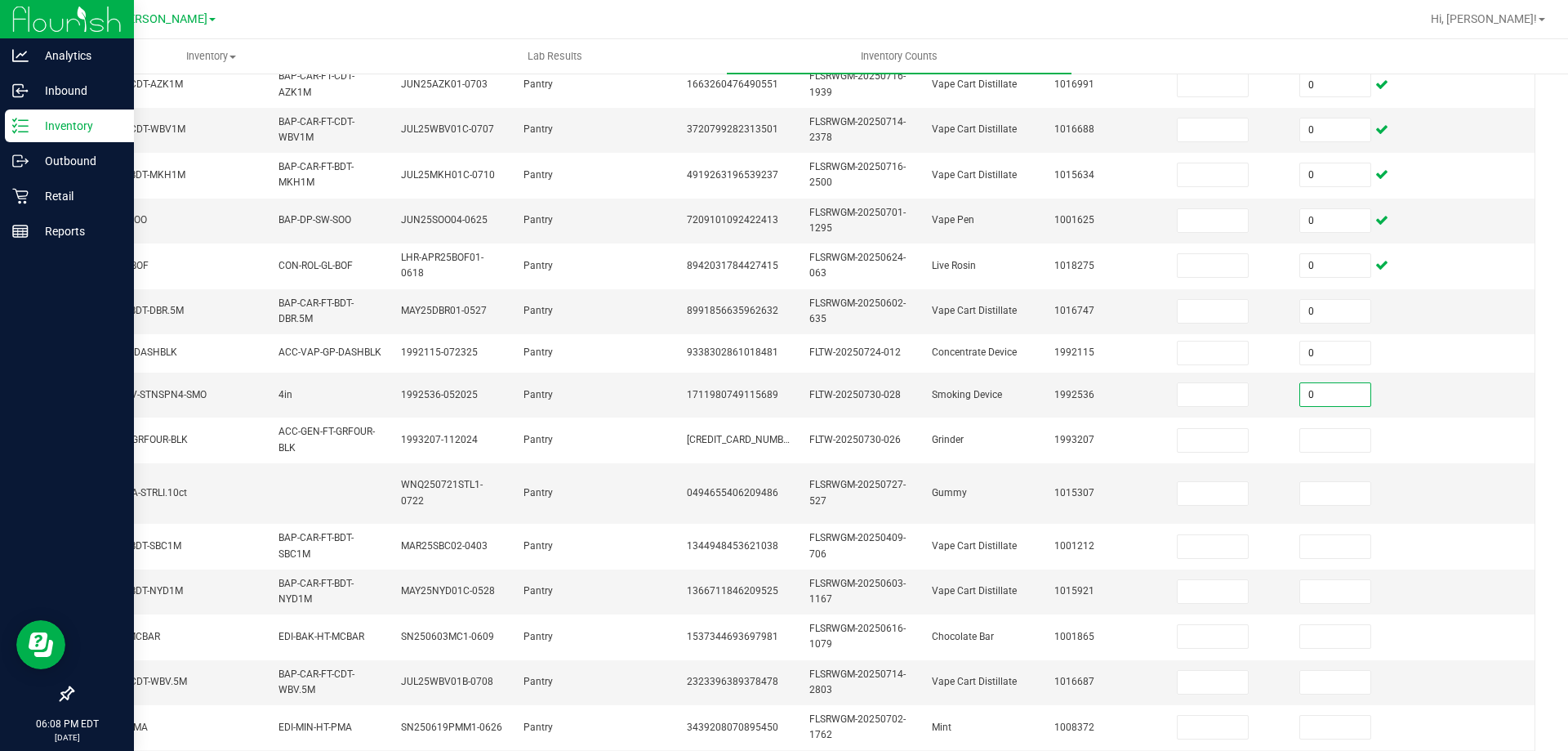
type input "0"
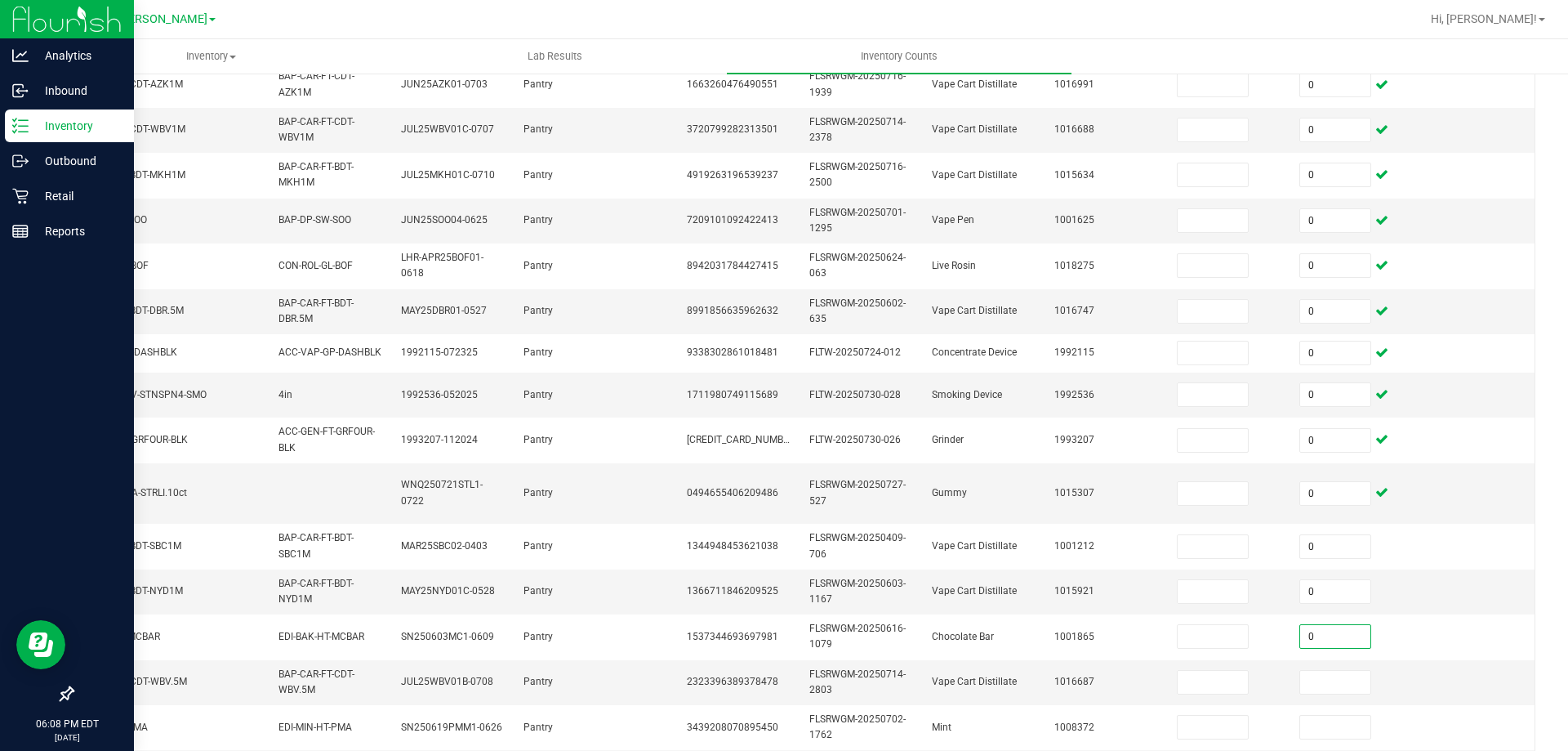
type input "0"
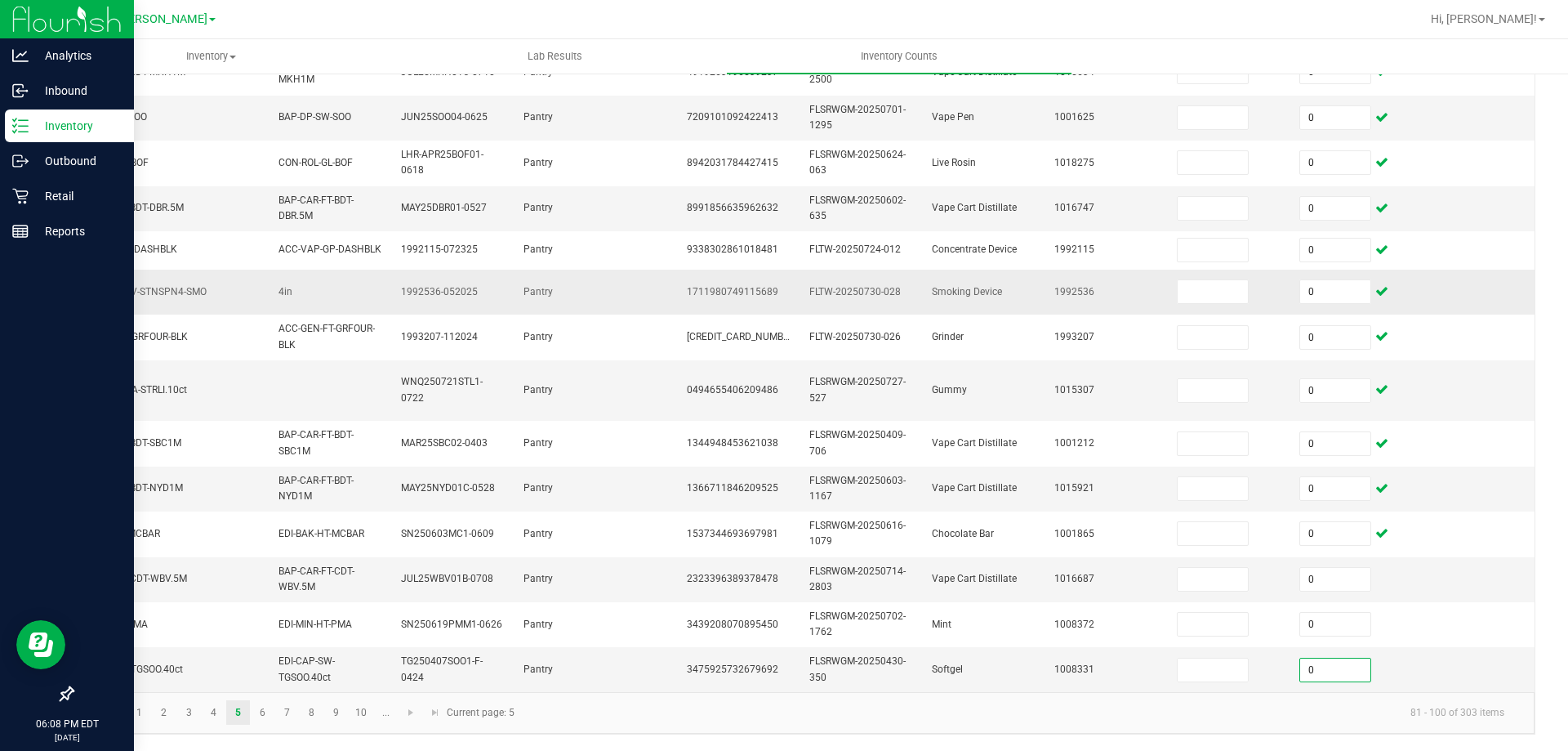
type input "0"
click at [265, 706] on link "6" at bounding box center [262, 712] width 24 height 25
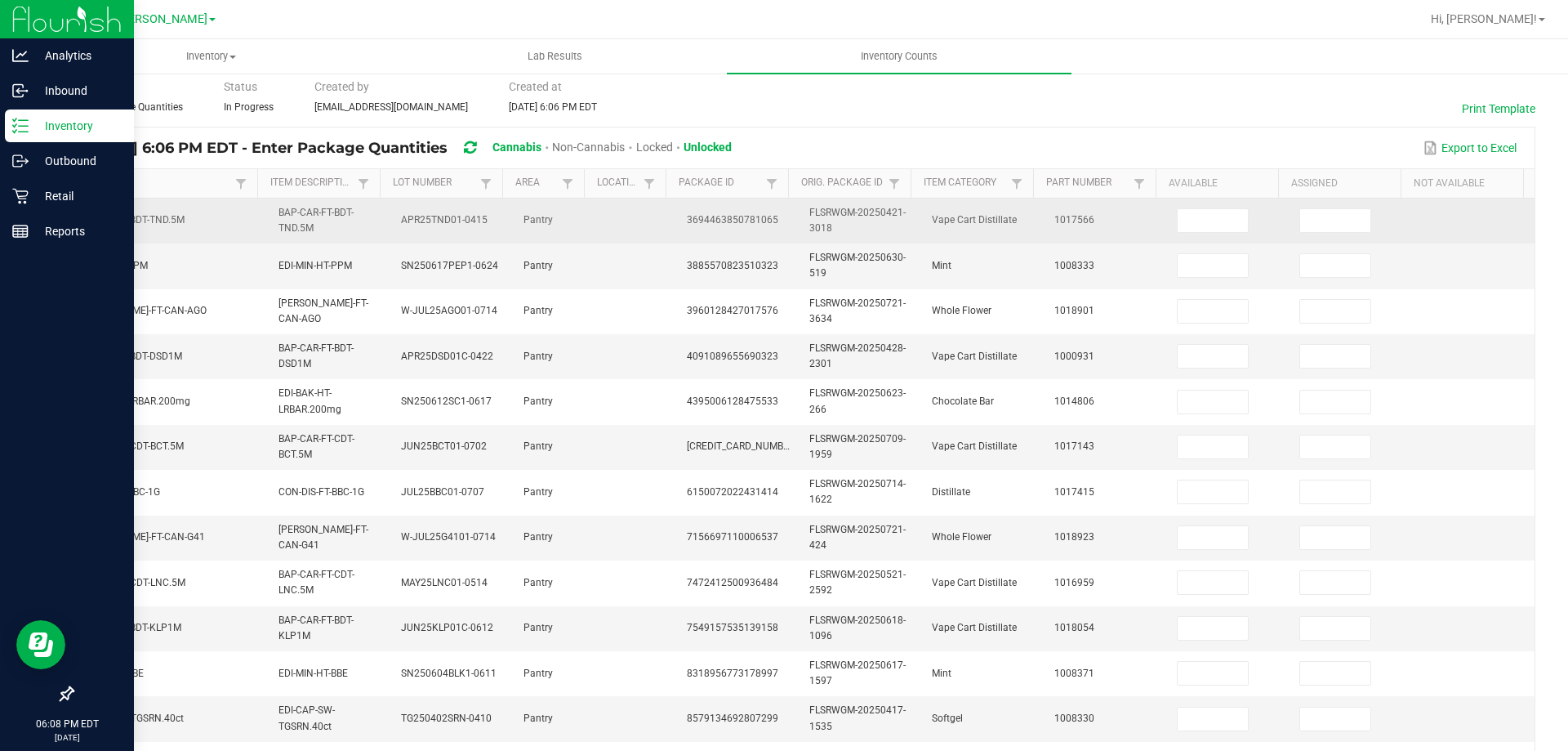
scroll to position [58, 0]
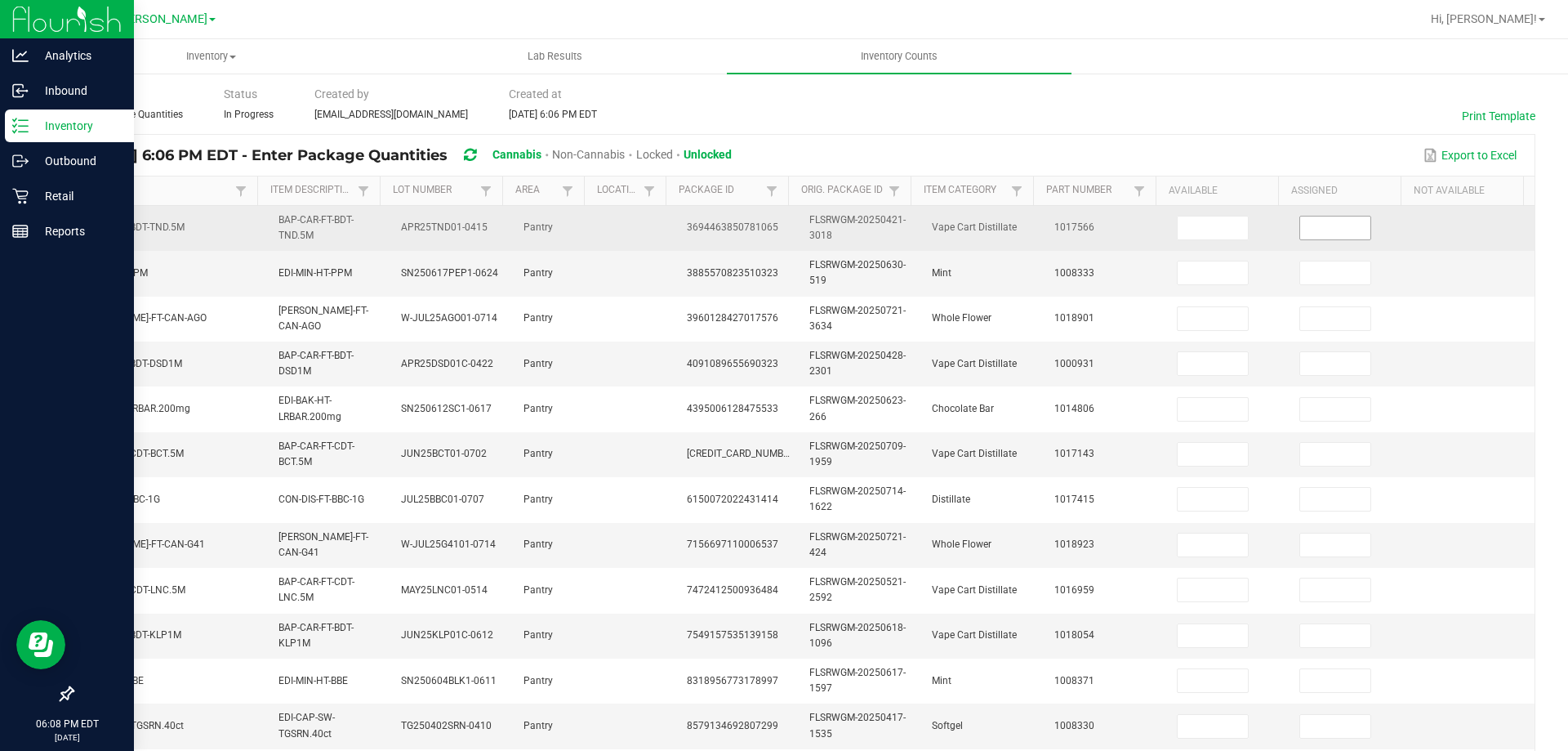
click at [1313, 231] on input at bounding box center [1336, 228] width 70 height 23
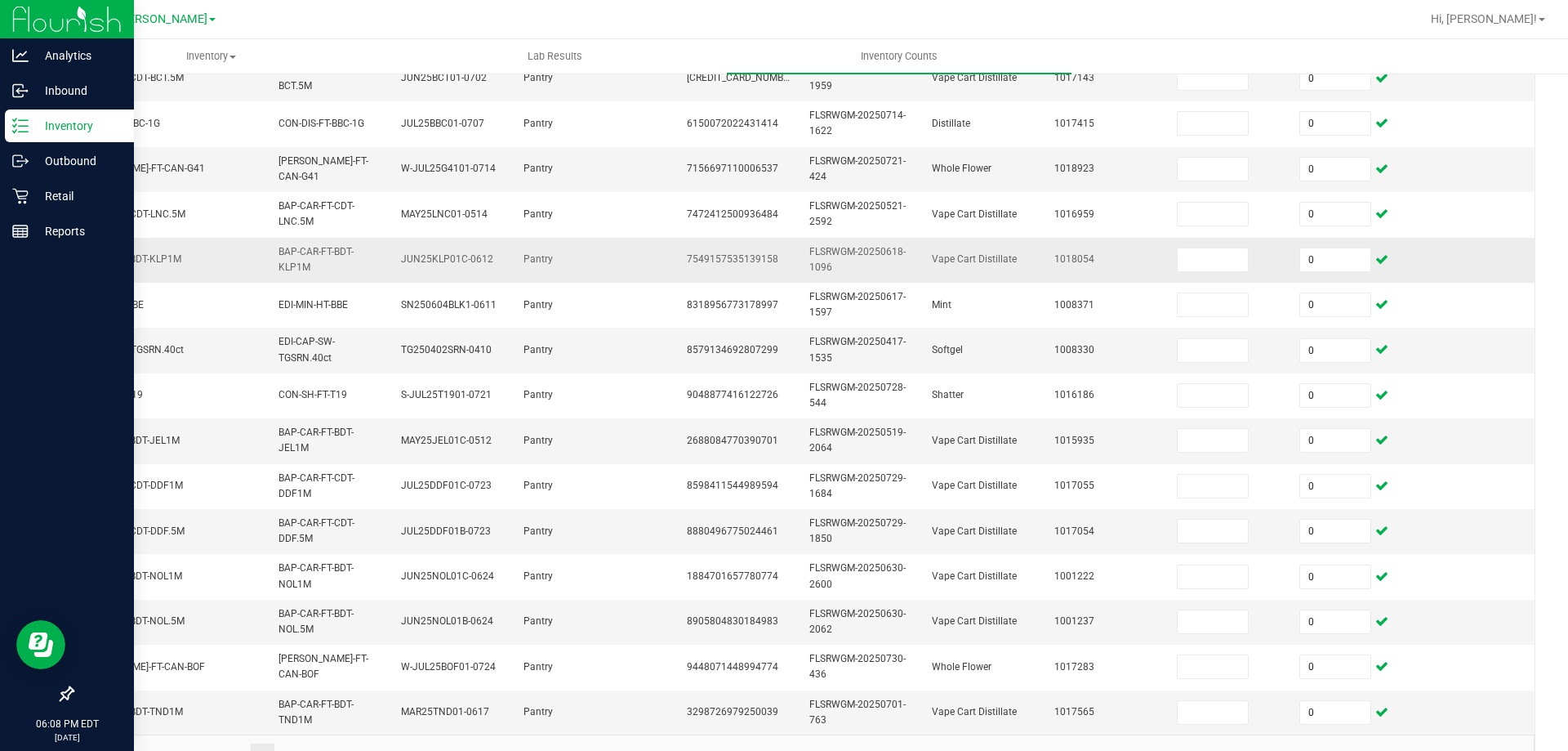
click at [1372, 257] on td "0" at bounding box center [1351, 260] width 123 height 45
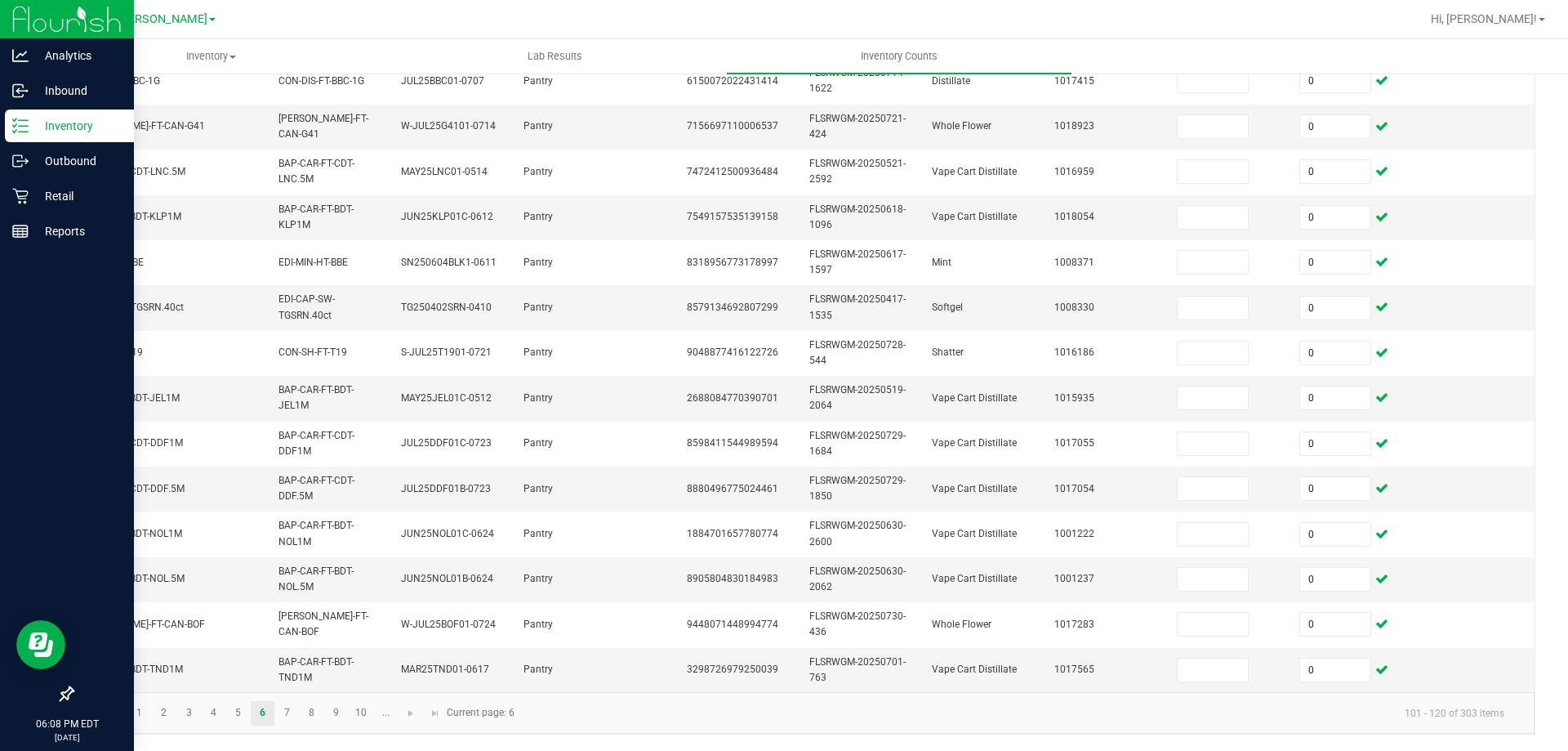
scroll to position [489, 0]
click at [286, 701] on link "7" at bounding box center [287, 713] width 24 height 25
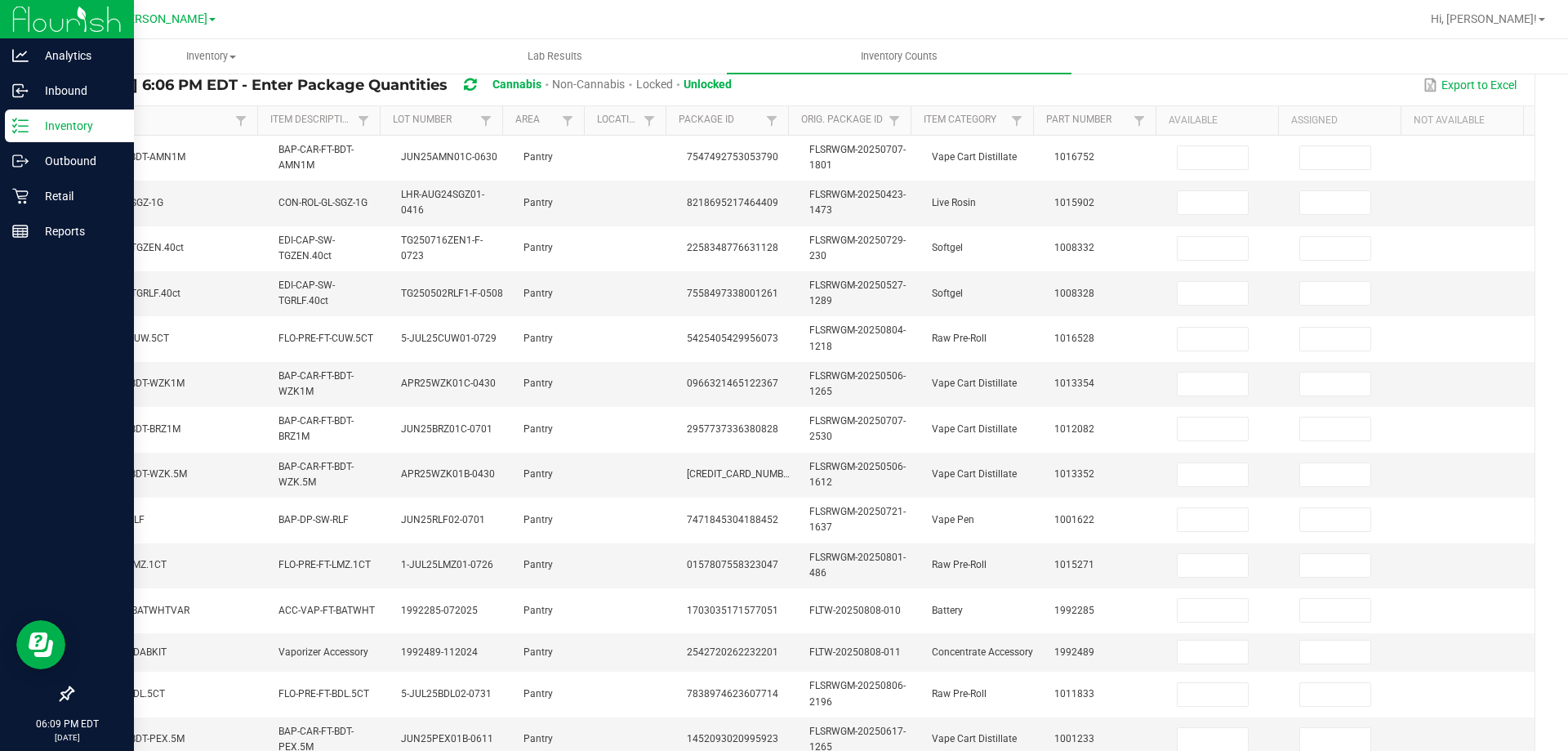
scroll to position [25, 0]
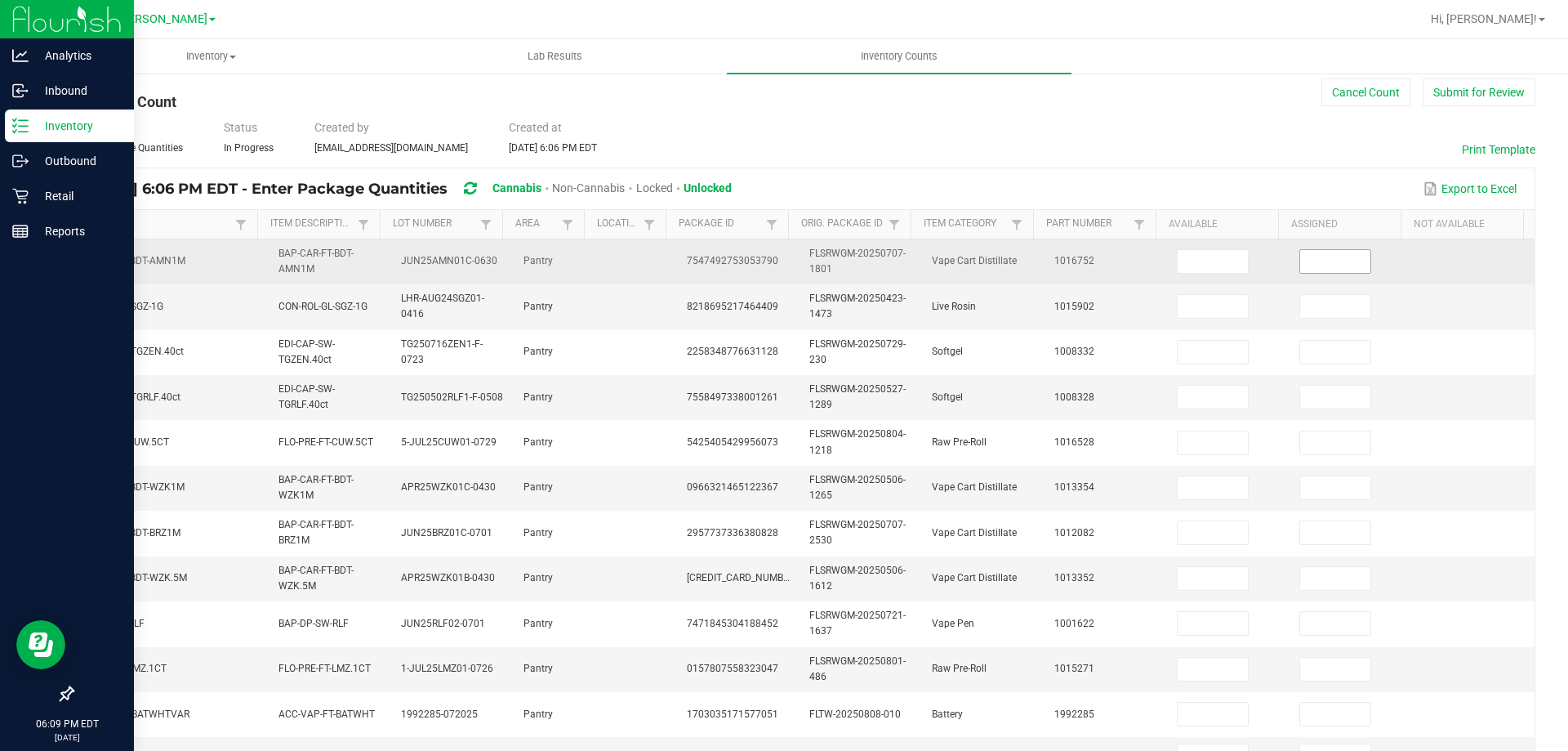
click at [1318, 255] on input at bounding box center [1336, 261] width 70 height 23
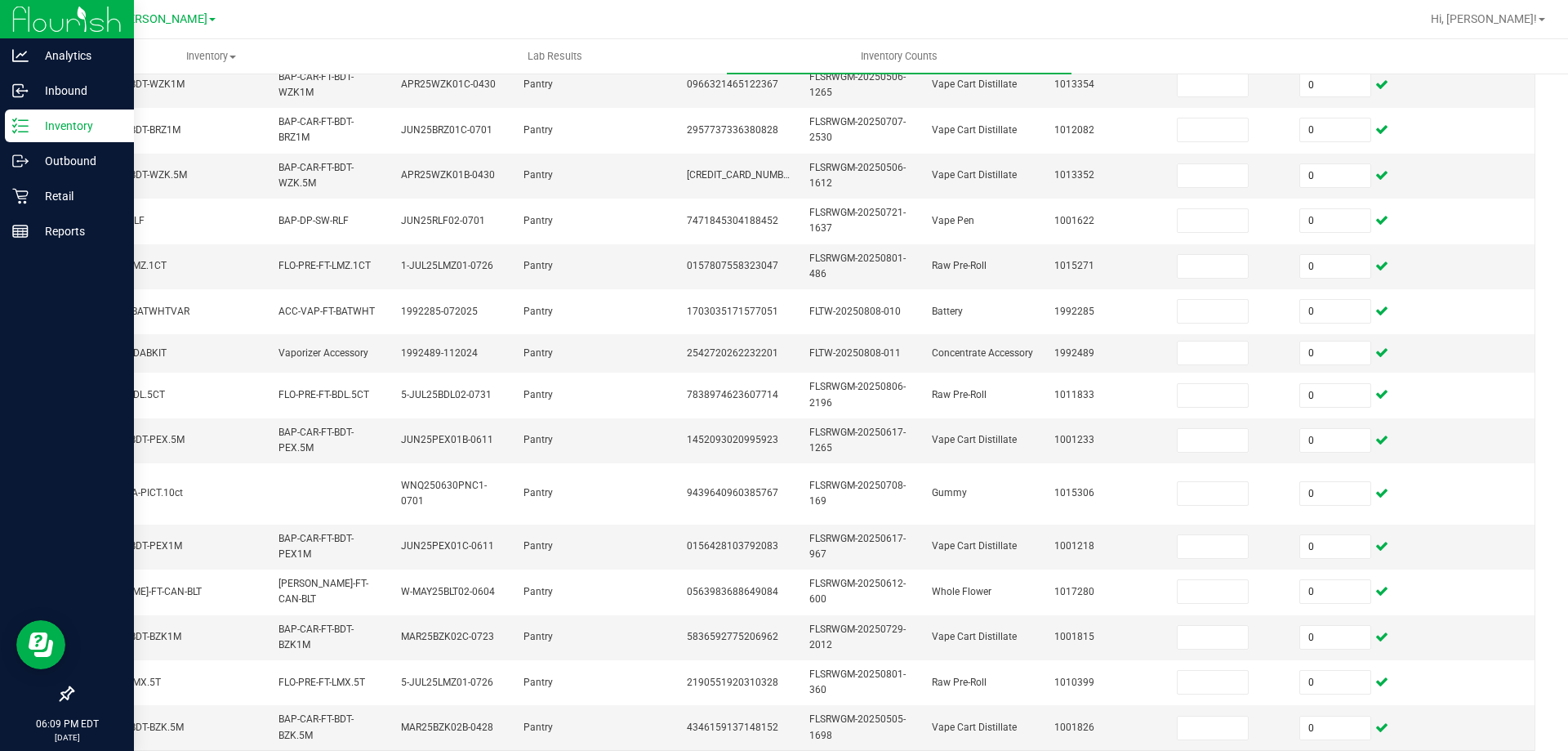
scroll to position [497, 0]
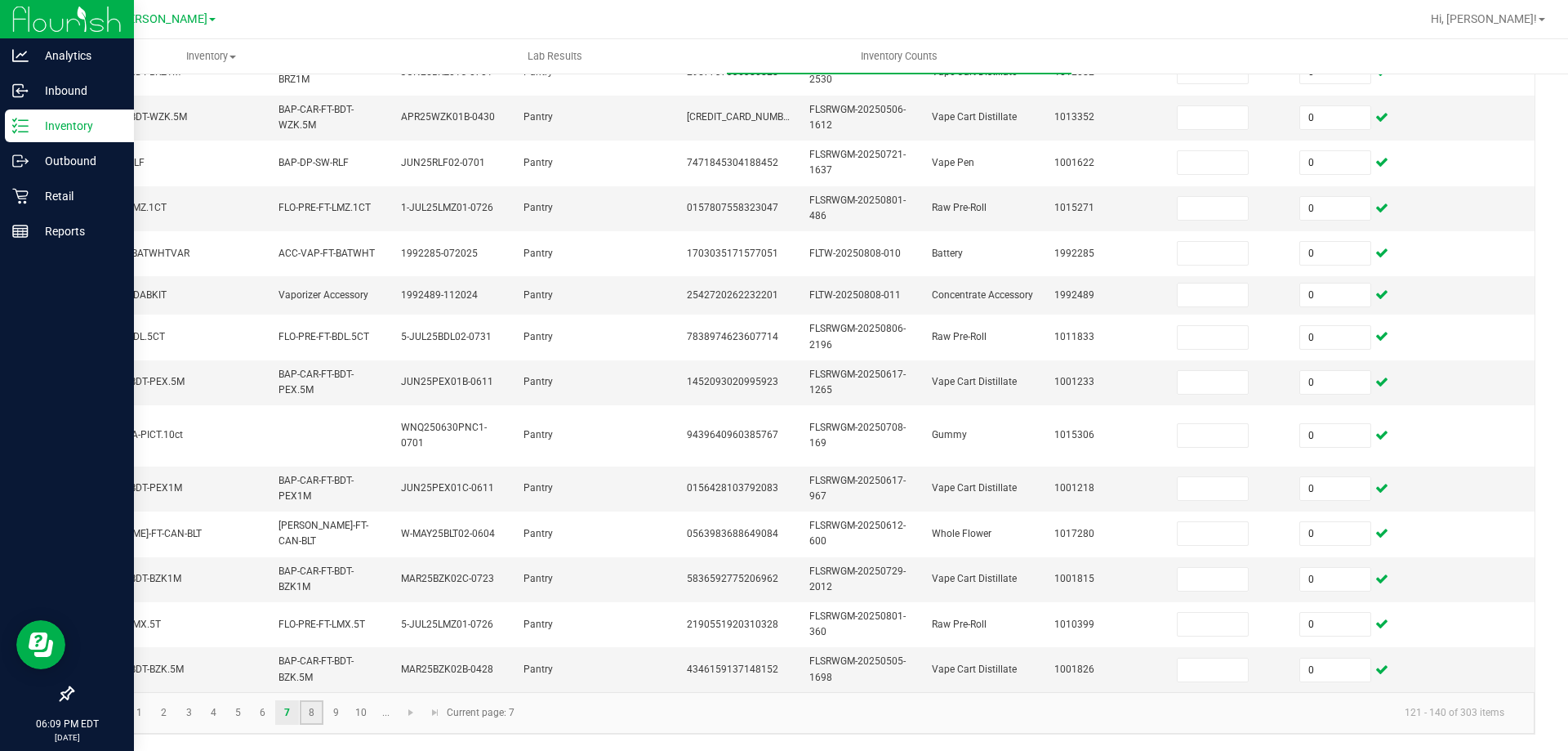
click at [306, 714] on link "8" at bounding box center [311, 712] width 24 height 25
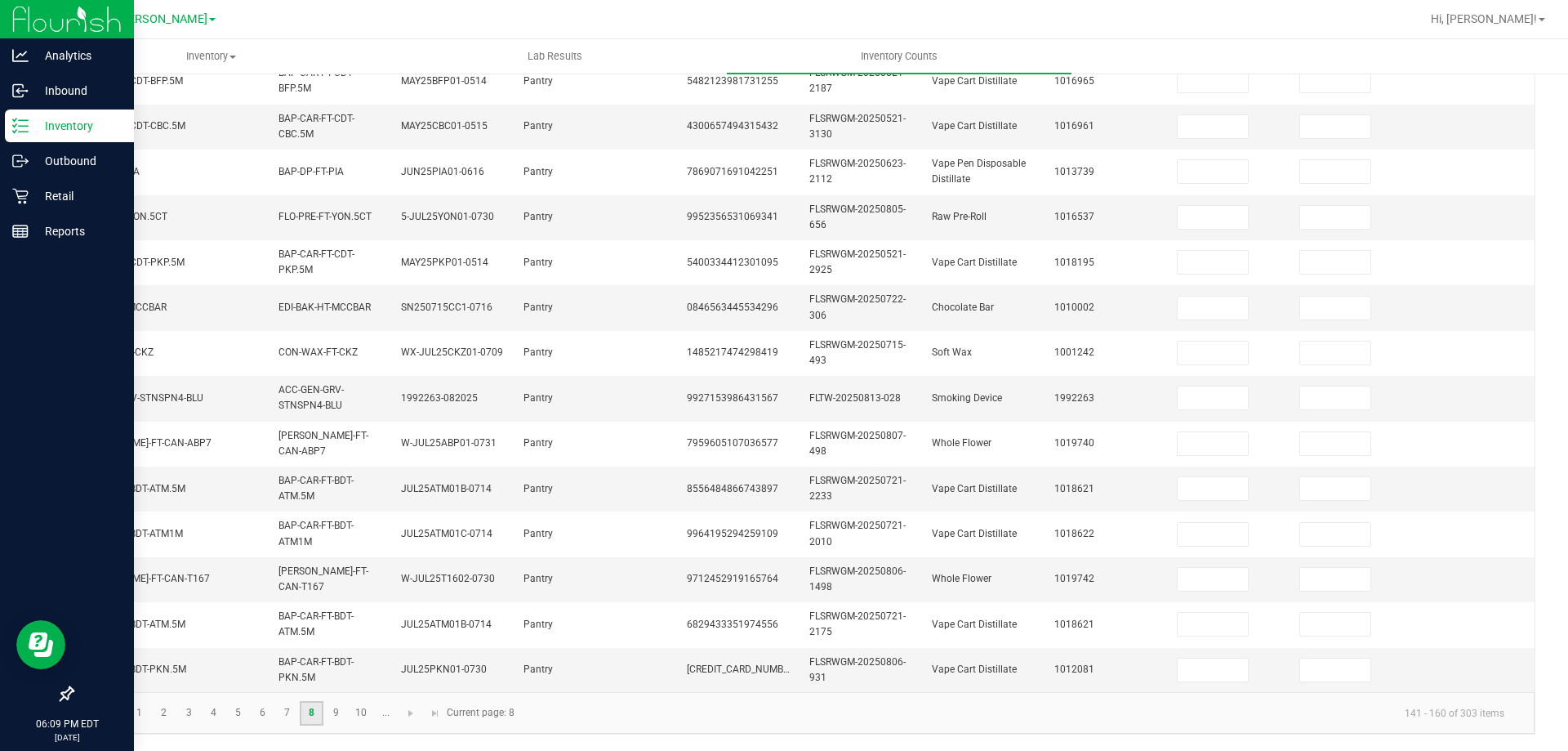
scroll to position [0, 0]
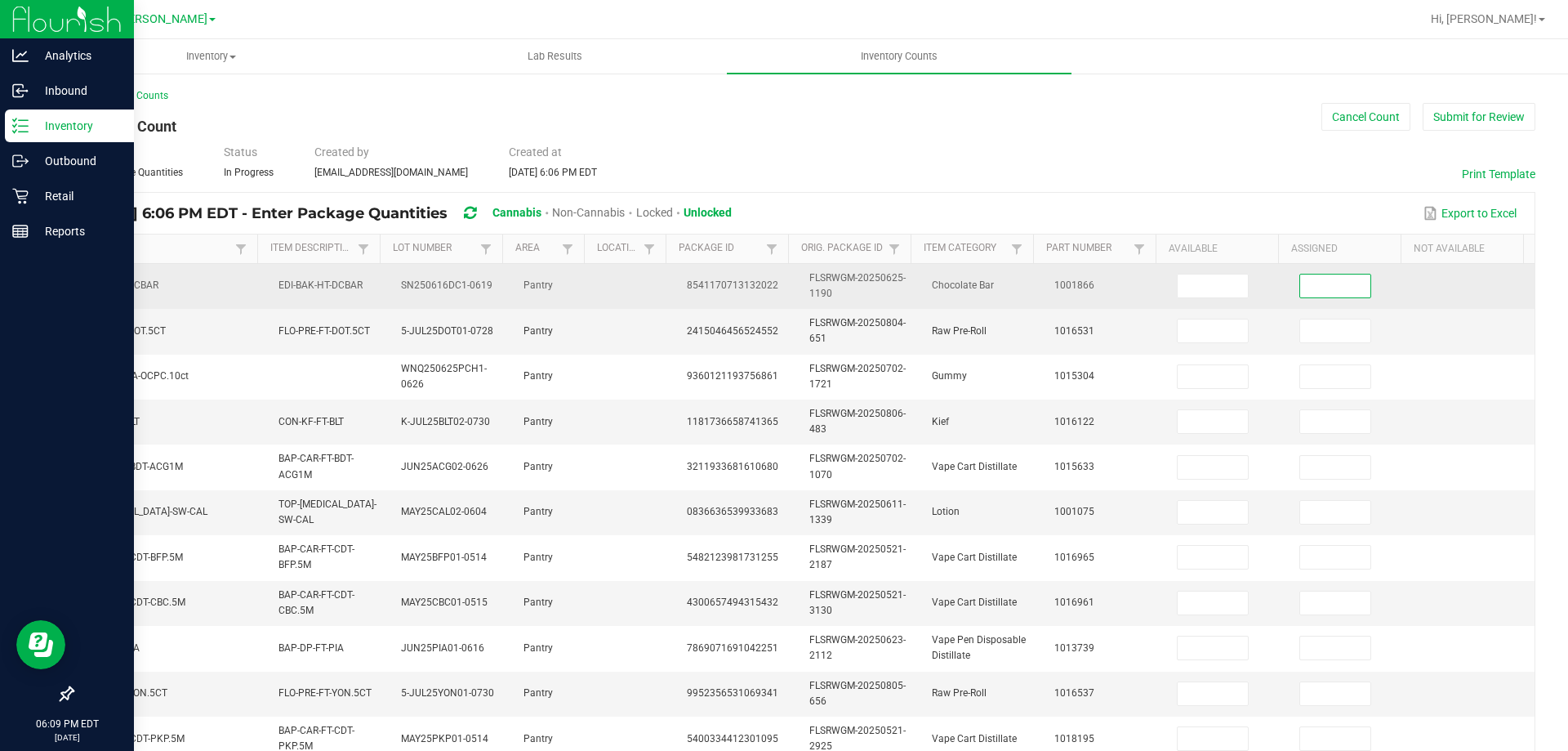
click at [1306, 288] on input at bounding box center [1336, 286] width 70 height 23
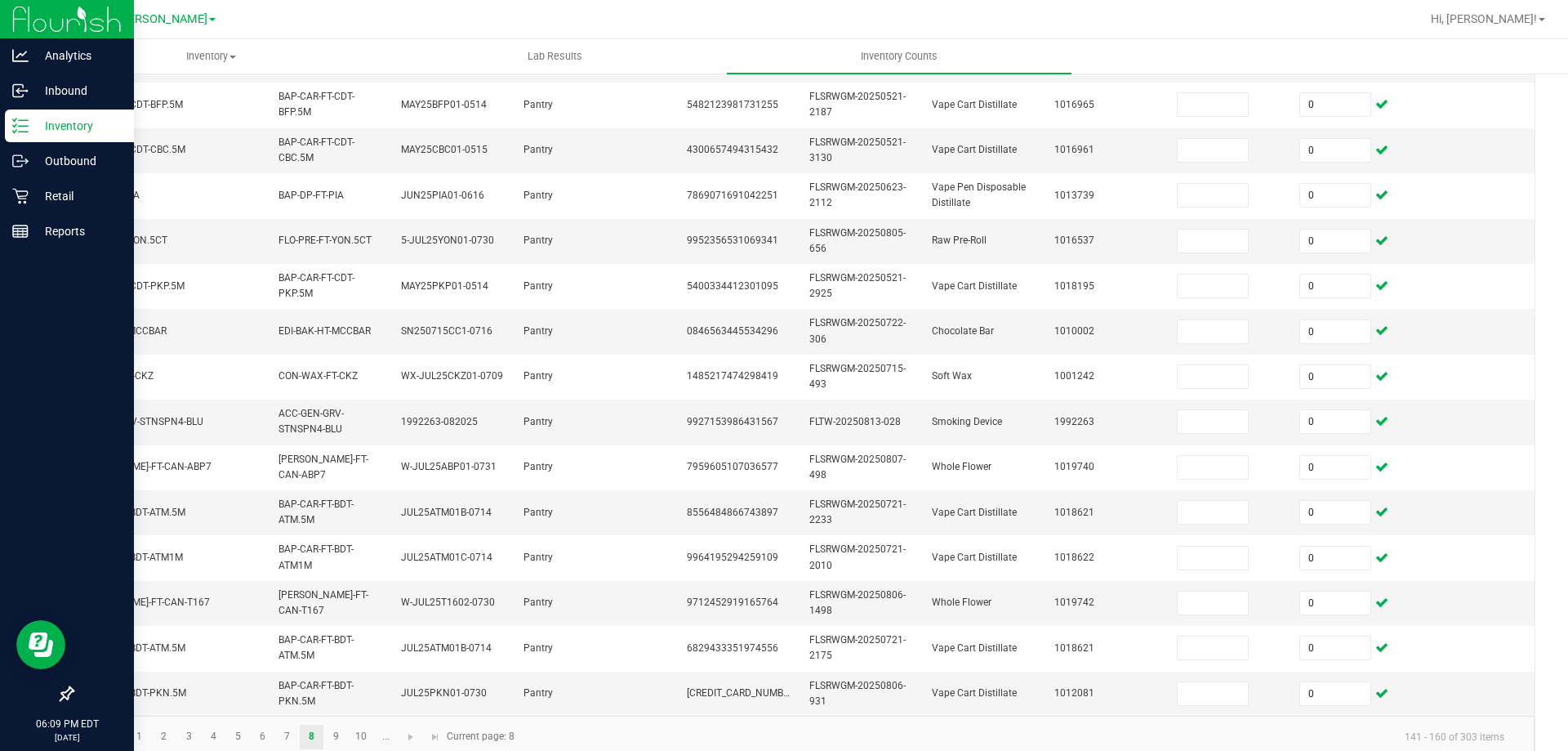
scroll to position [489, 0]
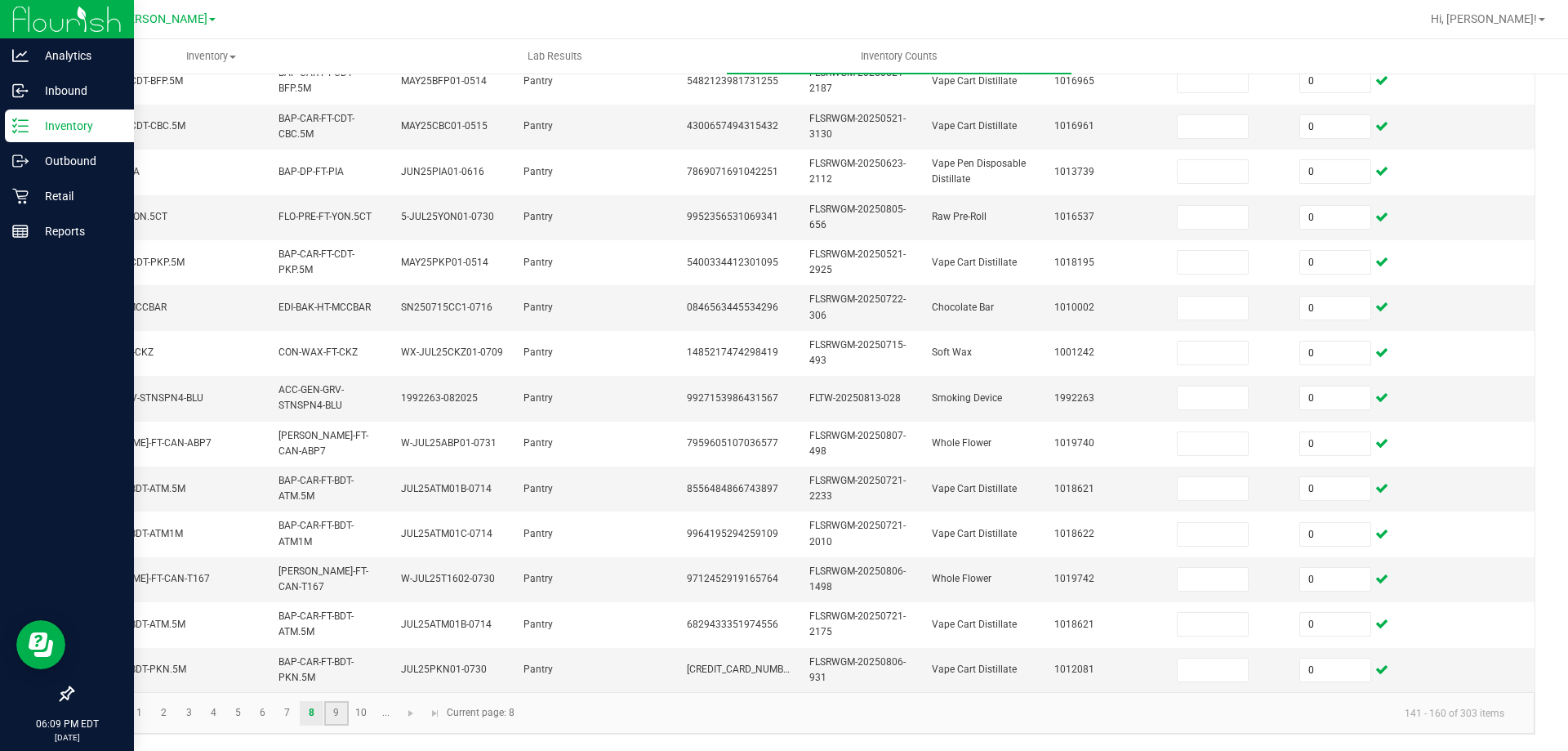
click at [345, 716] on link "9" at bounding box center [336, 713] width 24 height 25
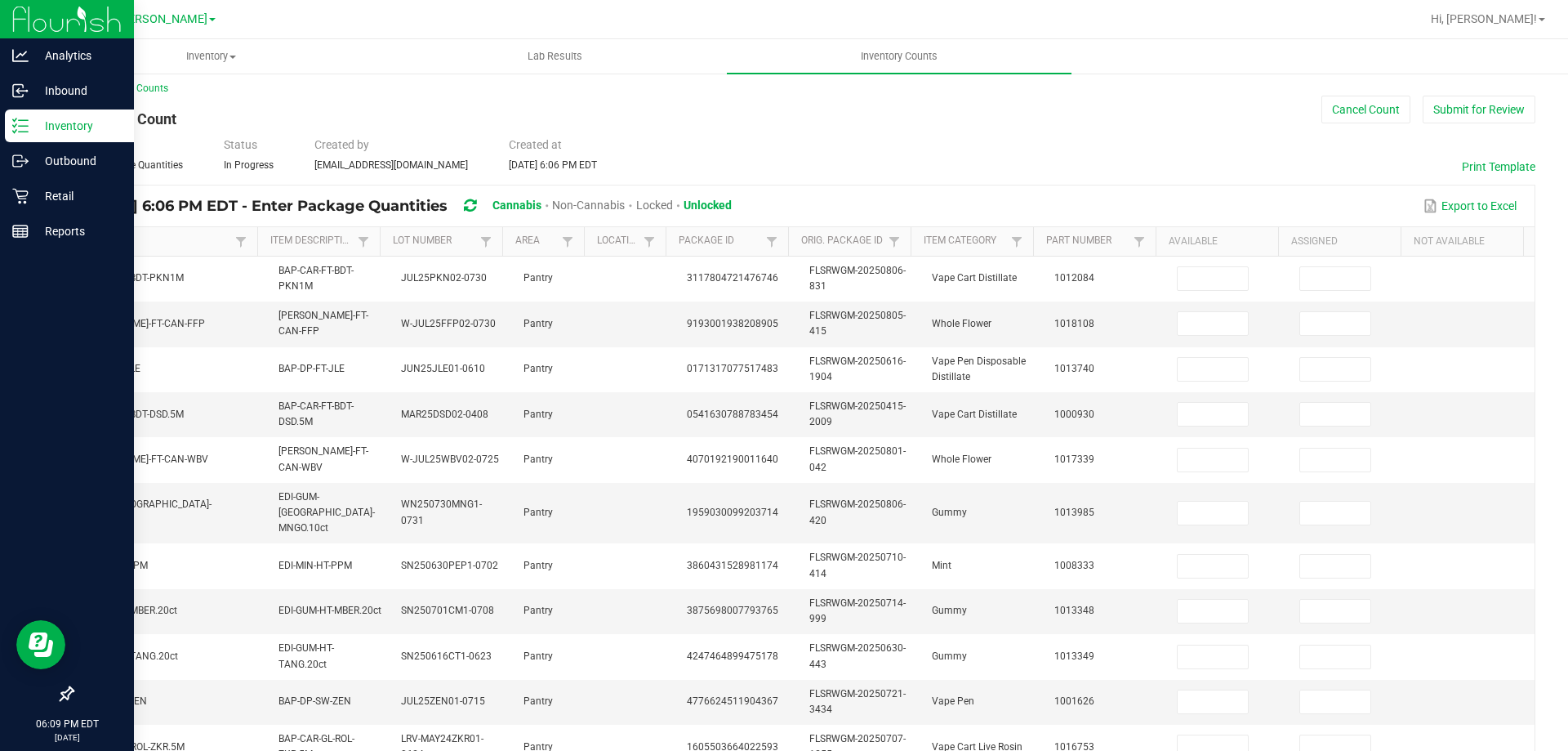
scroll to position [0, 0]
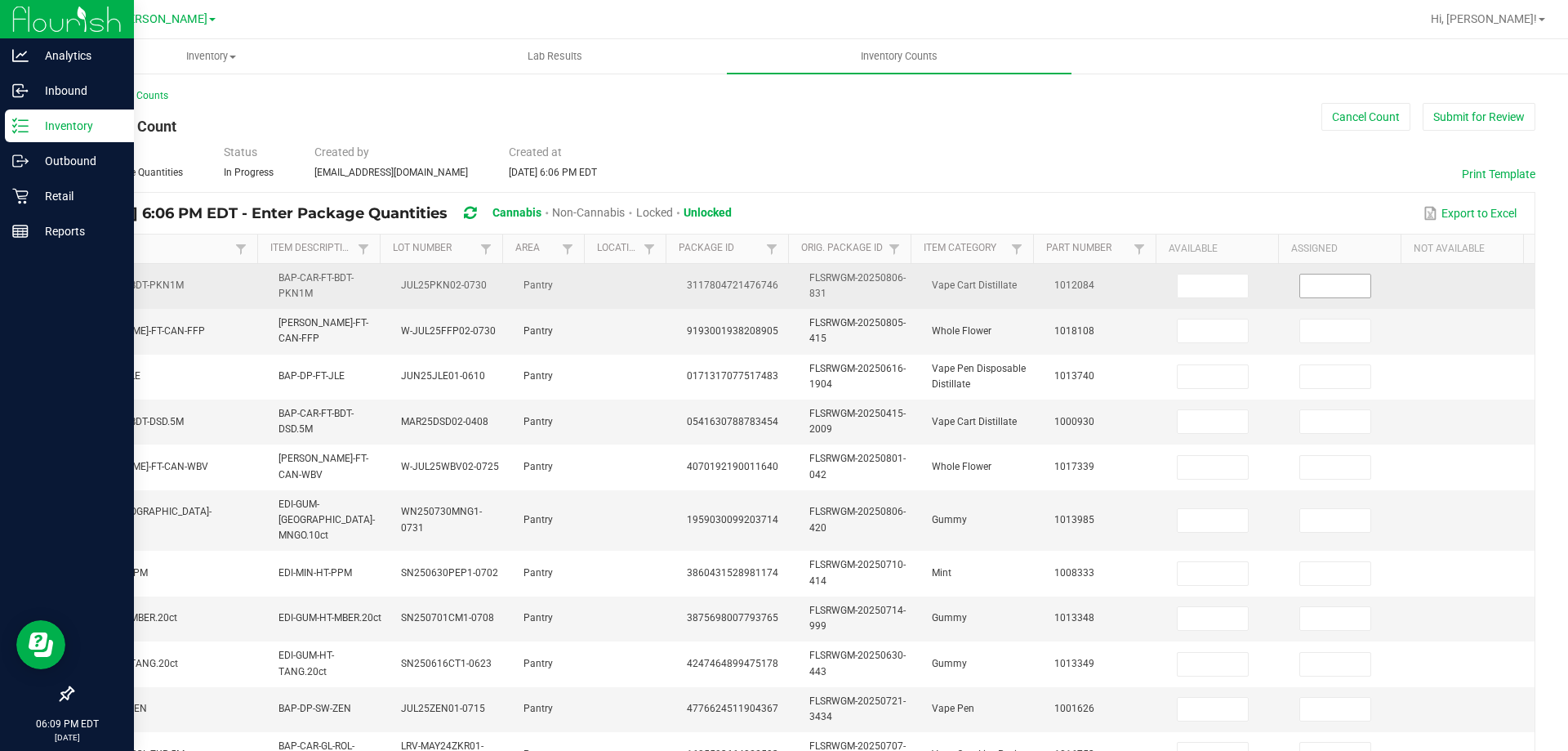
click at [1301, 284] on input at bounding box center [1336, 286] width 70 height 23
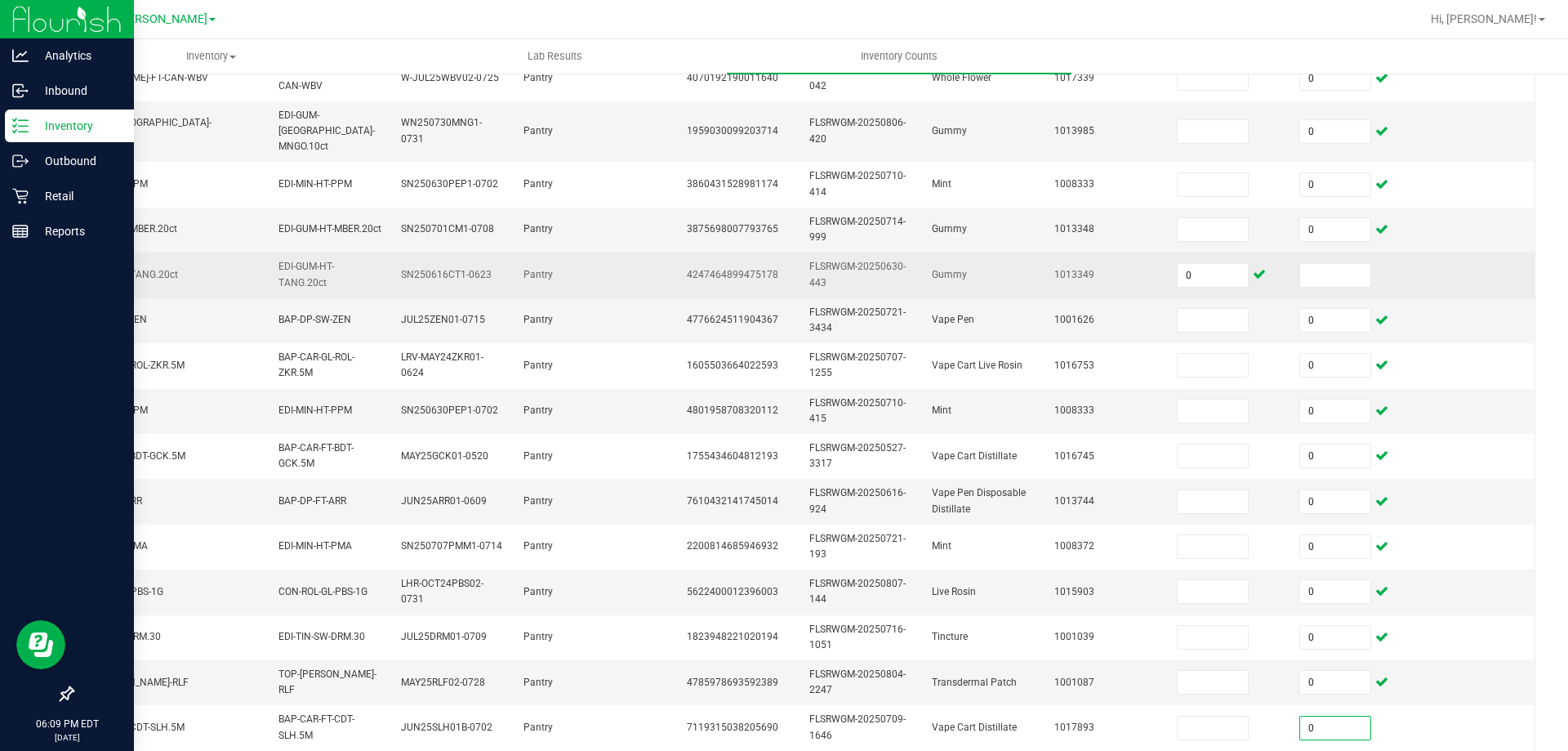
click at [1304, 271] on td at bounding box center [1351, 275] width 123 height 45
click at [1301, 264] on input at bounding box center [1336, 275] width 70 height 23
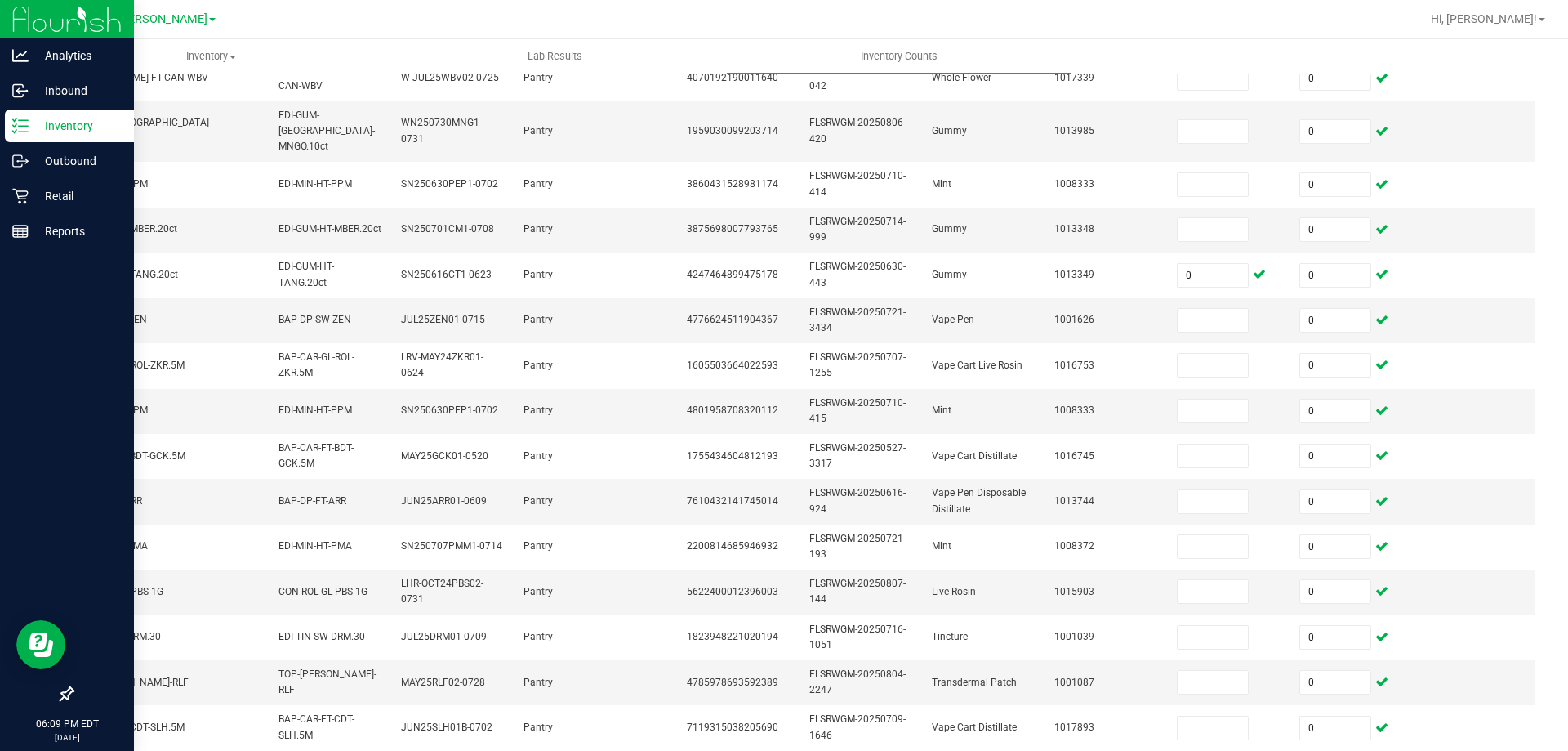
scroll to position [489, 0]
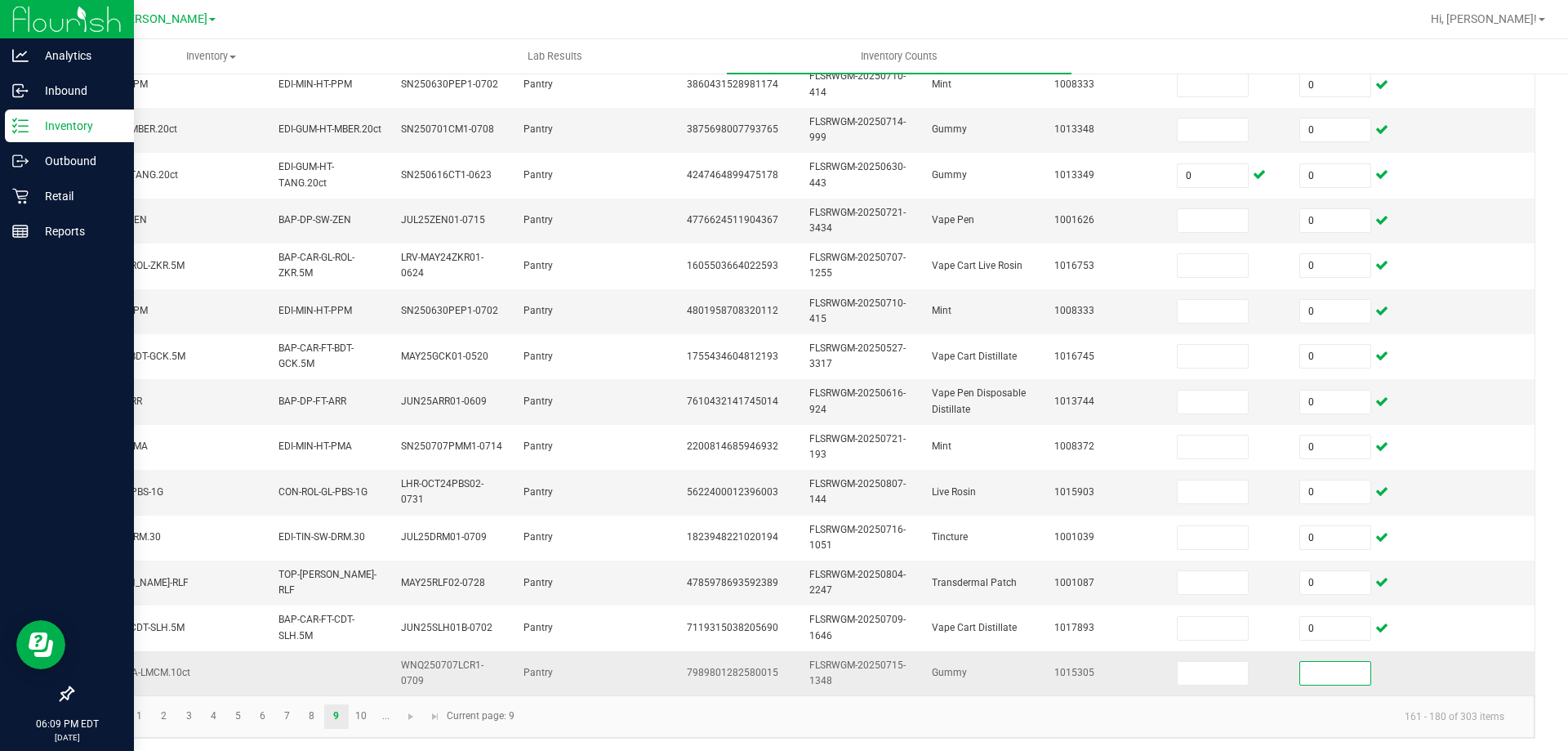
click at [1310, 669] on input at bounding box center [1336, 673] width 70 height 23
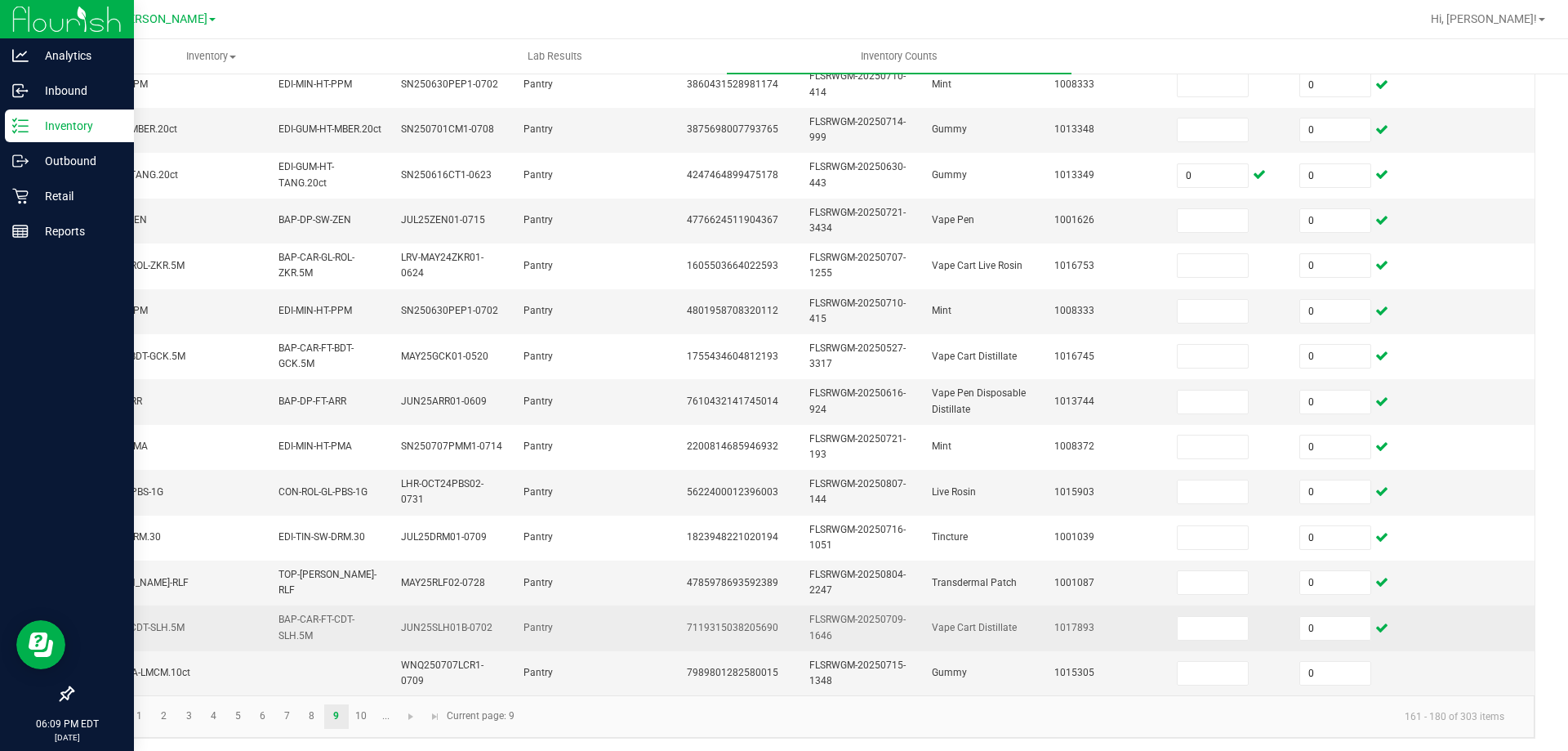
click at [1412, 612] on td at bounding box center [1473, 627] width 123 height 45
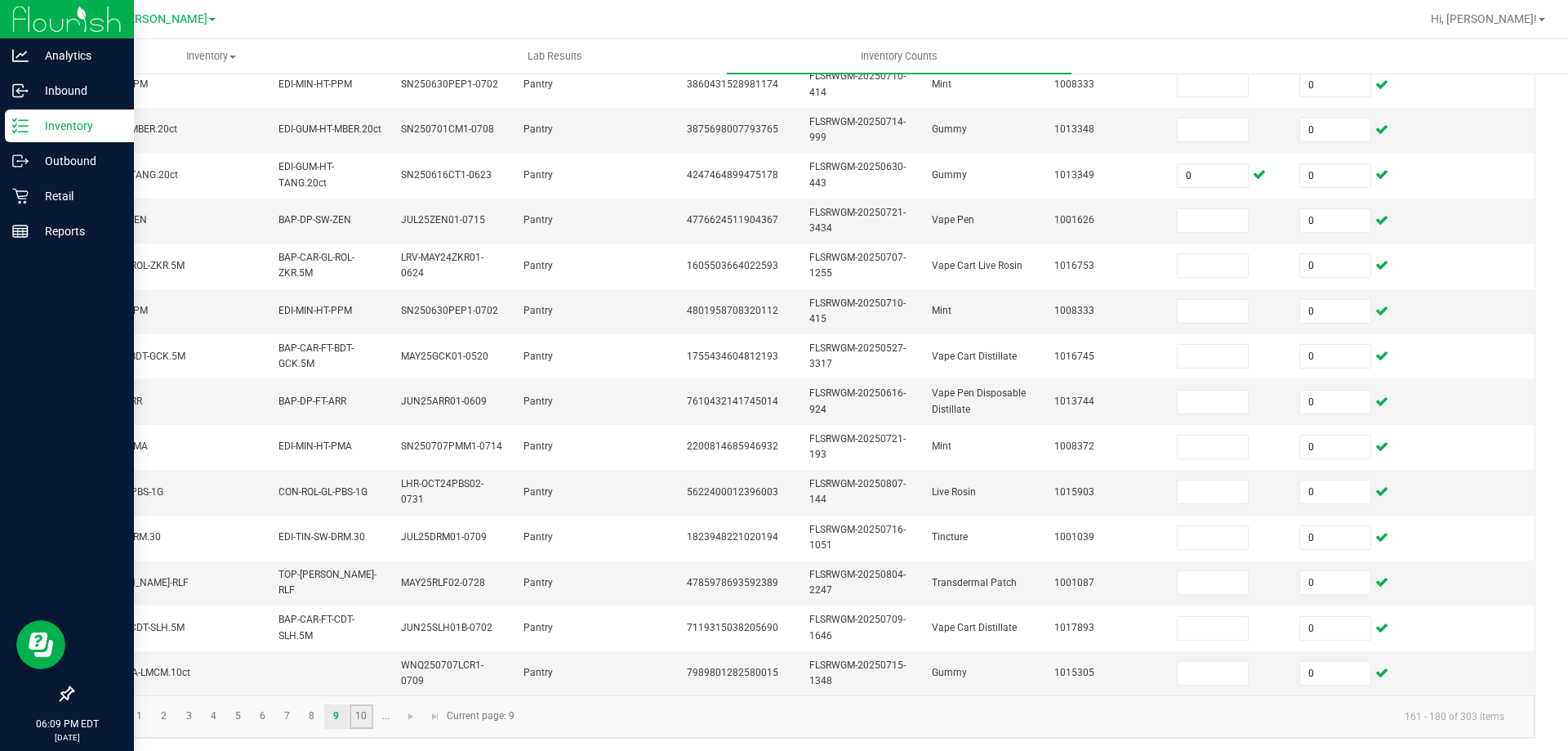
click at [360, 705] on link "10" at bounding box center [361, 717] width 24 height 25
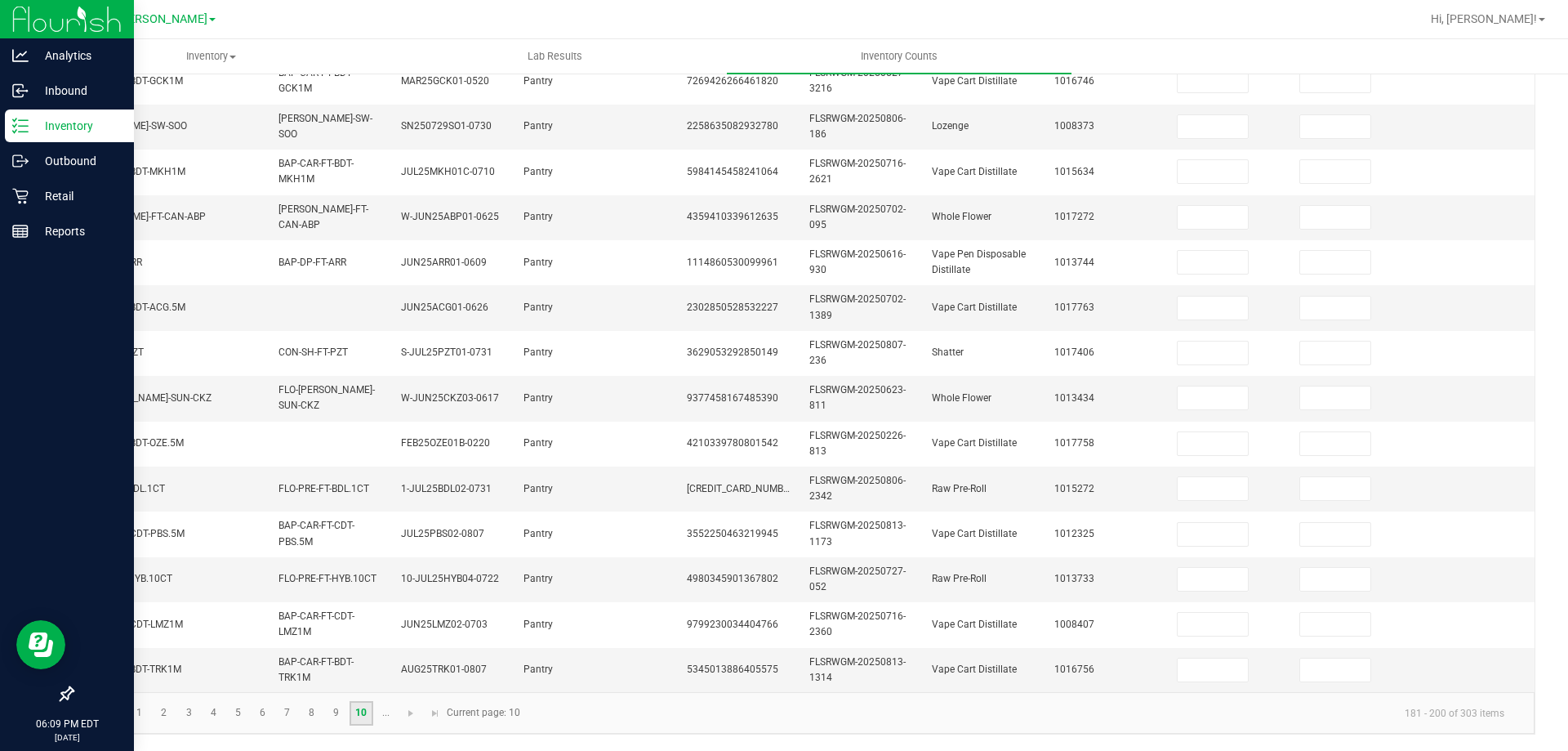
scroll to position [0, 0]
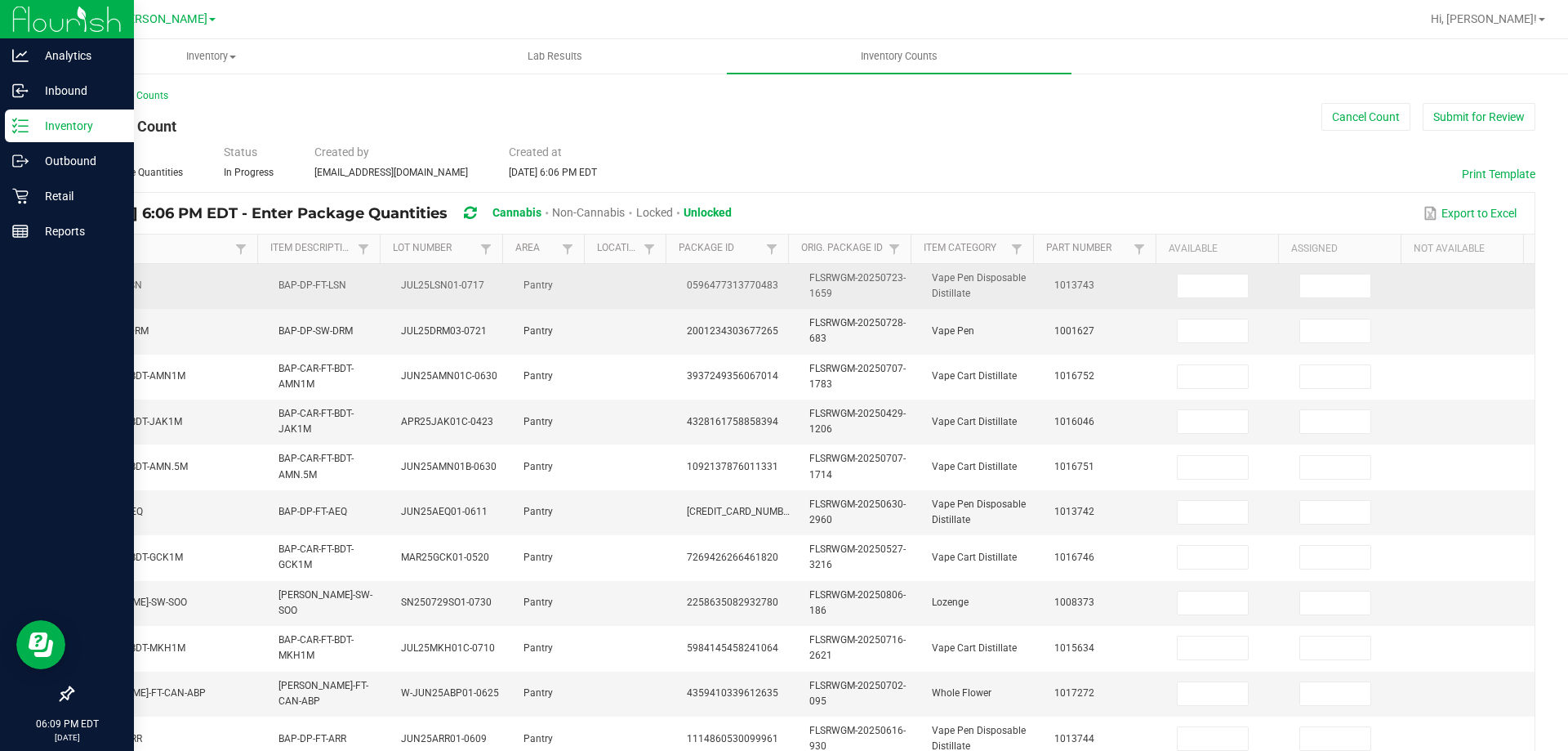
click at [1305, 304] on td at bounding box center [1351, 286] width 123 height 45
click at [1302, 287] on input at bounding box center [1336, 286] width 70 height 23
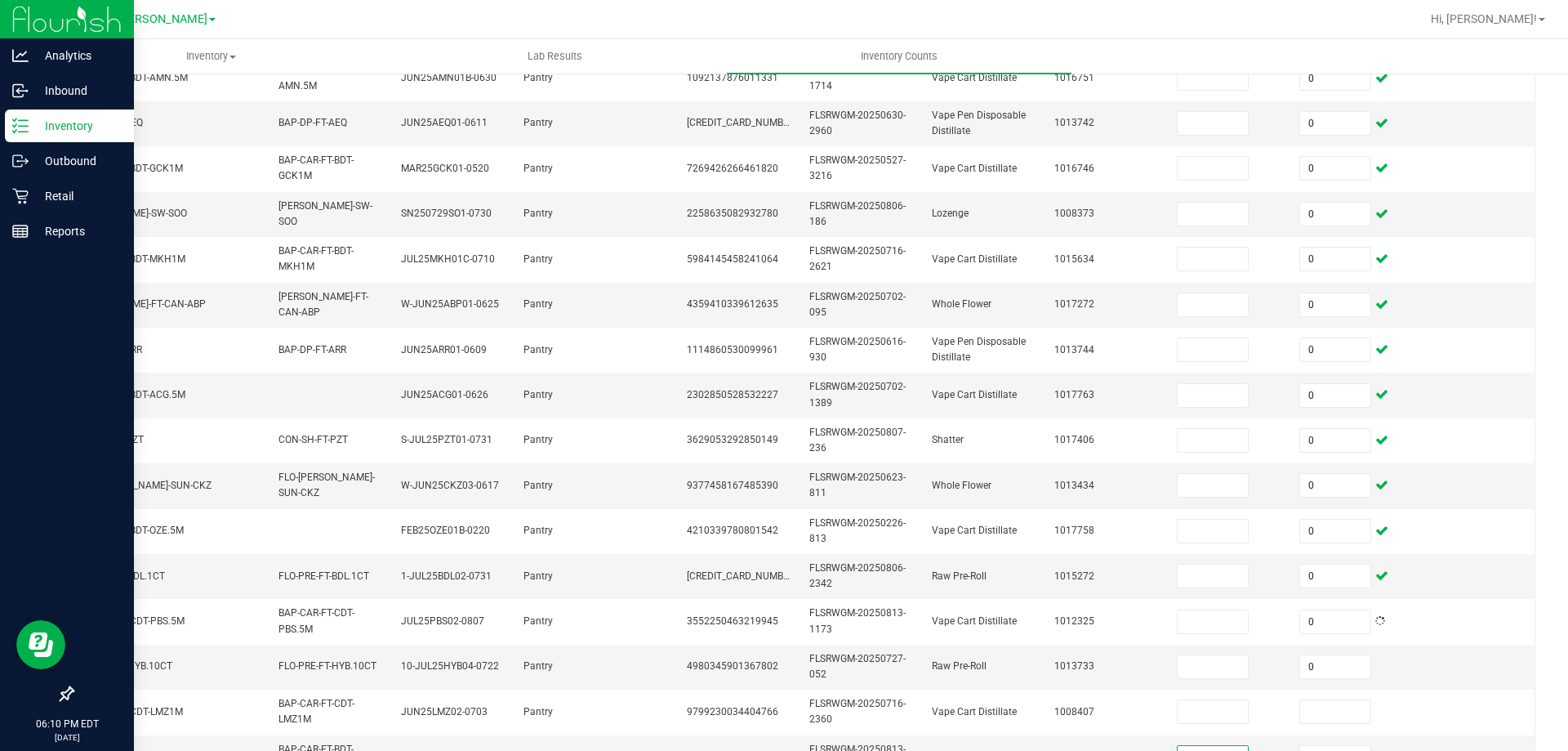
scroll to position [407, 0]
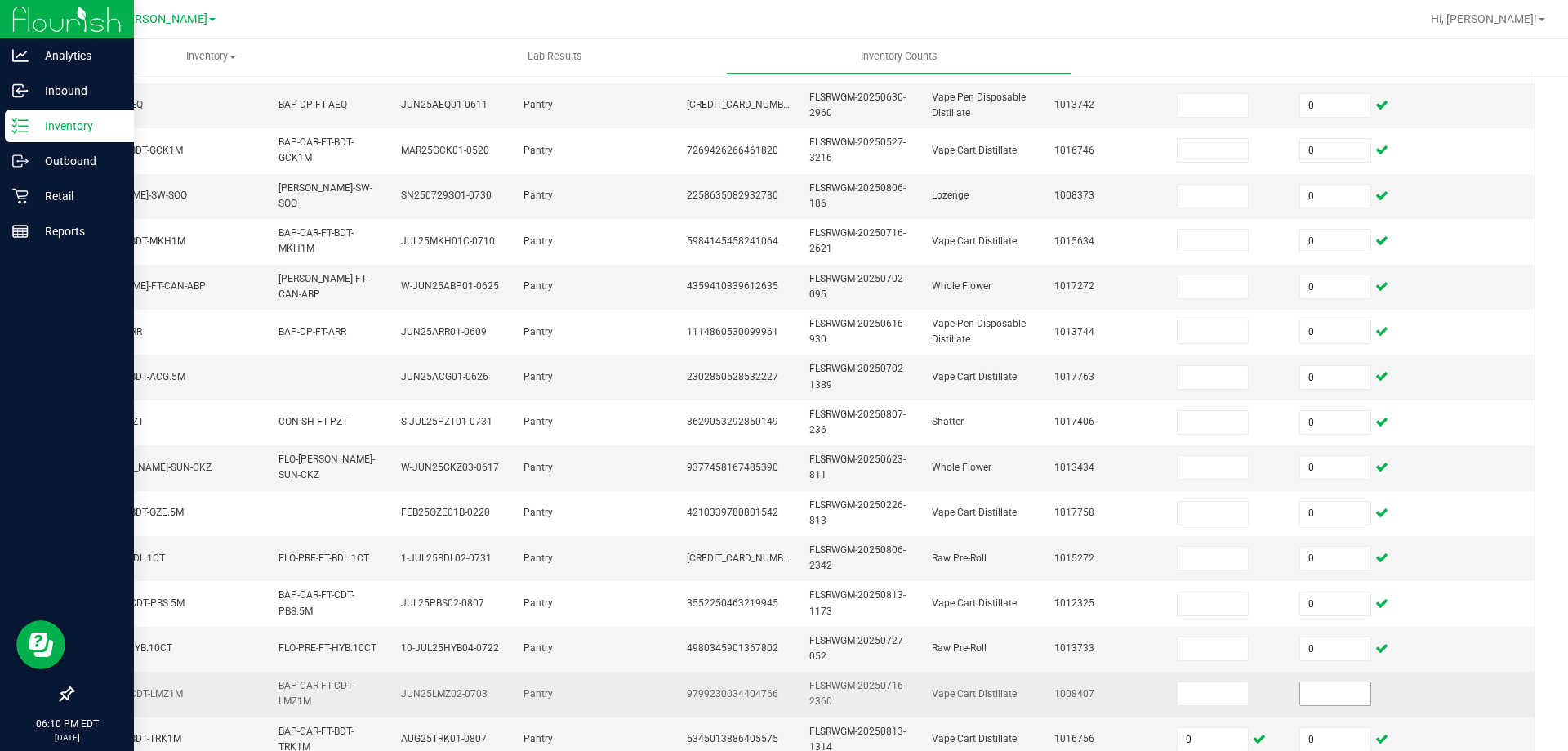
click at [1306, 692] on input at bounding box center [1336, 694] width 70 height 23
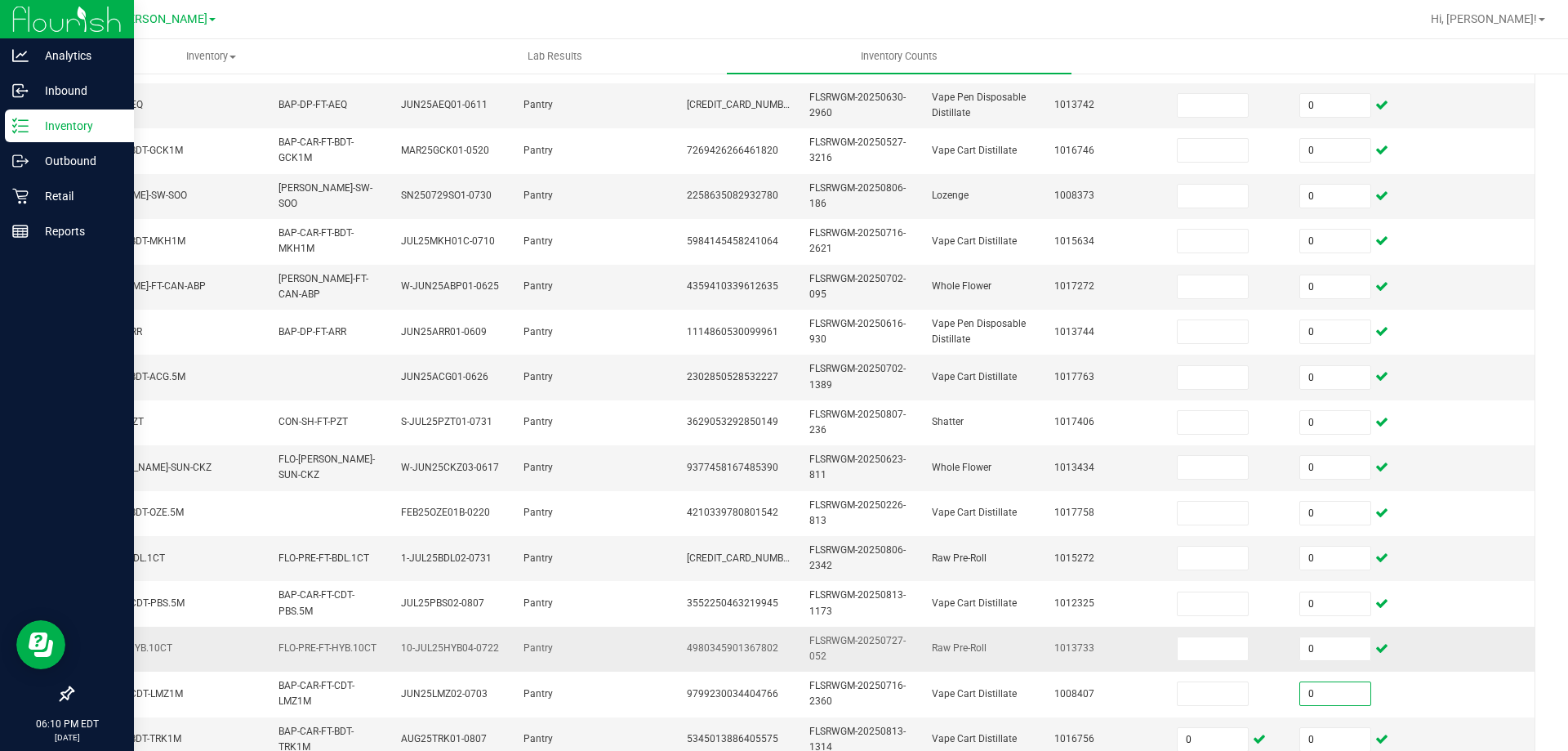
click at [1366, 630] on td "0" at bounding box center [1351, 648] width 123 height 45
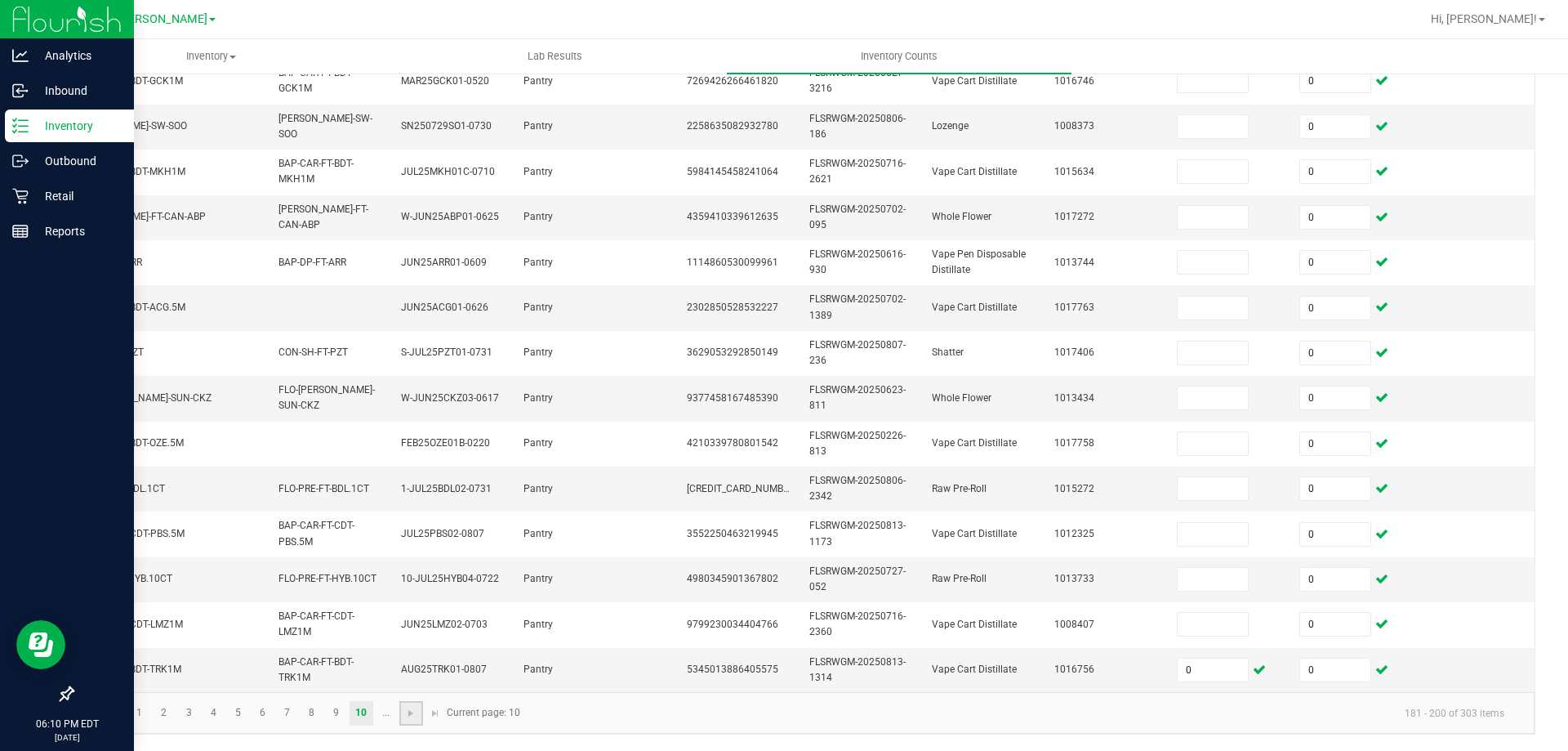
click at [422, 712] on link at bounding box center [410, 713] width 24 height 25
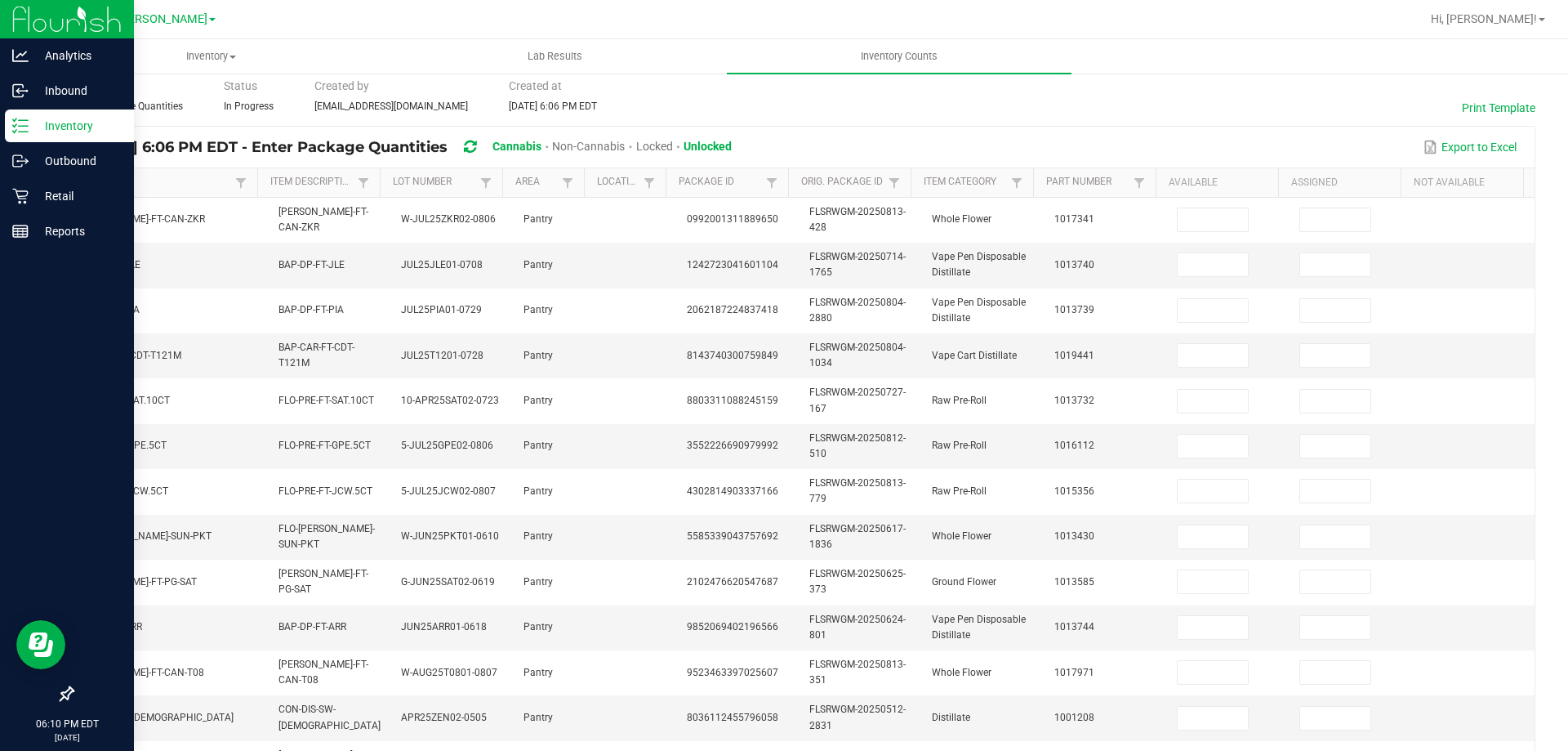
scroll to position [39, 0]
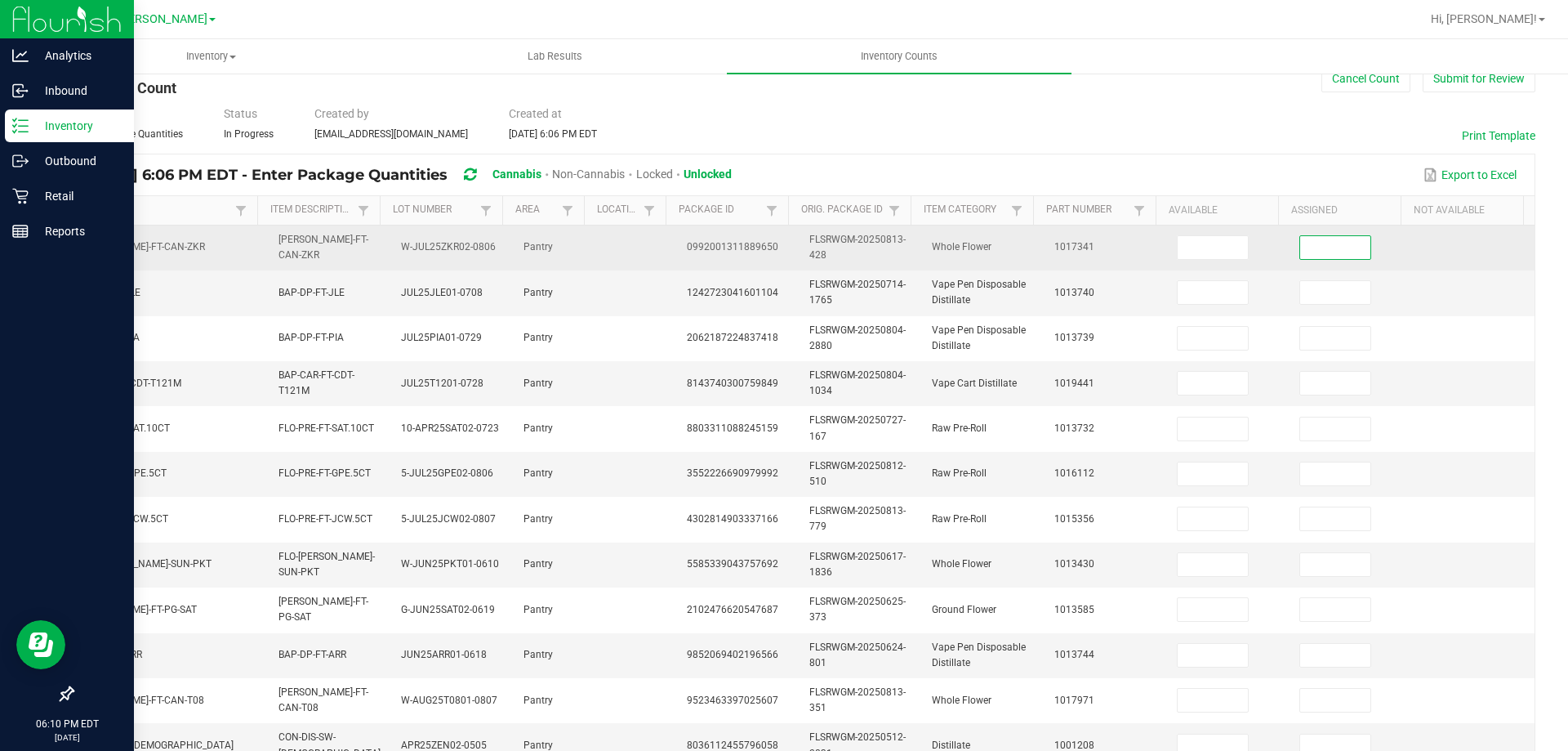
click at [1314, 245] on input at bounding box center [1336, 247] width 70 height 23
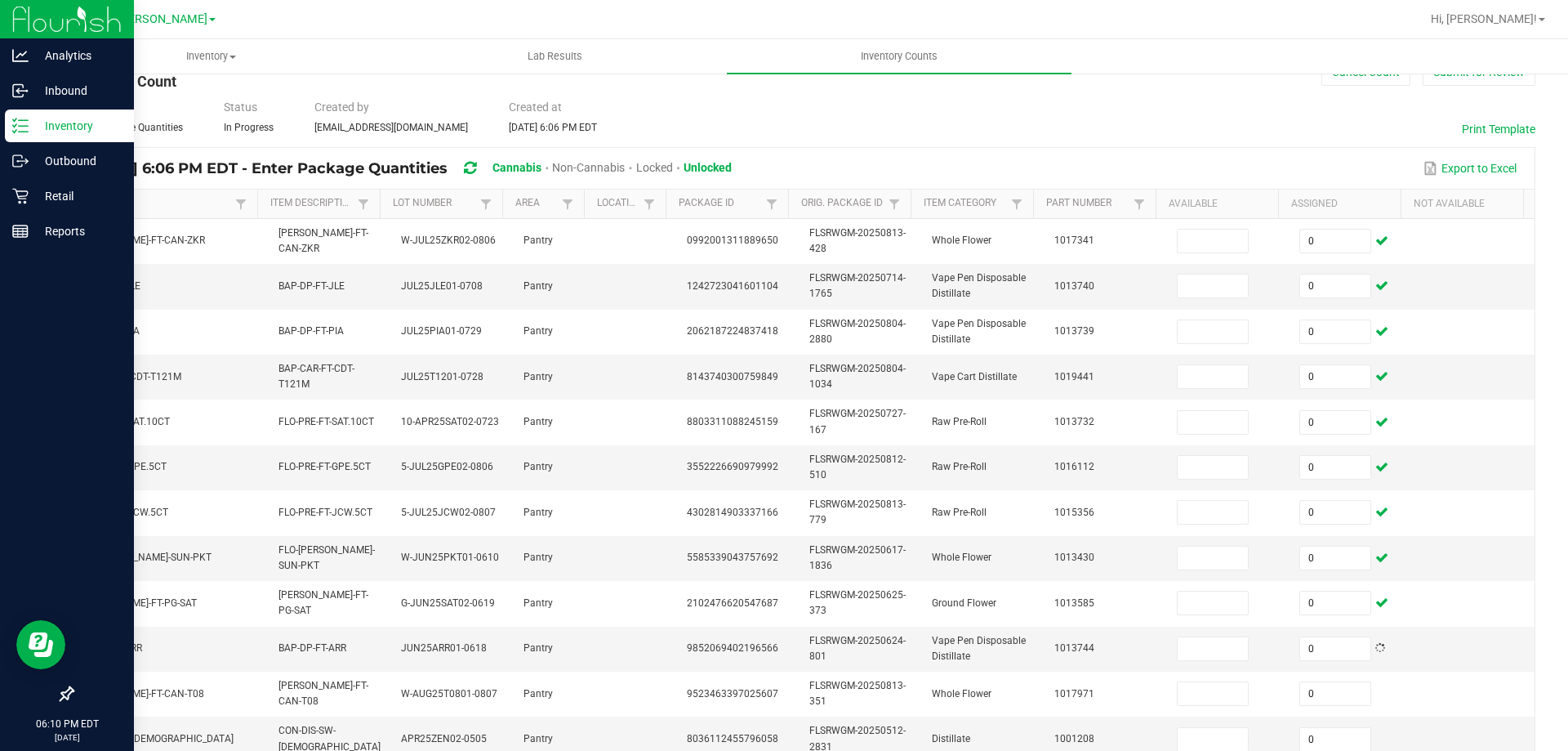
scroll to position [434, 0]
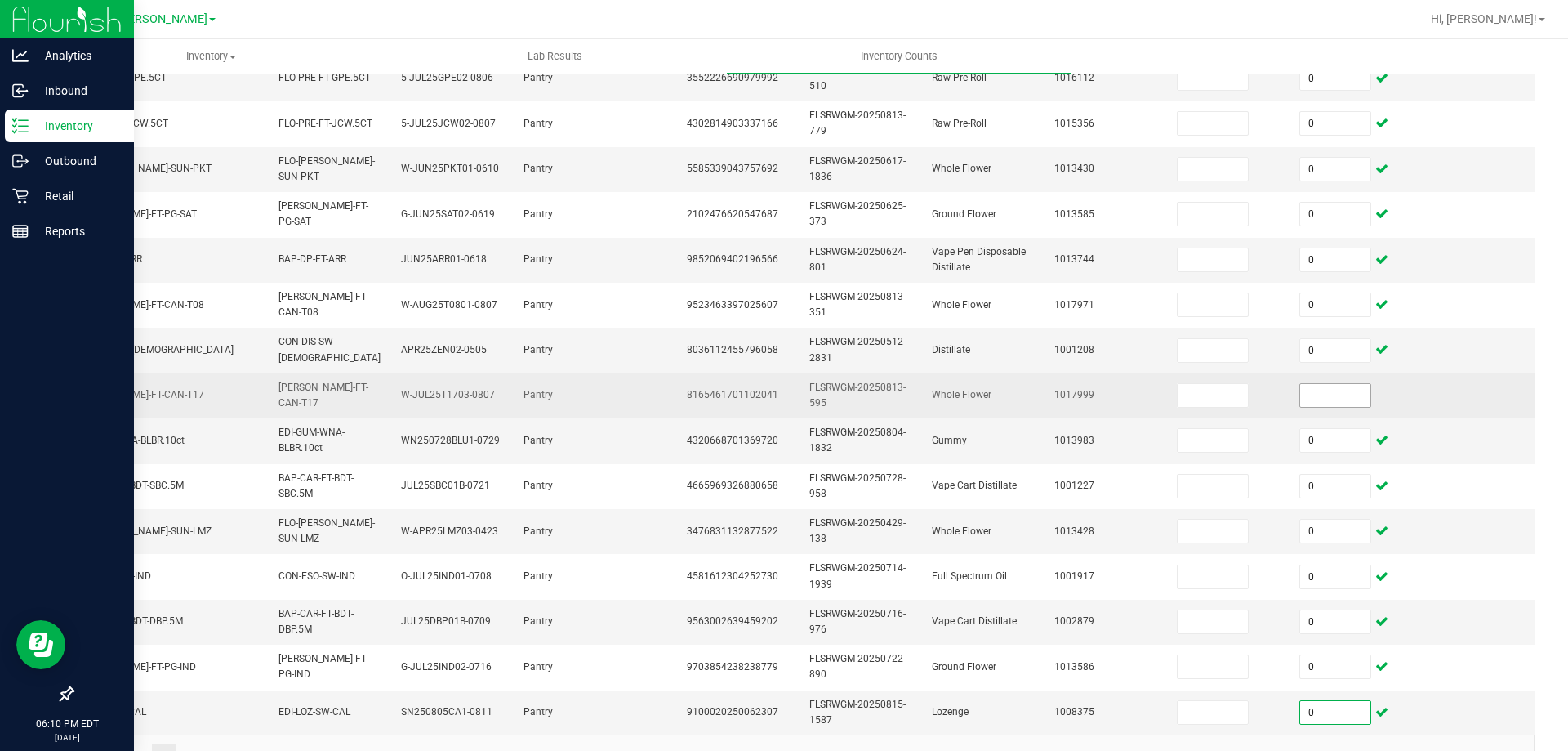
click at [1308, 394] on input at bounding box center [1336, 396] width 70 height 23
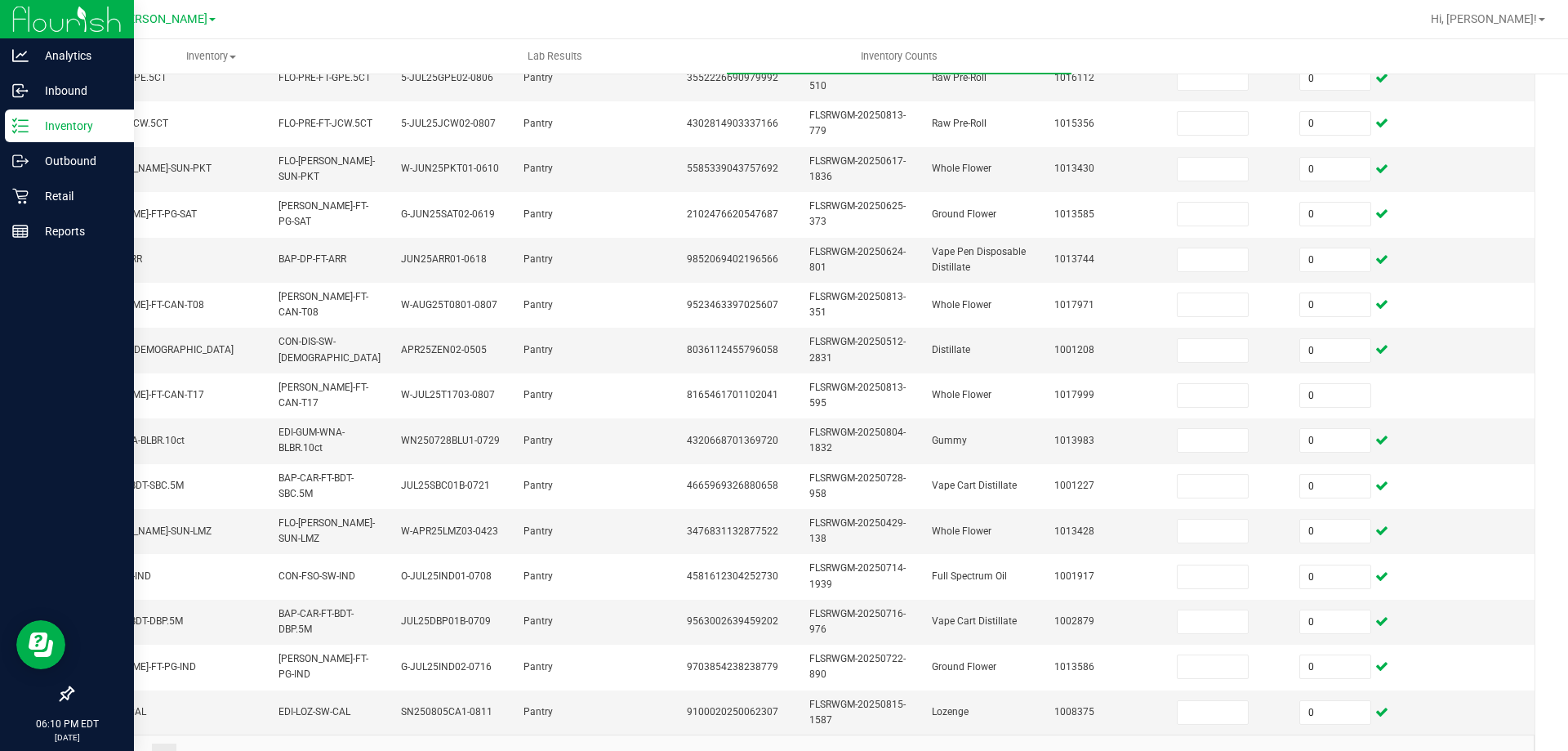
click at [1551, 392] on div "< All Inventory Counts Inventory Count Cancel Count Submit for Review Type Ente…" at bounding box center [803, 215] width 1529 height 1155
drag, startPoint x: 1551, startPoint y: 404, endPoint x: 1567, endPoint y: 454, distance: 52.5
click at [1567, 453] on div "Inventory All packages All inventory Waste log Create inventory Lab Results Inv…" at bounding box center [803, 395] width 1529 height 712
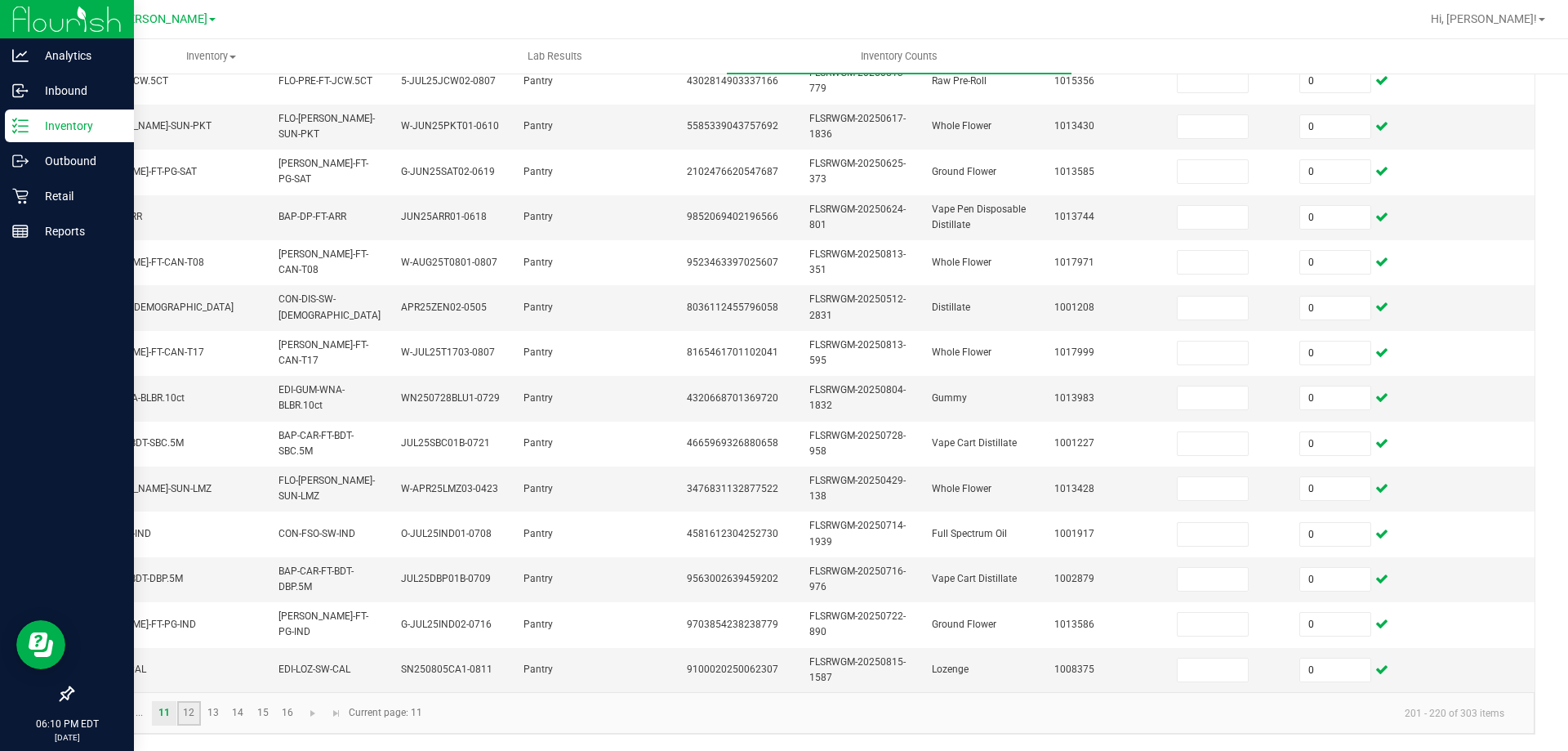
click at [192, 708] on link "12" at bounding box center [189, 713] width 24 height 25
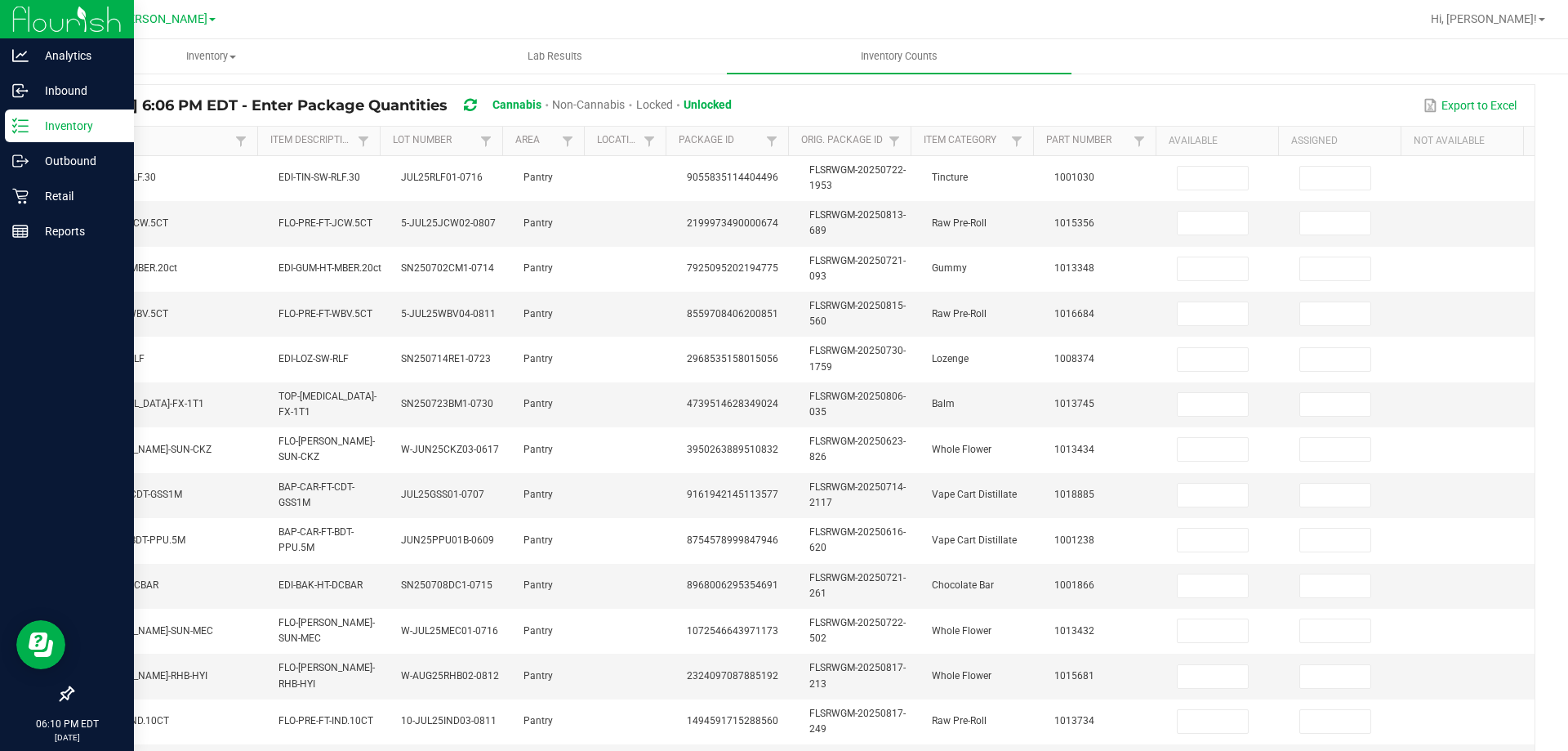
scroll to position [104, 0]
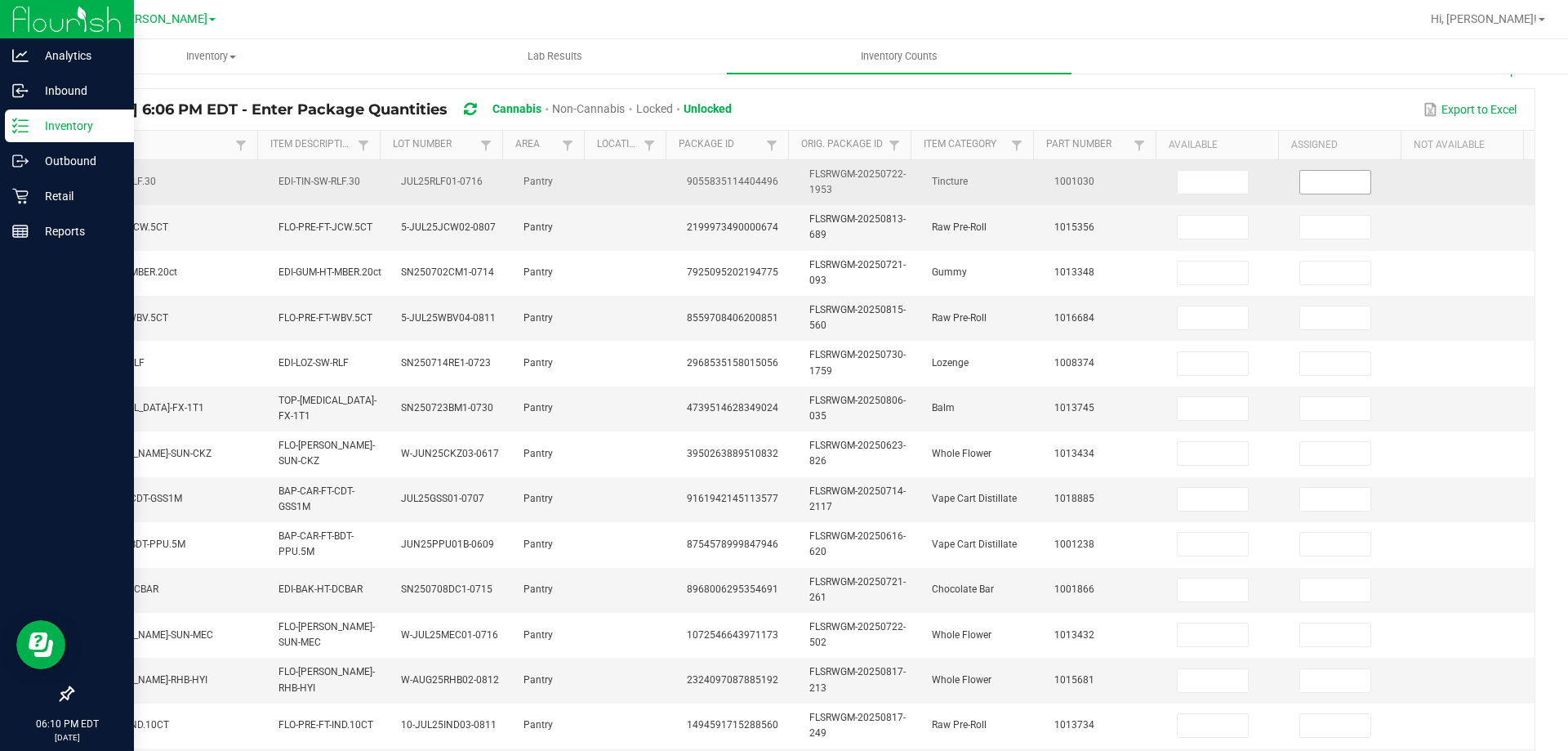
click at [1311, 190] on input at bounding box center [1336, 182] width 70 height 23
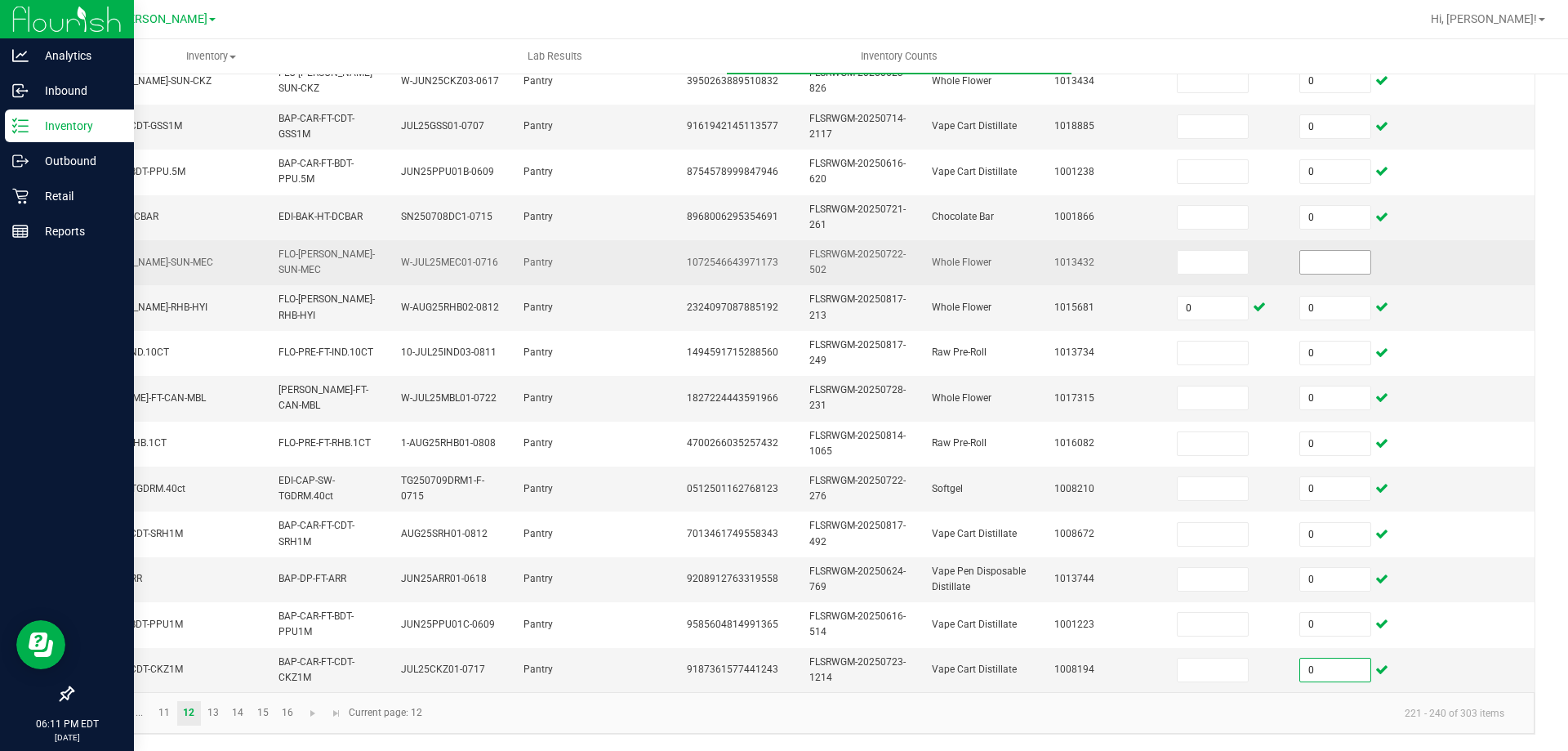
click at [1311, 258] on input at bounding box center [1336, 262] width 70 height 23
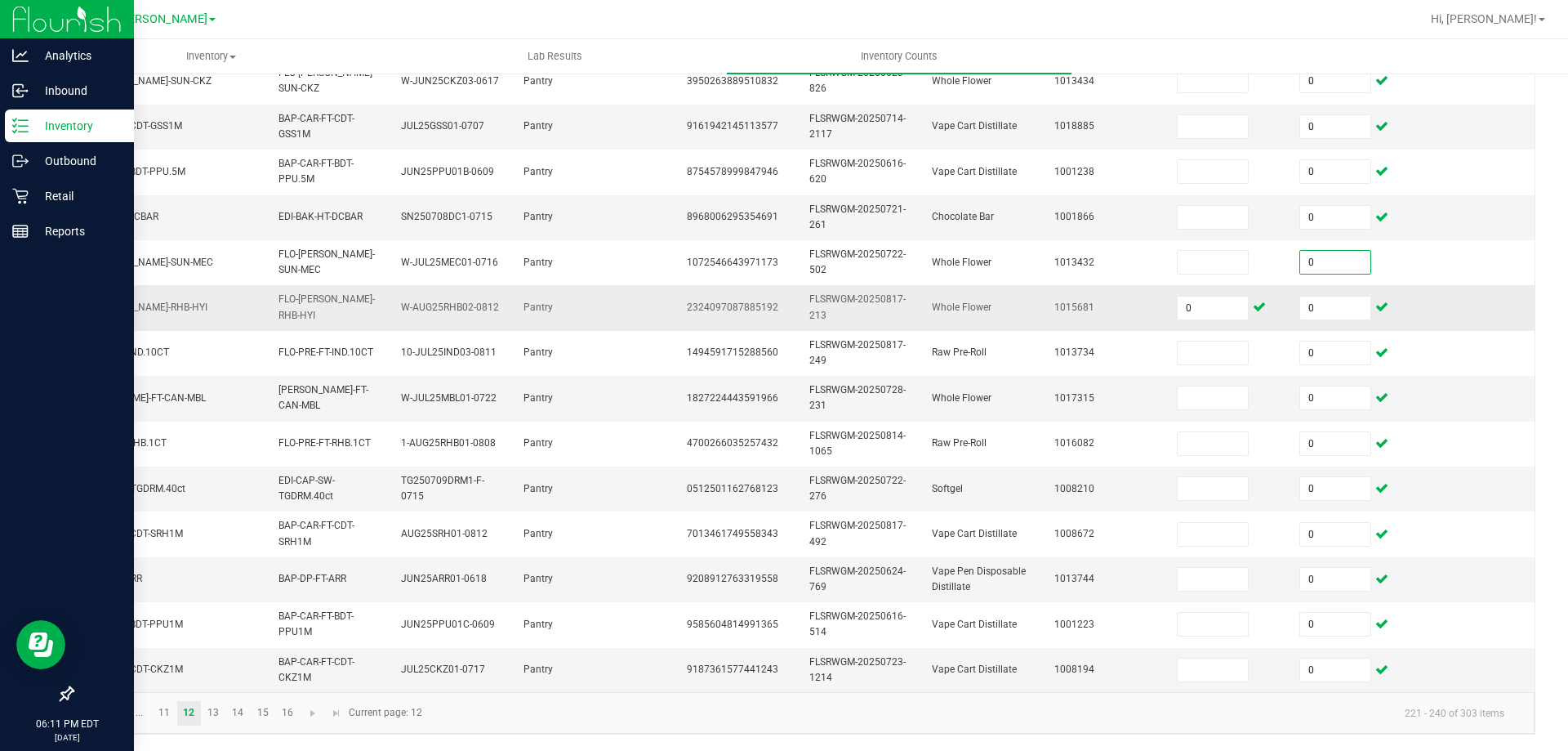
click at [1385, 290] on td "0" at bounding box center [1351, 307] width 123 height 45
click at [211, 726] on link "13" at bounding box center [213, 713] width 24 height 25
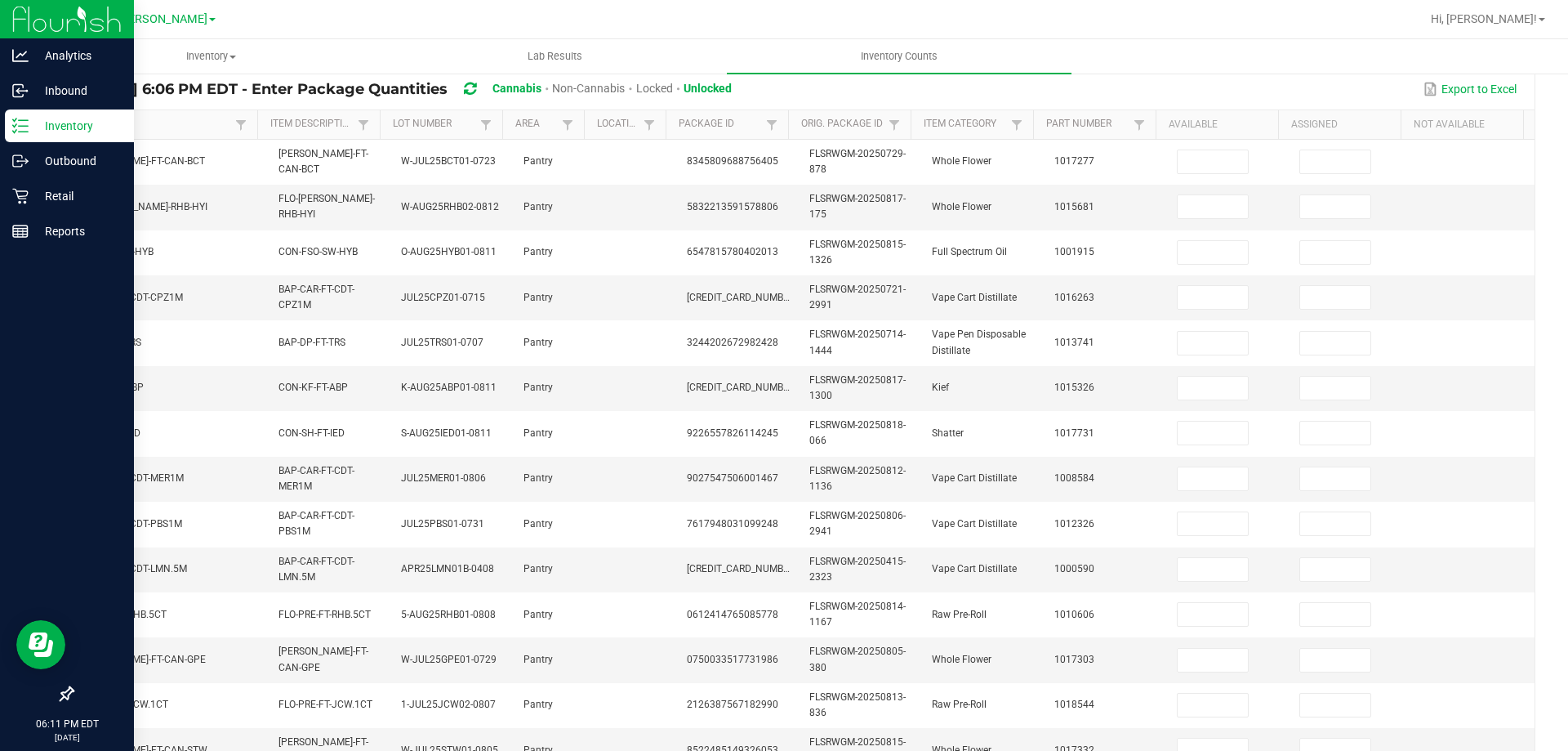
scroll to position [66, 0]
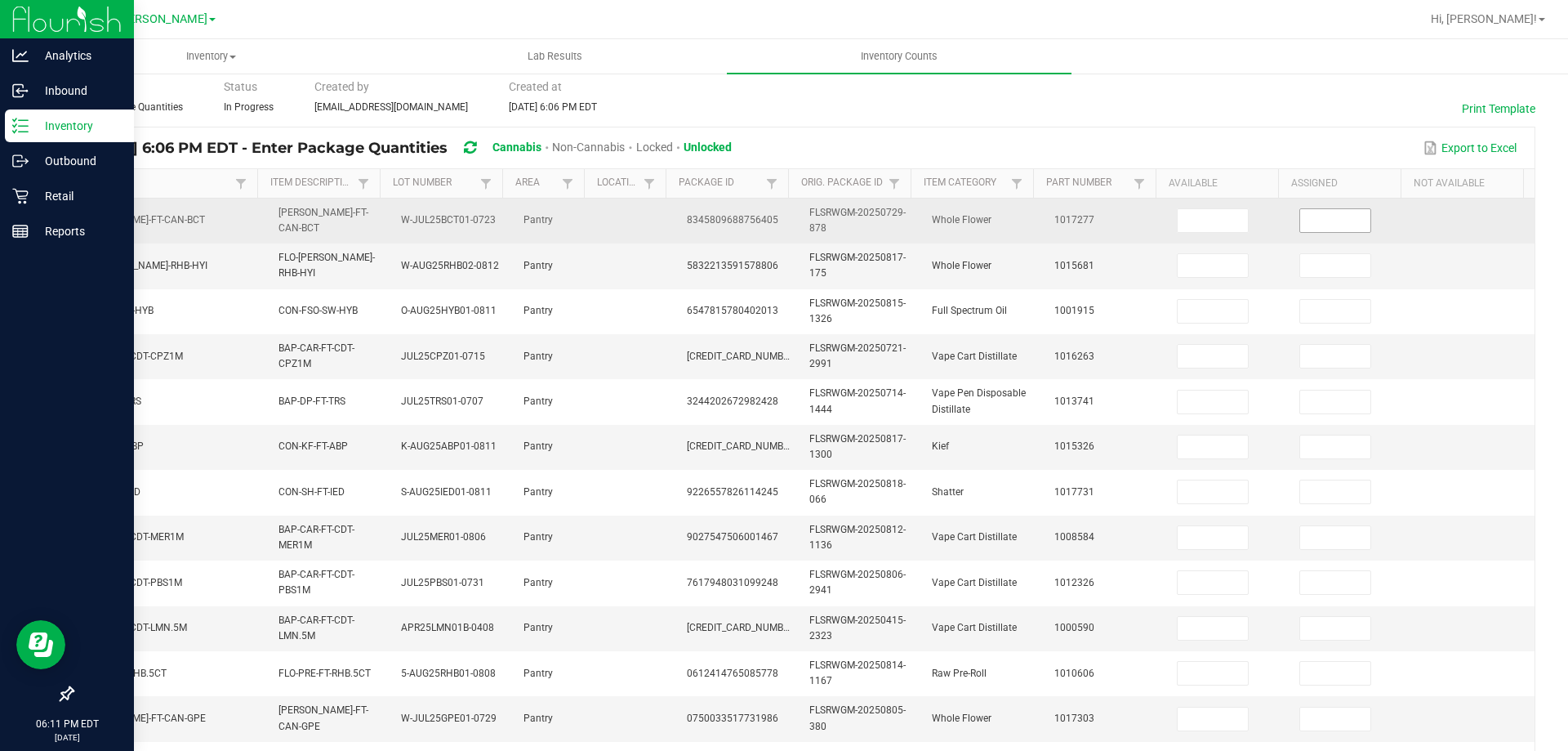
click at [1300, 232] on span at bounding box center [1336, 220] width 72 height 25
click at [1301, 226] on input at bounding box center [1336, 220] width 70 height 23
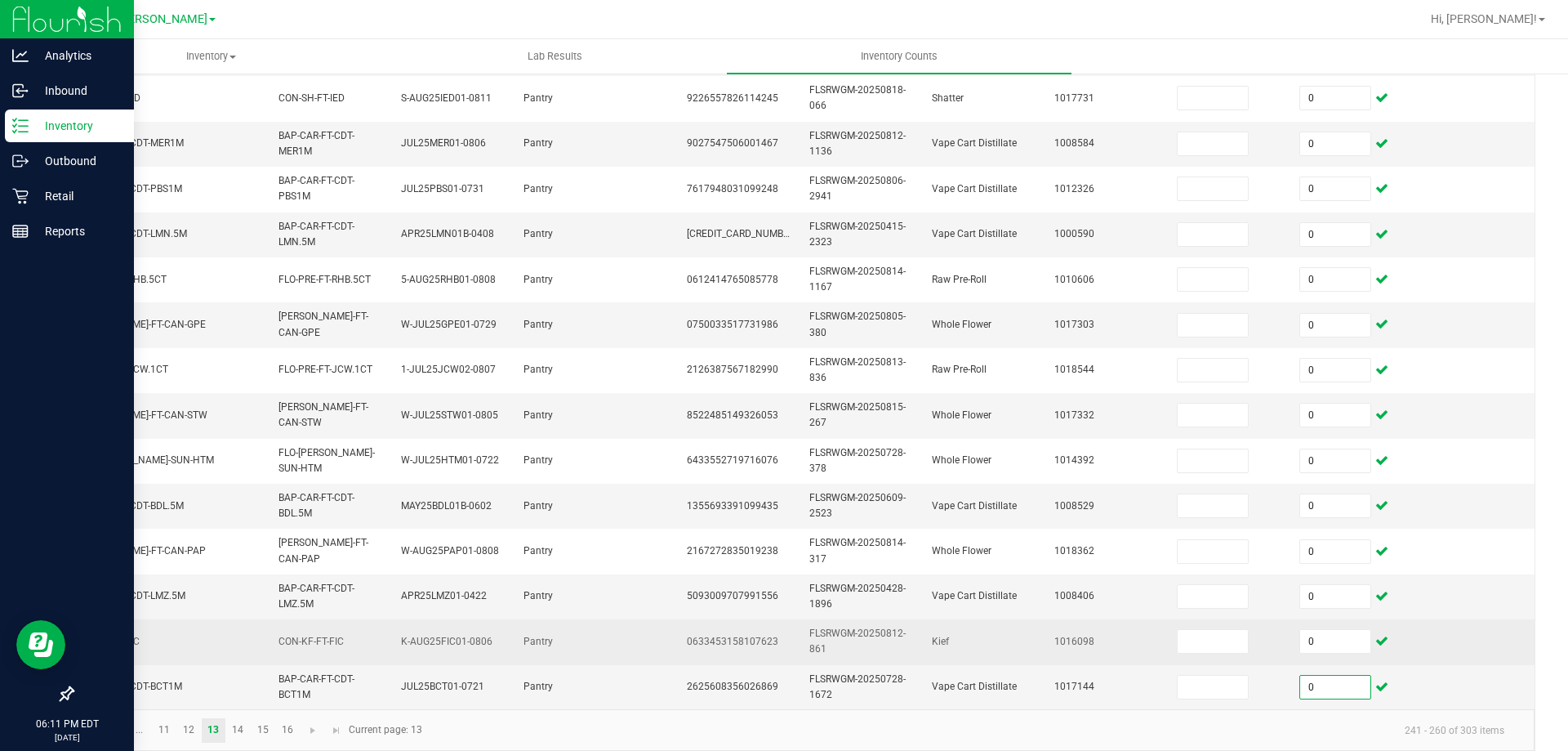
scroll to position [489, 0]
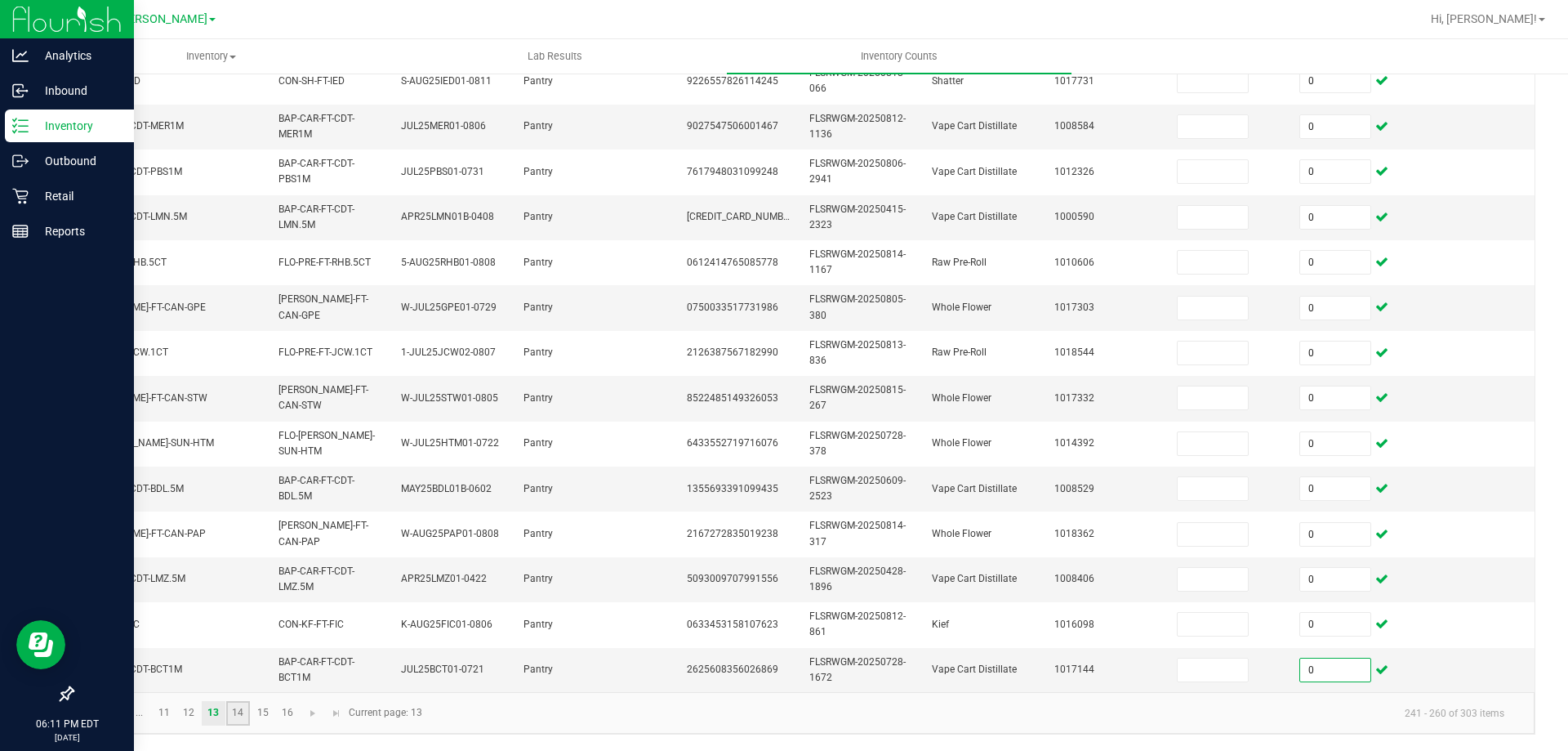
click at [230, 714] on link "14" at bounding box center [238, 713] width 24 height 25
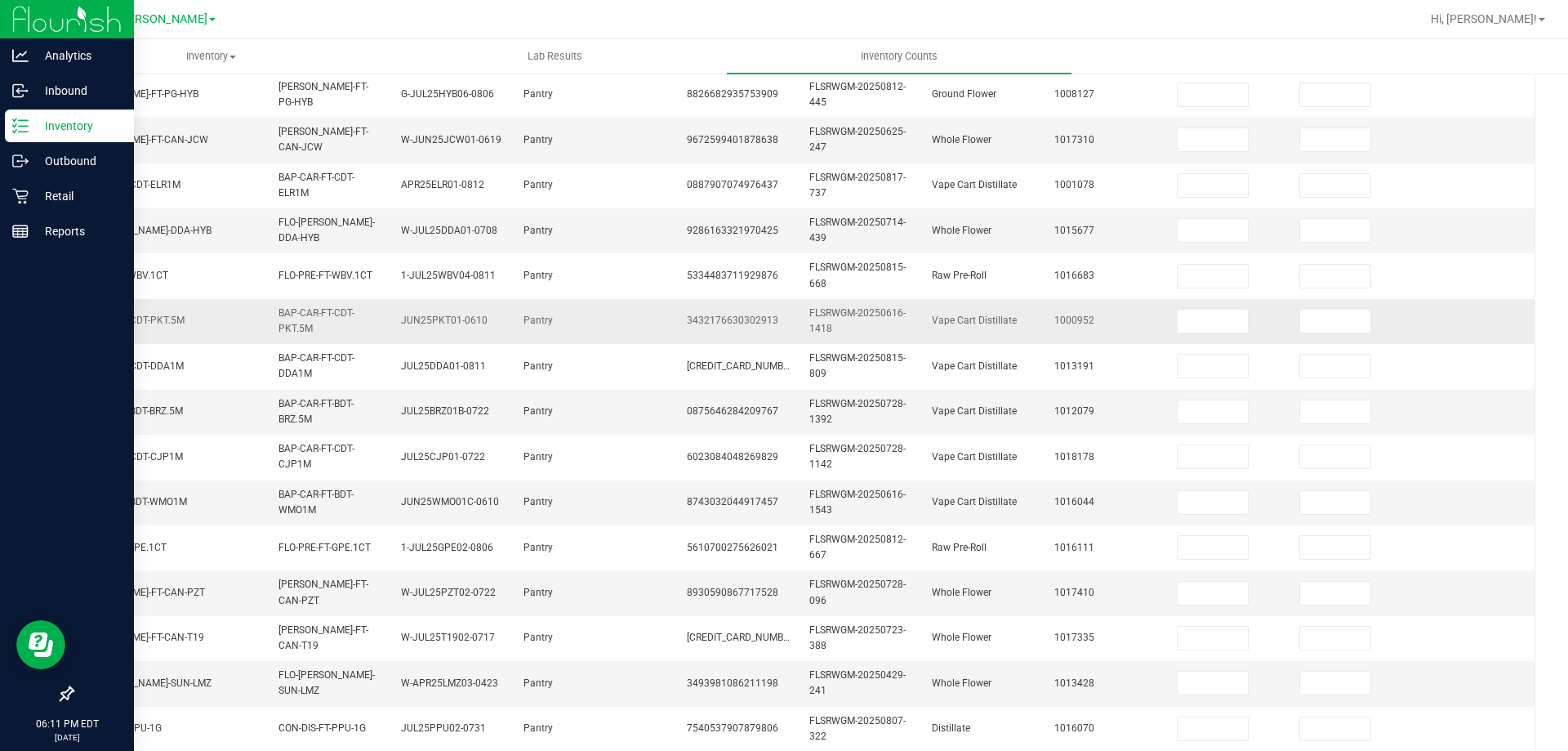
scroll to position [161, 0]
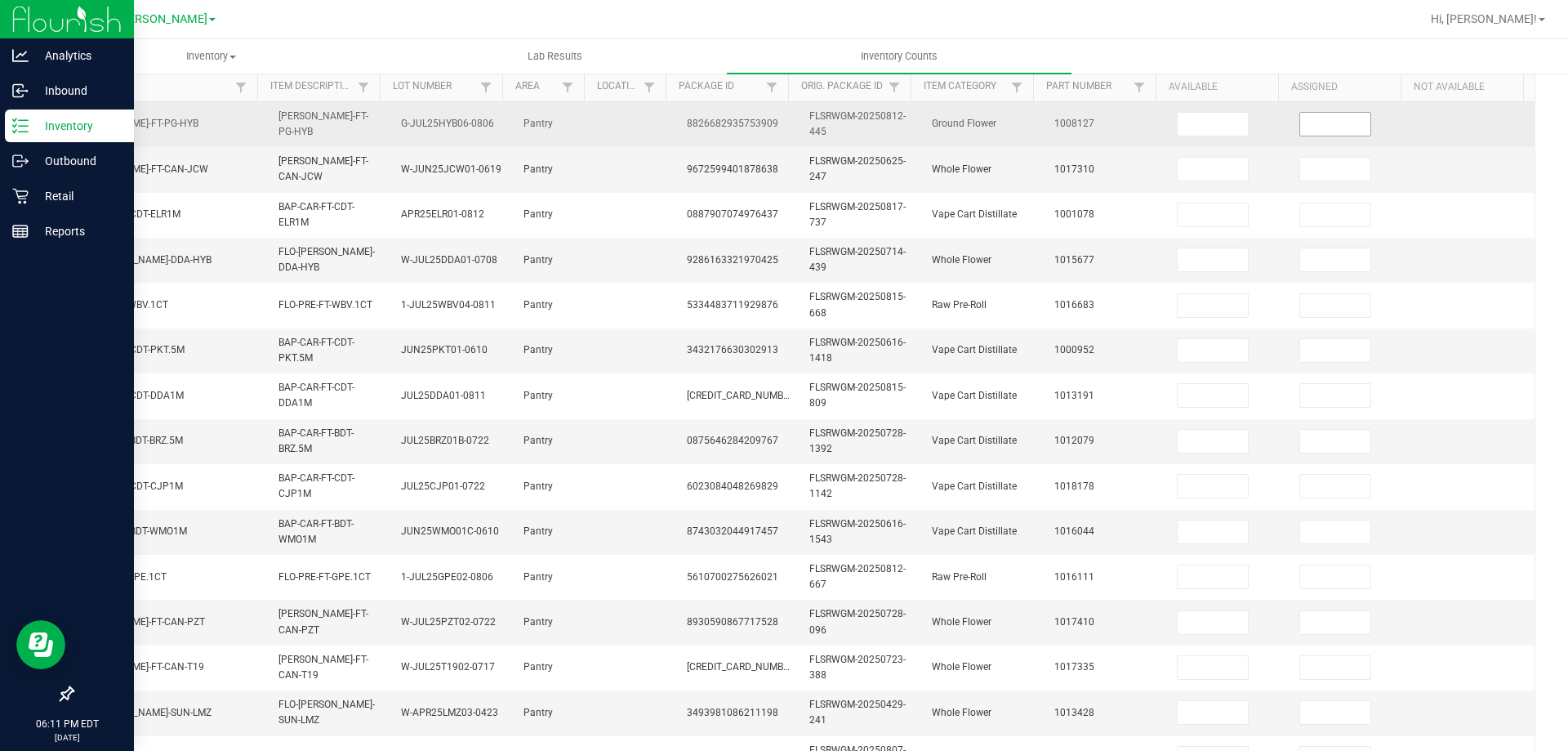
click at [1328, 125] on input at bounding box center [1336, 125] width 70 height 23
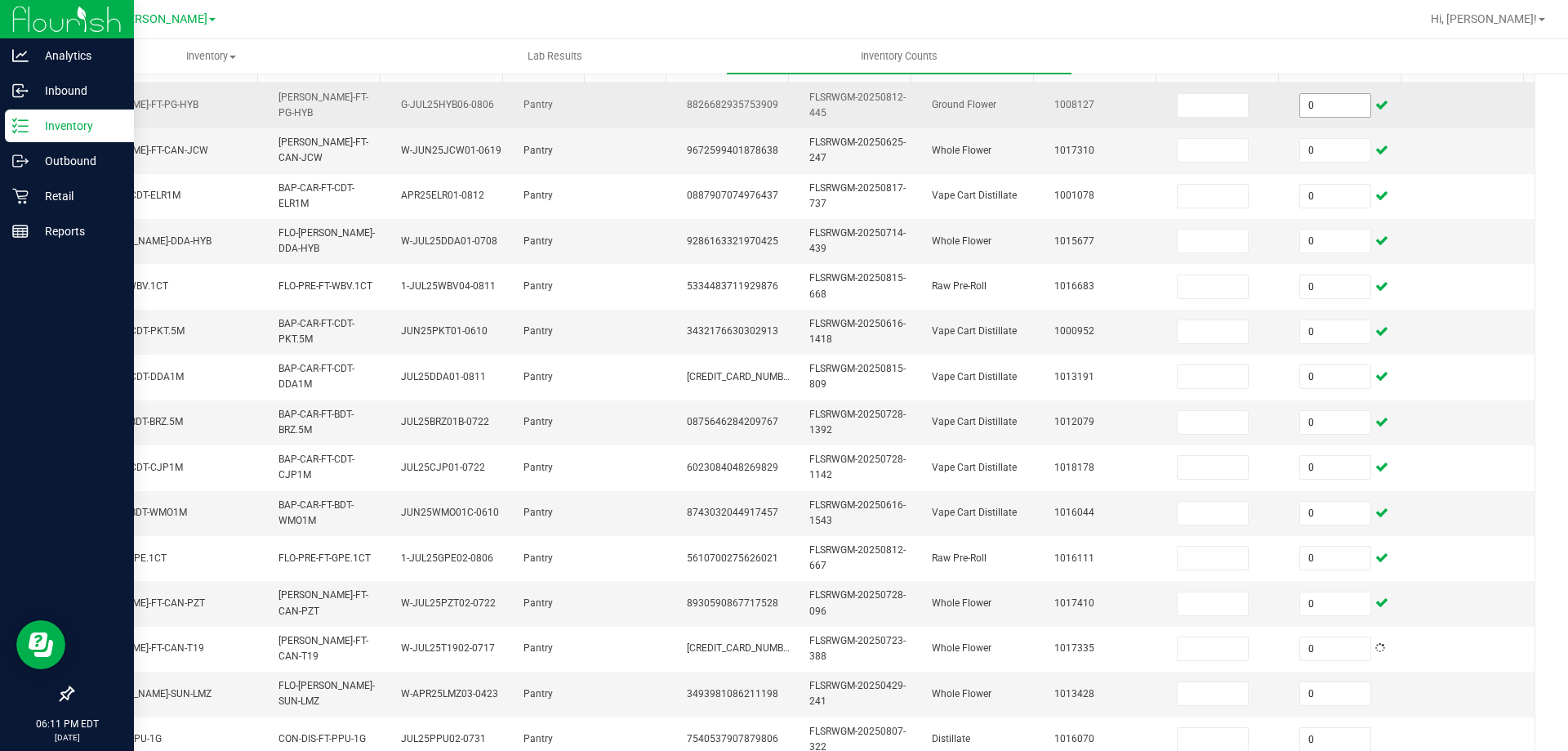
scroll to position [489, 0]
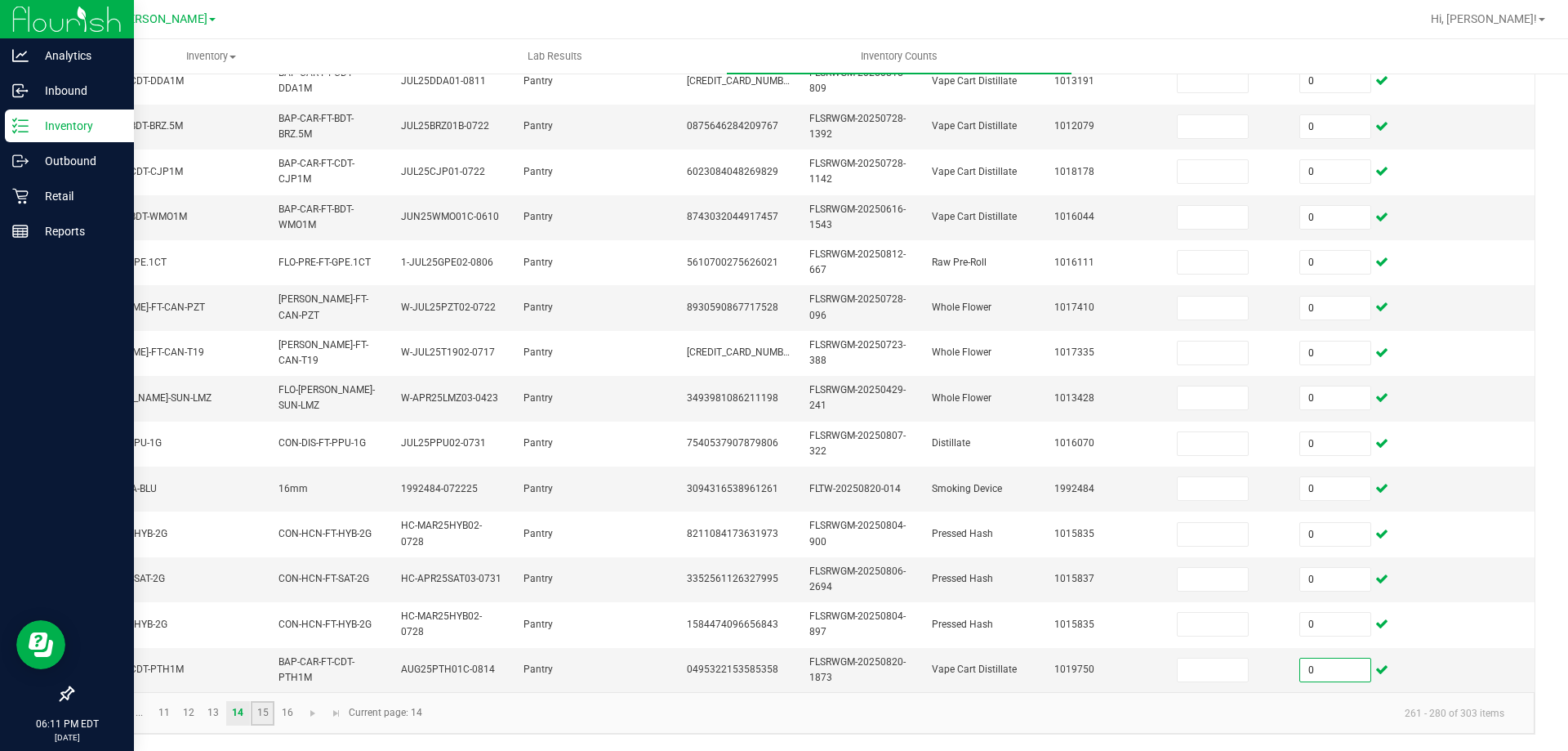
click at [259, 719] on link "15" at bounding box center [262, 713] width 24 height 25
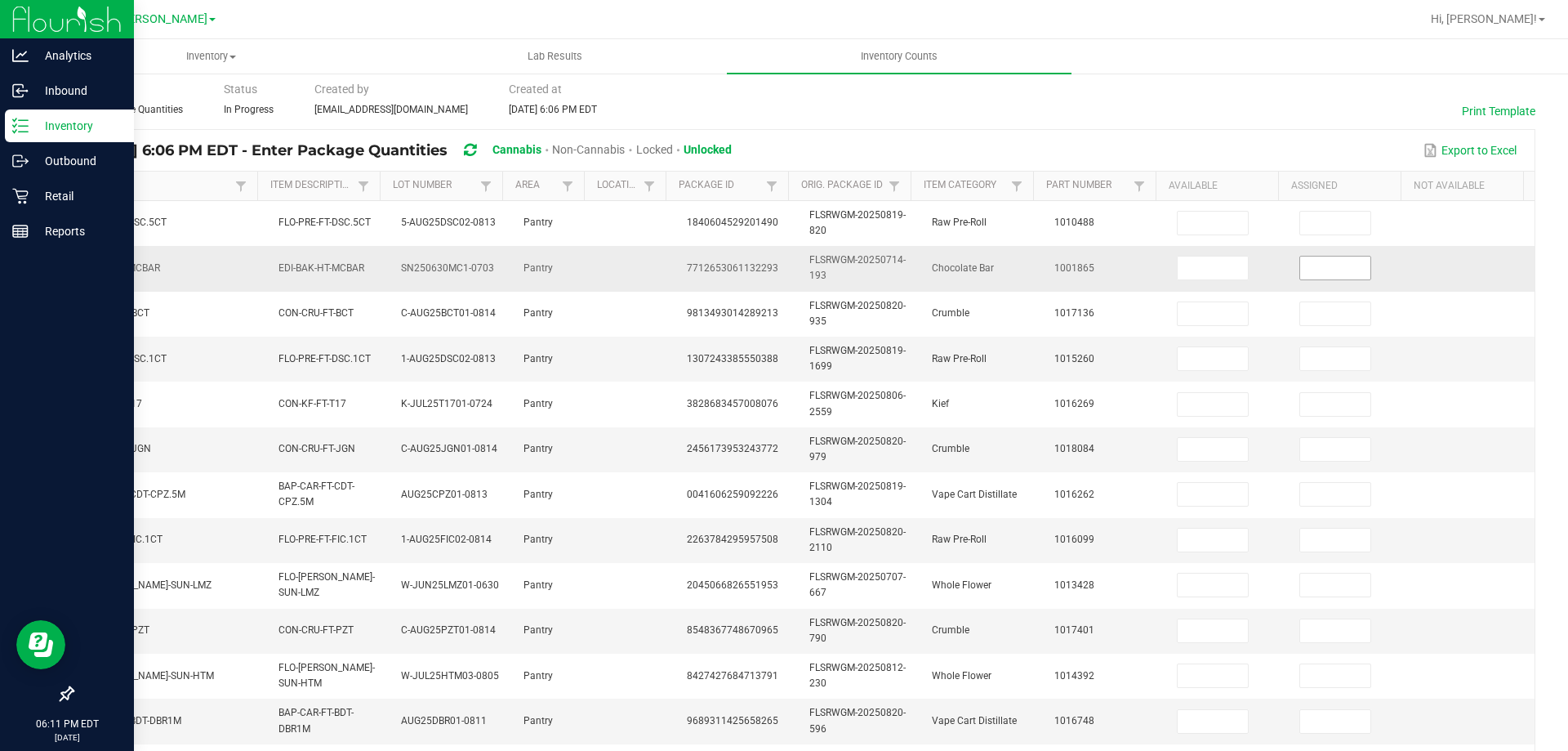
scroll to position [57, 0]
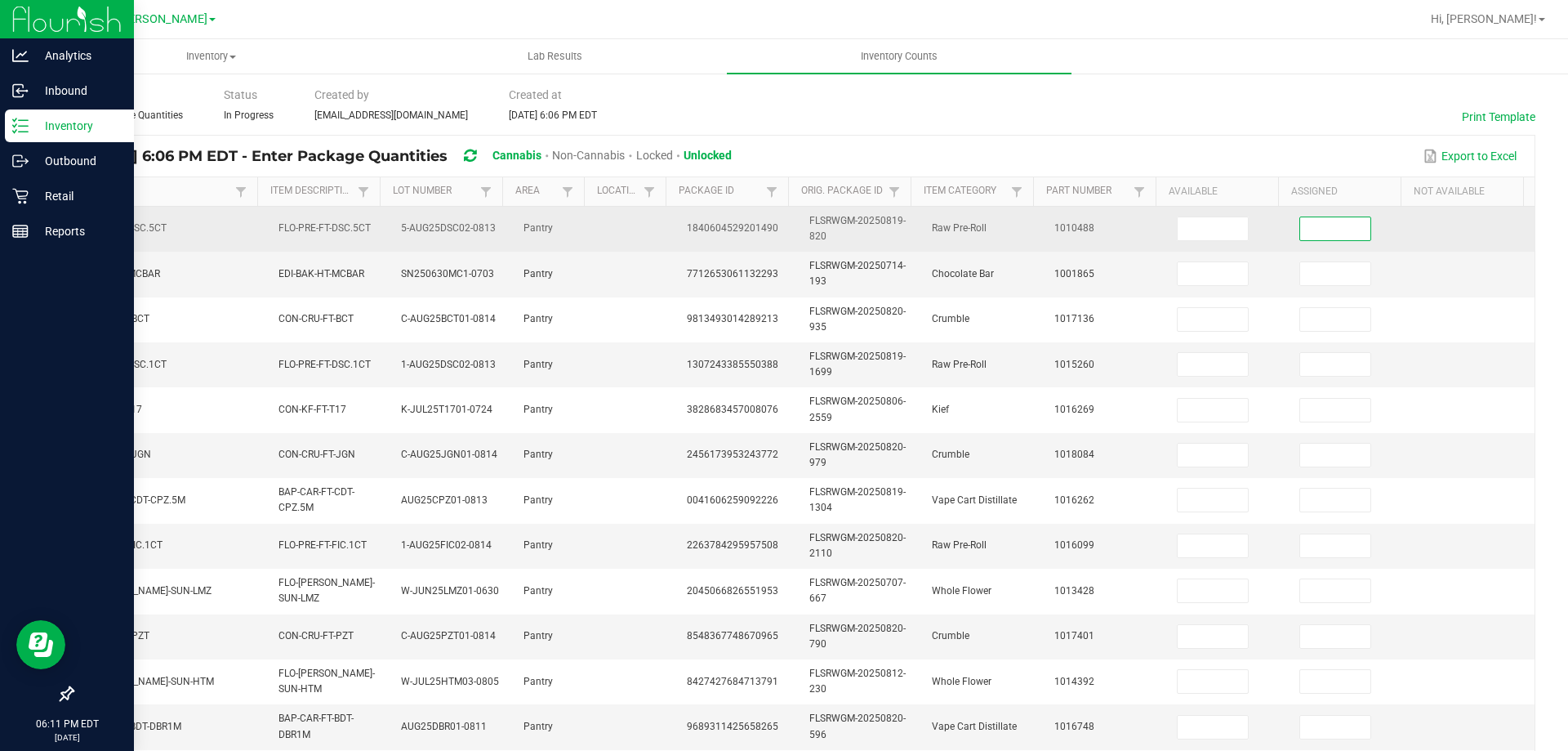
click at [1304, 227] on input at bounding box center [1336, 229] width 70 height 23
click at [1301, 221] on input at bounding box center [1336, 229] width 70 height 23
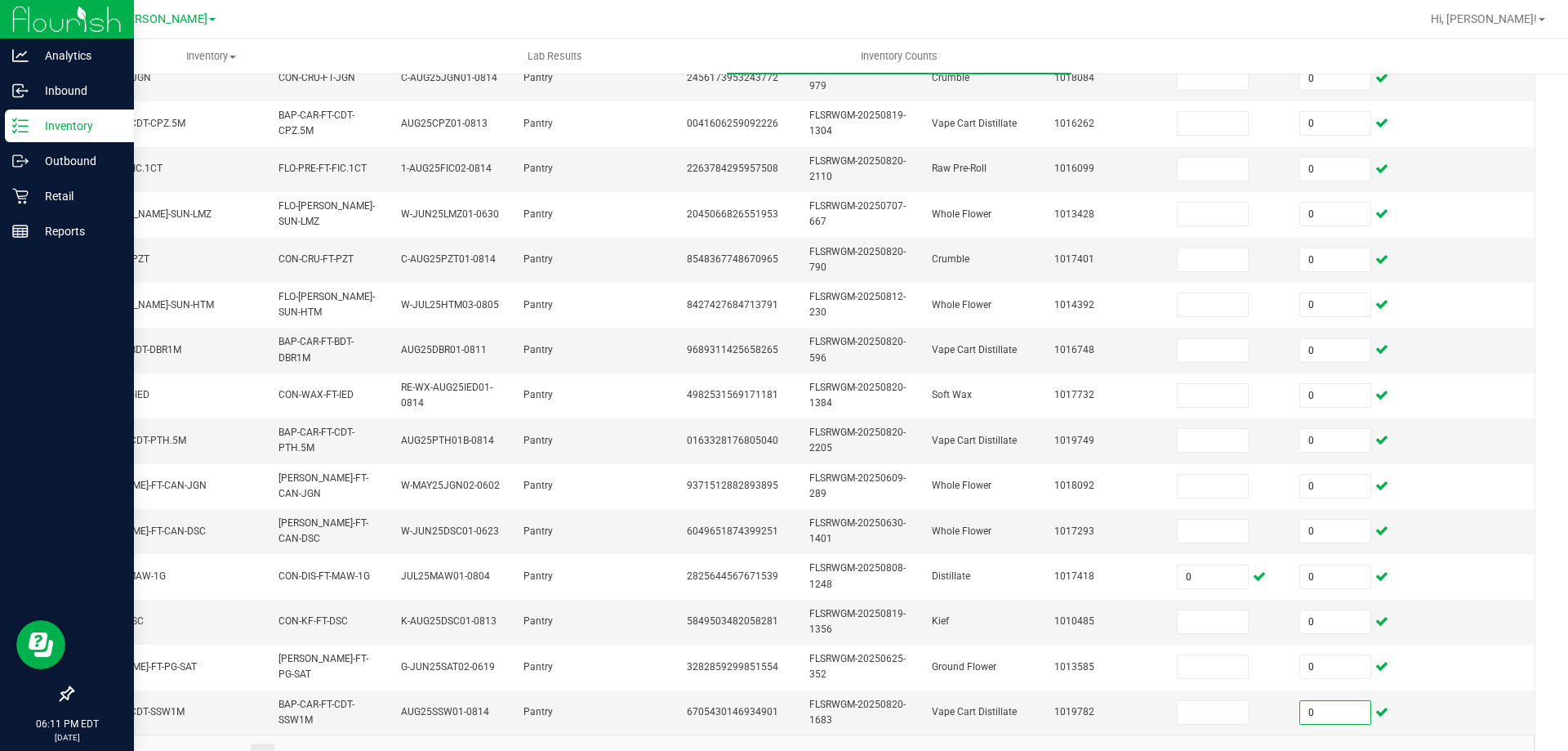
scroll to position [489, 0]
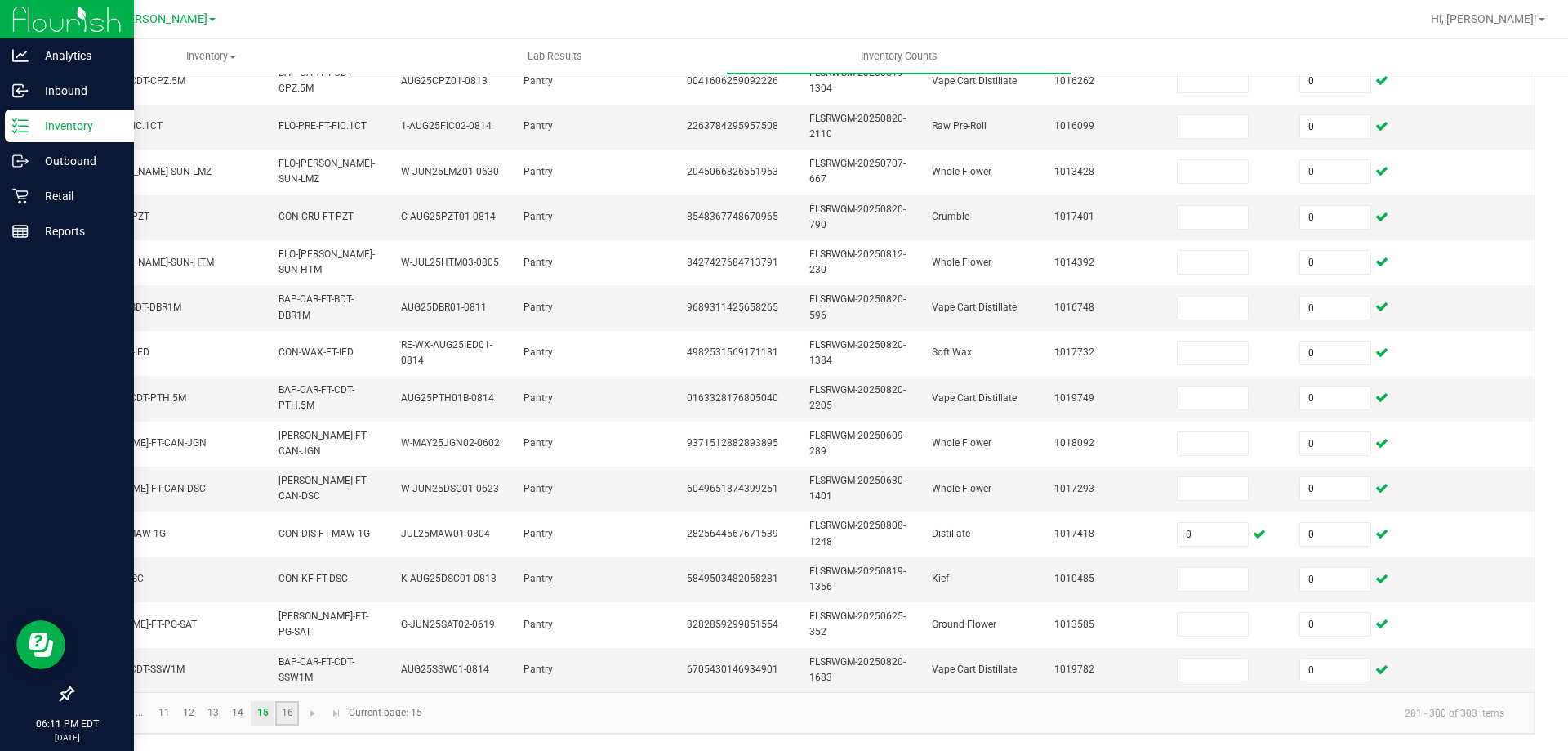
click at [288, 709] on link "16" at bounding box center [287, 713] width 24 height 25
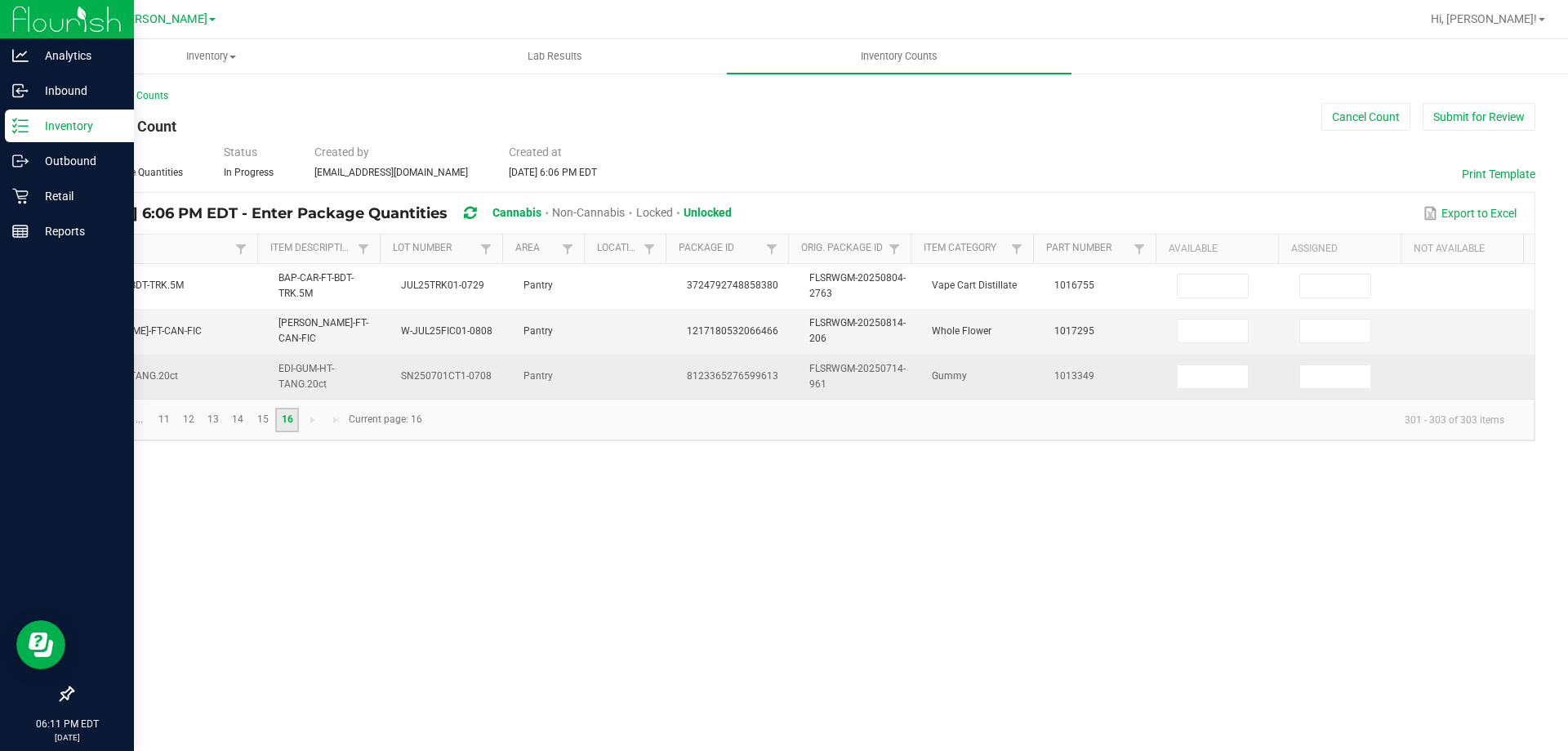
scroll to position [0, 225]
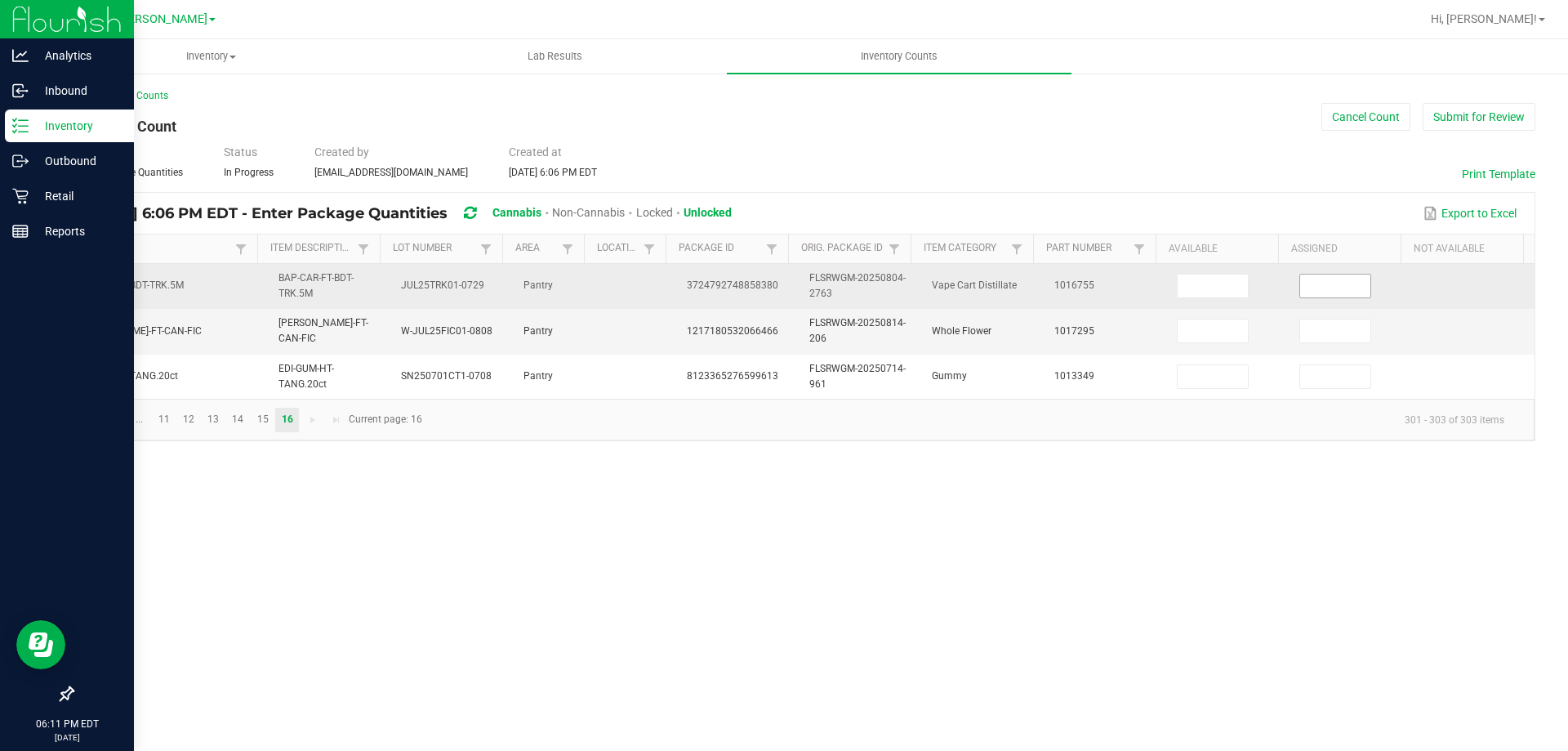
click at [1318, 291] on input at bounding box center [1336, 286] width 70 height 23
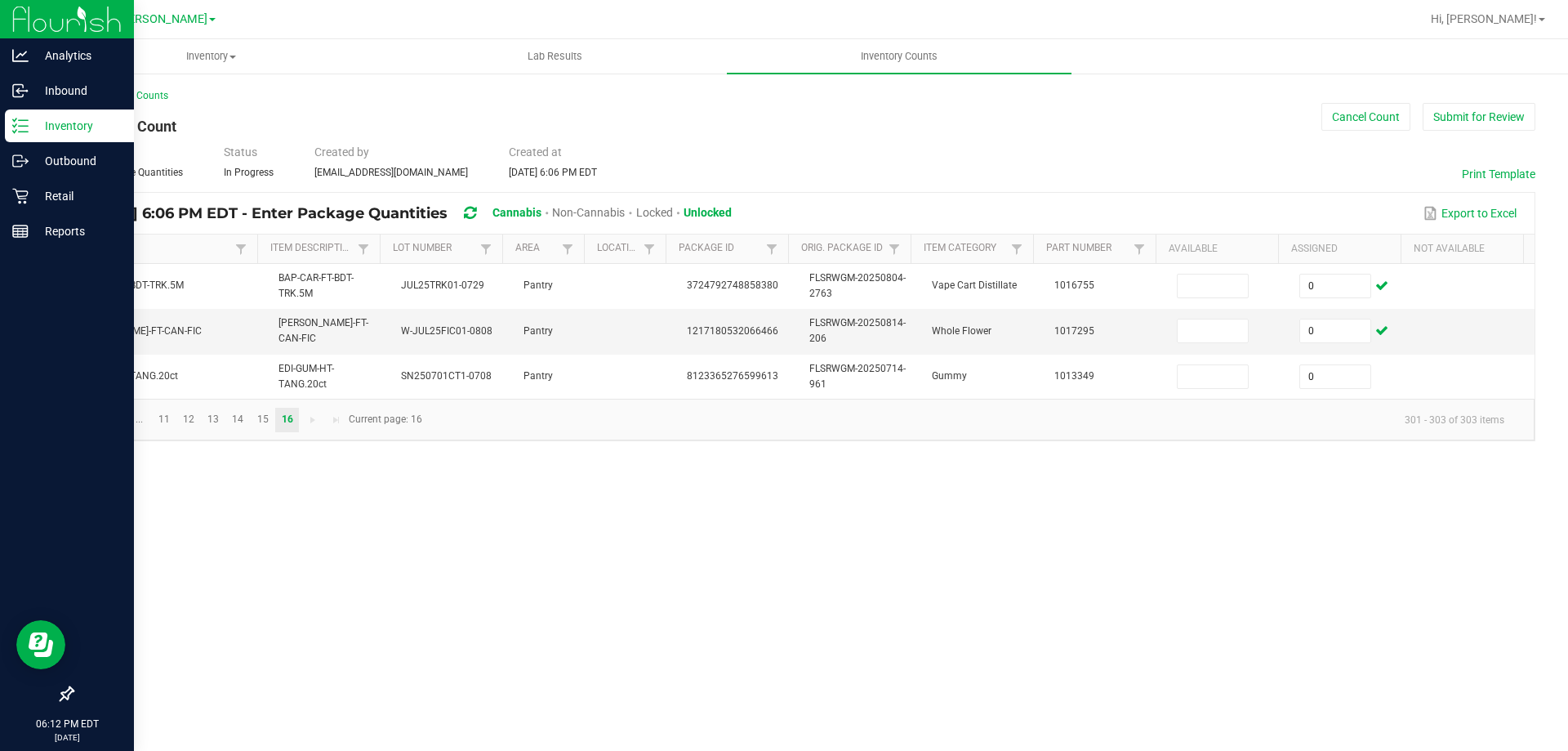
click at [1197, 149] on div "Type Enter Package Quantities Status In Progress Created by [EMAIL_ADDRESS][DOM…" at bounding box center [803, 161] width 1464 height 36
click at [160, 433] on link "11" at bounding box center [163, 420] width 24 height 25
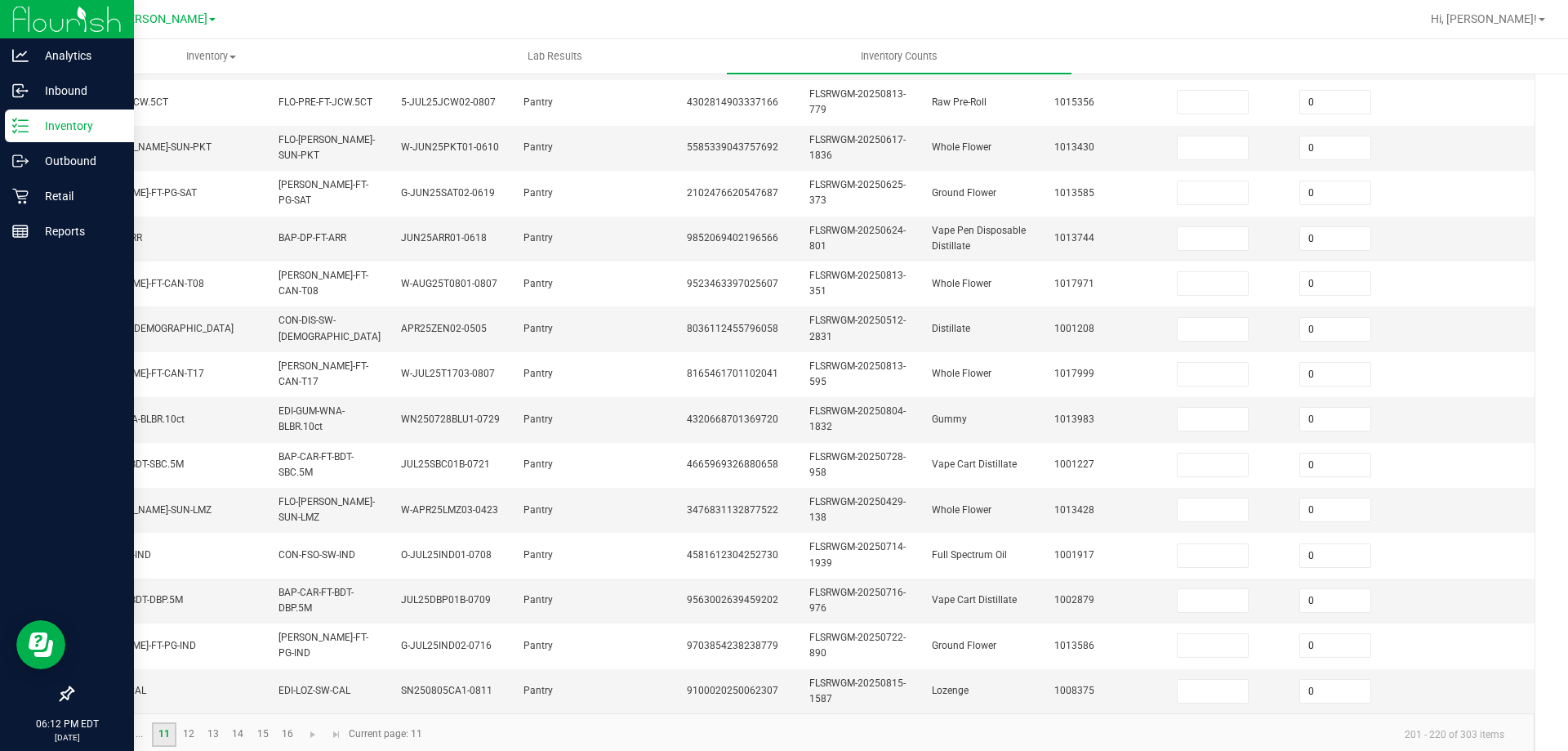
scroll to position [489, 0]
